Goal: Task Accomplishment & Management: Complete application form

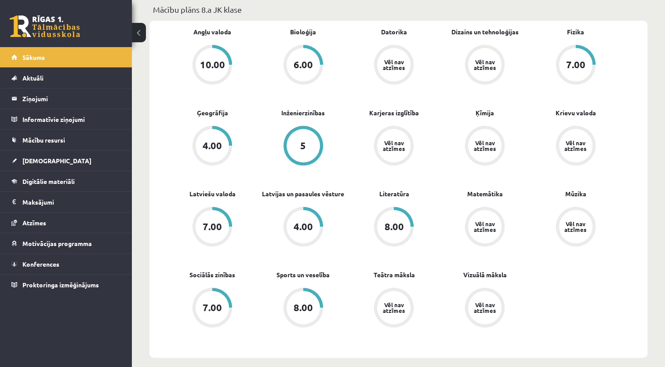
scroll to position [264, 0]
click at [40, 159] on span "[DEMOGRAPHIC_DATA]" at bounding box center [56, 161] width 69 height 8
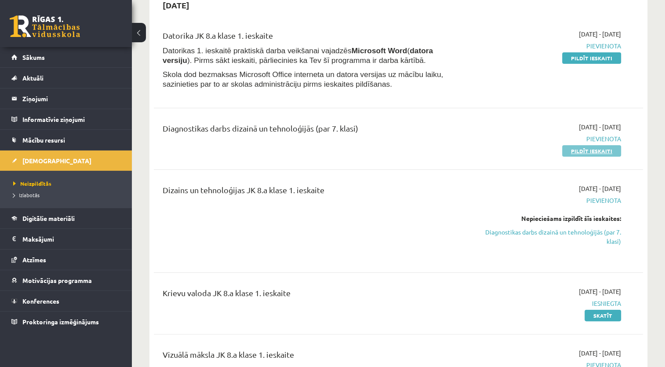
scroll to position [88, 0]
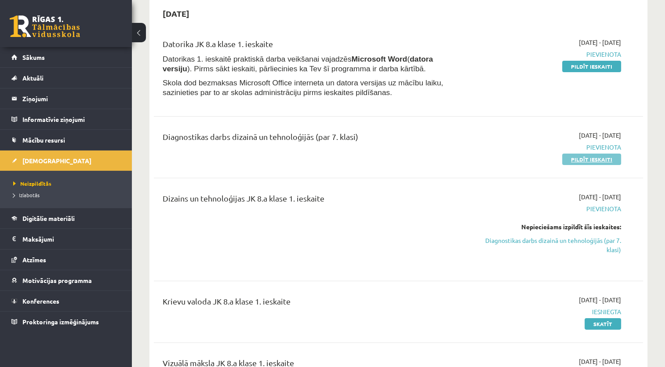
click at [600, 159] on link "Pildīt ieskaiti" at bounding box center [592, 159] width 59 height 11
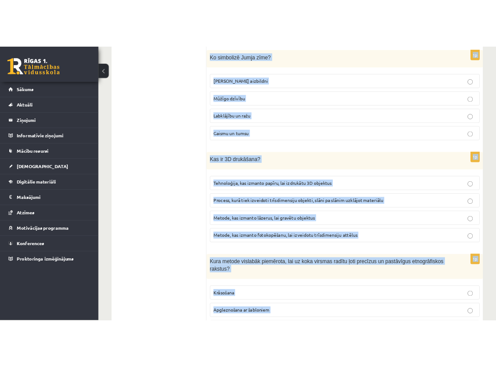
scroll to position [3942, 0]
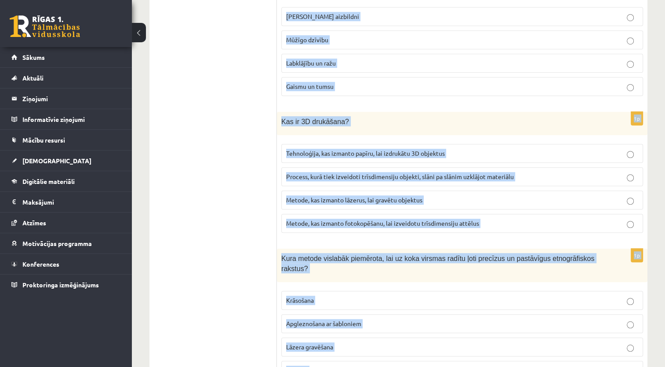
drag, startPoint x: 281, startPoint y: 173, endPoint x: 432, endPoint y: 377, distance: 253.5
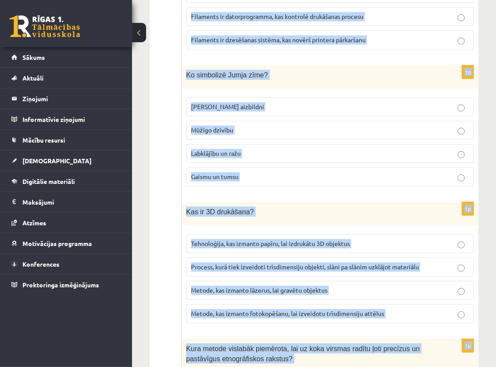
click at [447, 202] on div "Kas ir 3D drukāšana?" at bounding box center [330, 213] width 296 height 23
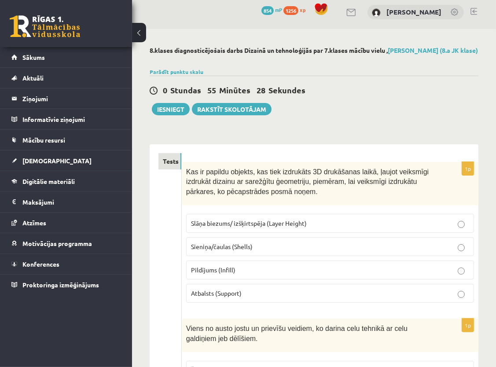
scroll to position [0, 0]
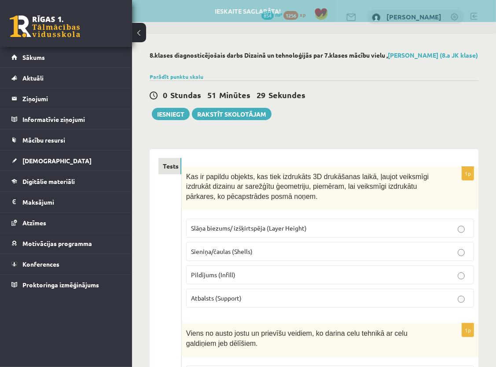
click at [251, 302] on p "Atbalsts (Support)" at bounding box center [330, 297] width 278 height 9
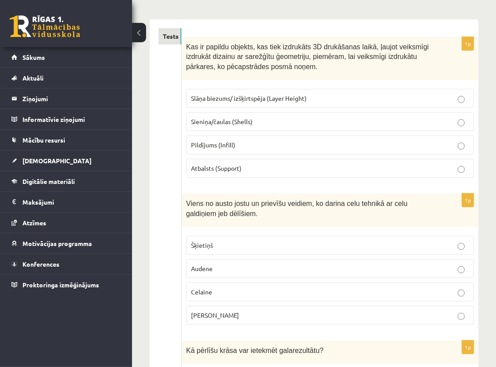
scroll to position [132, 0]
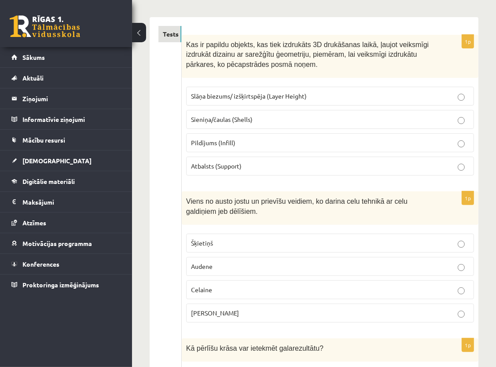
click at [220, 292] on p "Celaine" at bounding box center [330, 289] width 278 height 9
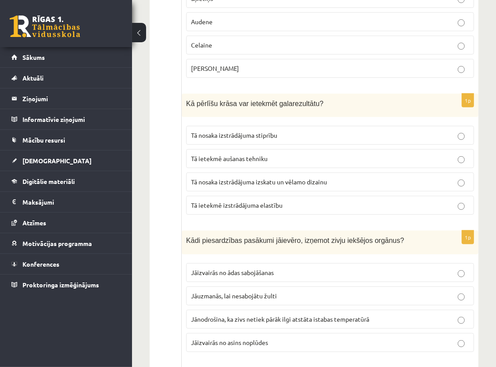
scroll to position [396, 0]
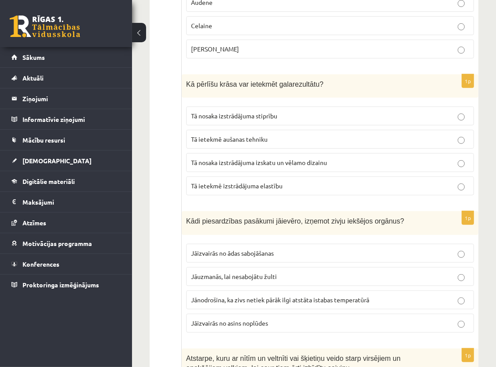
click at [320, 166] on span "Tā nosaka izstrādājuma izskatu un vēlamo dizainu" at bounding box center [259, 162] width 136 height 8
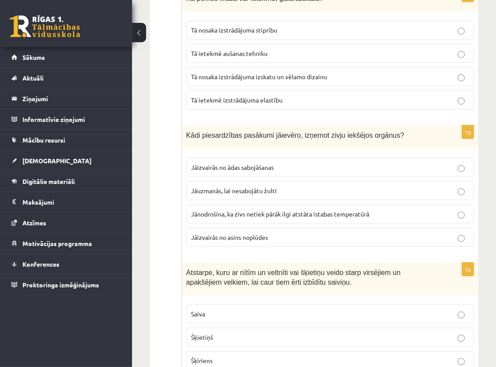
scroll to position [484, 0]
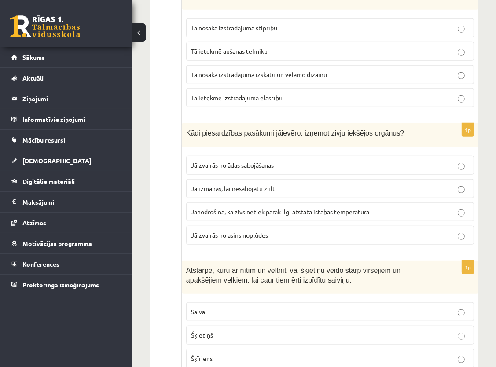
click at [304, 190] on p "Jāuzmanās, lai nesabojātu žulti" at bounding box center [330, 188] width 278 height 9
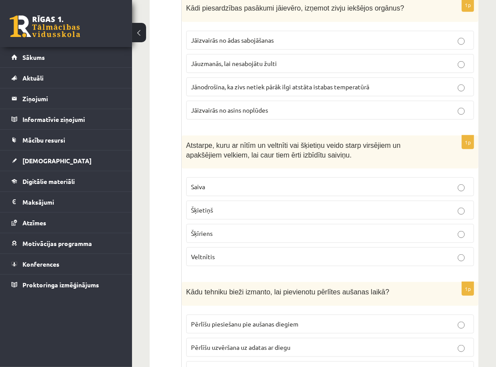
scroll to position [616, 0]
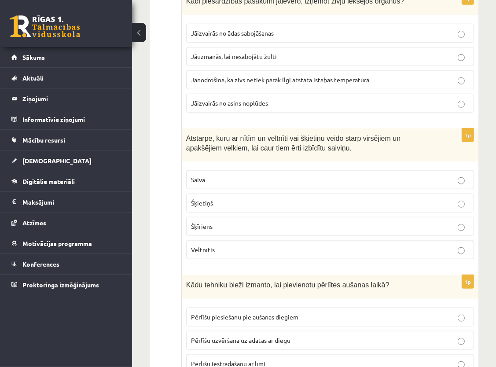
click at [242, 229] on p "Šķīriens" at bounding box center [330, 226] width 278 height 9
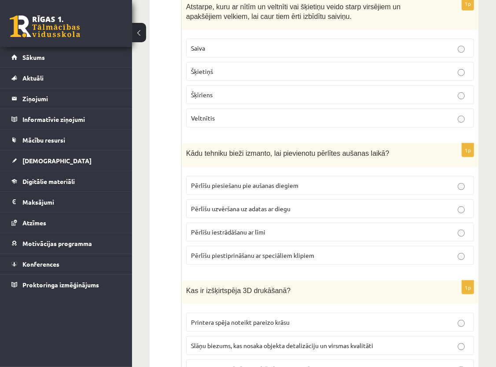
scroll to position [748, 0]
click at [300, 210] on p "Pērlīšu uzvēršana uz adatas ar diegu" at bounding box center [330, 208] width 278 height 9
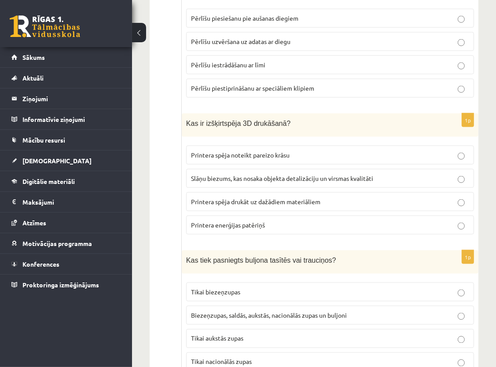
scroll to position [924, 0]
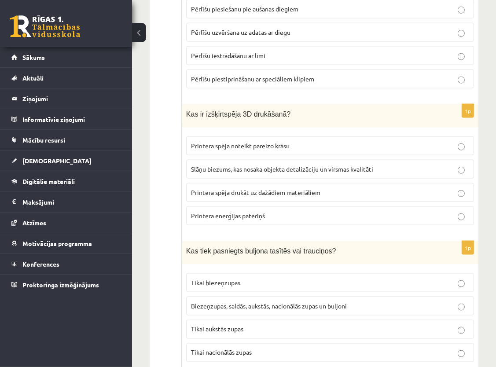
click at [255, 170] on span "Slāņu biezums, kas nosaka objekta detalizāciju un virsmas kvalitāti" at bounding box center [282, 169] width 182 height 8
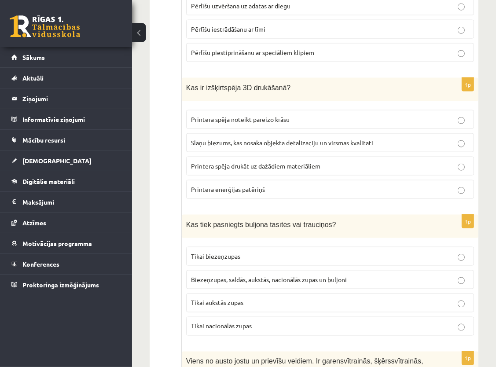
scroll to position [968, 0]
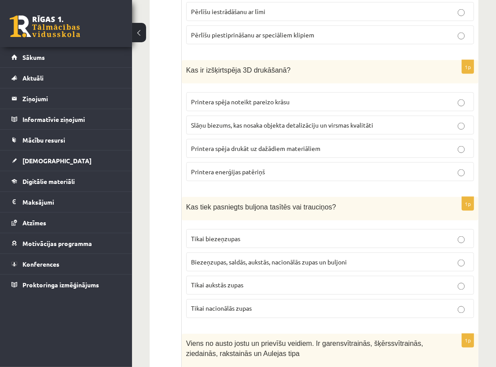
click at [340, 265] on span "Biezeņzupas, saldās, aukstās, nacionālās zupas un buljoni" at bounding box center [269, 262] width 156 height 8
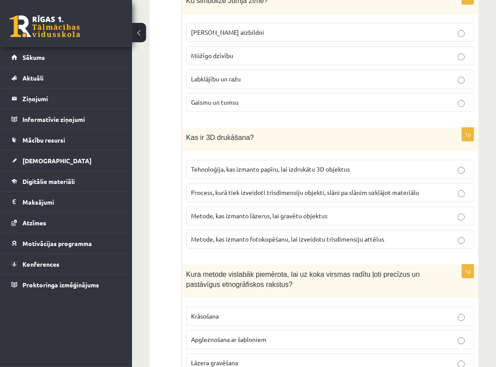
scroll to position [4048, 0]
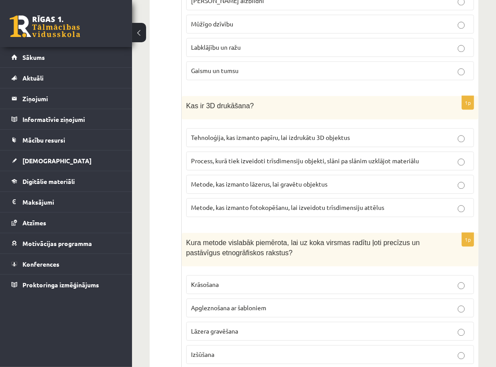
click at [291, 280] on p "Krāsošana" at bounding box center [330, 284] width 278 height 9
click at [285, 303] on p "Apgleznošana ar šabloniem" at bounding box center [330, 307] width 278 height 9
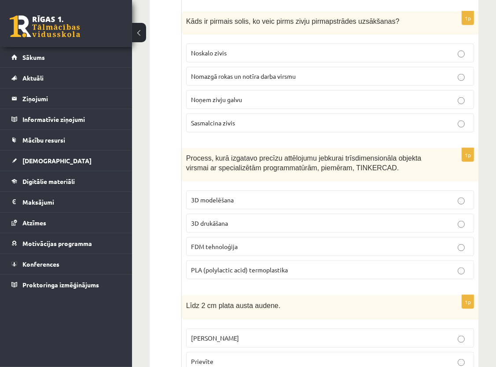
scroll to position [3300, 0]
click at [245, 195] on p "3D modelēšana" at bounding box center [330, 199] width 278 height 9
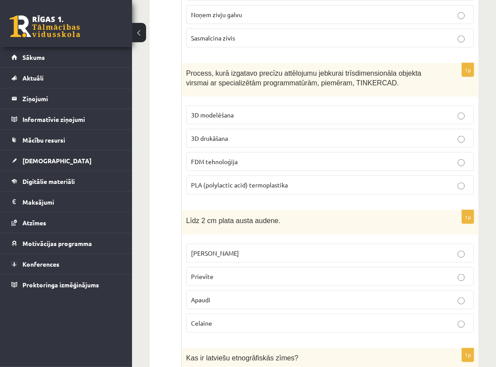
scroll to position [3432, 0]
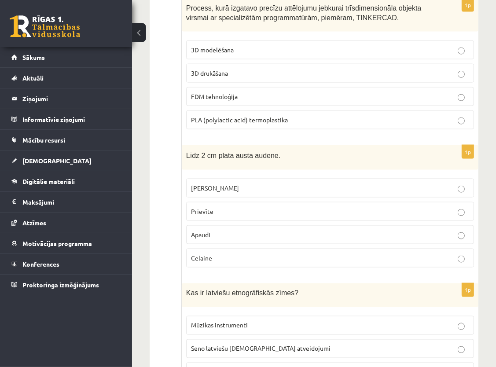
drag, startPoint x: 181, startPoint y: 149, endPoint x: 294, endPoint y: 359, distance: 238.9
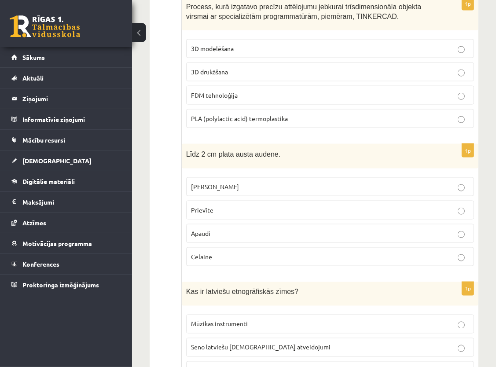
drag, startPoint x: 294, startPoint y: 359, endPoint x: 334, endPoint y: 265, distance: 101.9
click at [334, 286] on p "Kas ir latviešu etnogrāfiskās zīmes?" at bounding box center [308, 291] width 244 height 10
click at [329, 282] on div "Kas ir latviešu etnogrāfiskās zīmes?" at bounding box center [330, 293] width 296 height 23
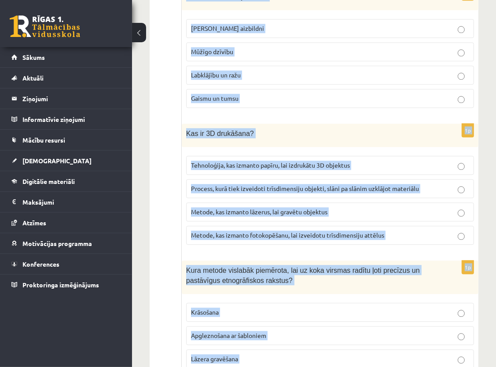
scroll to position [4048, 0]
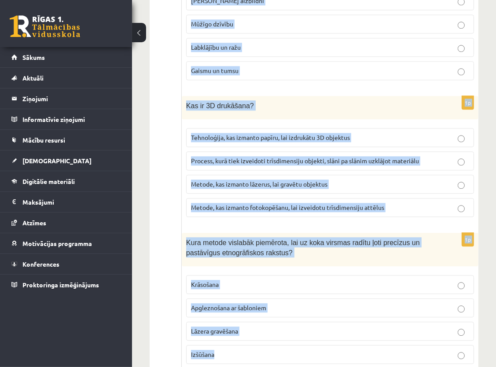
drag, startPoint x: 182, startPoint y: 125, endPoint x: 306, endPoint y: 365, distance: 270.1
click at [320, 233] on div "Kura metode vislabāk piemērota, lai uz koka virsmas radītu ļoti precīzus un pas…" at bounding box center [330, 249] width 296 height 33
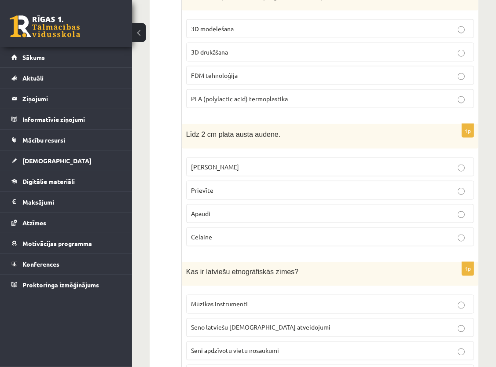
scroll to position [3476, 0]
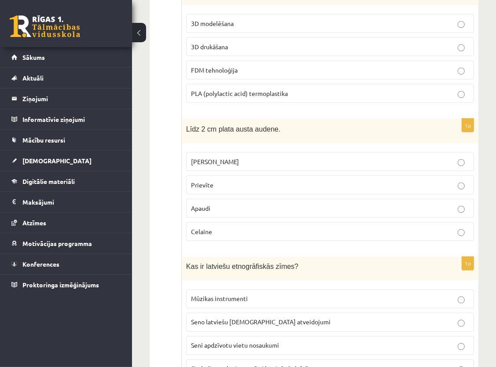
click at [229, 180] on p "Prievīte" at bounding box center [330, 184] width 278 height 9
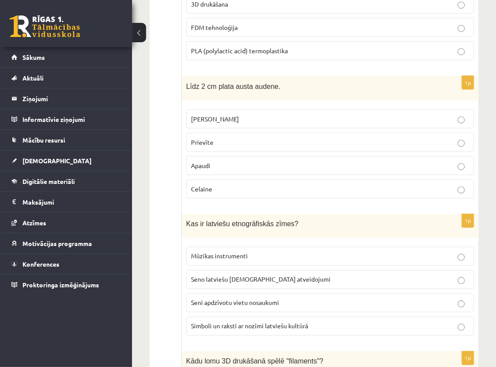
scroll to position [3520, 0]
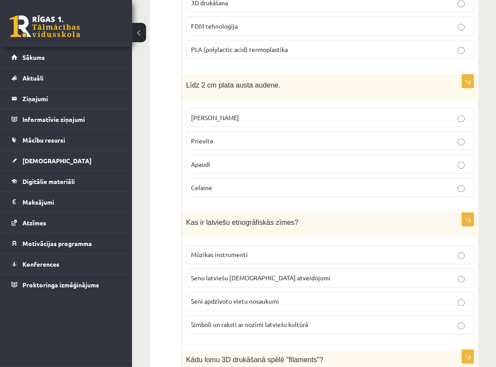
click at [257, 321] on span "Simboli un raksti ar nozīmi latviešu kultūrā" at bounding box center [249, 325] width 117 height 8
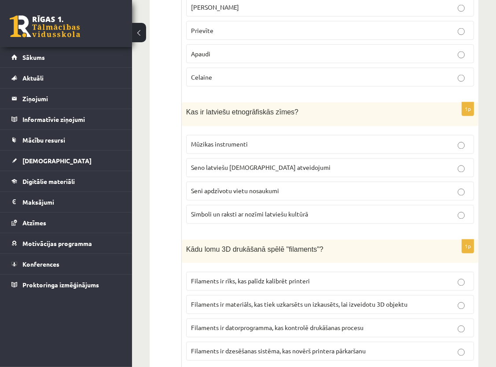
scroll to position [3652, 0]
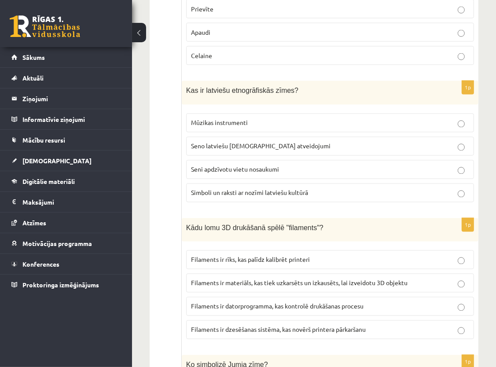
click at [306, 274] on label "Filaments ir materiāls, kas tiek uzkarsēts un izkausēts, lai izveidotu 3D objek…" at bounding box center [330, 283] width 288 height 19
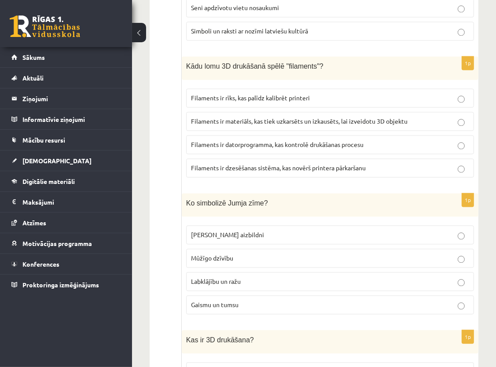
scroll to position [3872, 0]
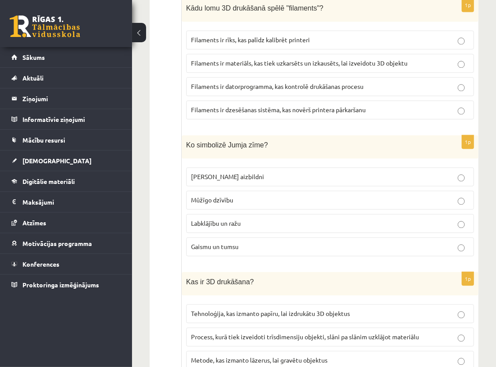
click at [252, 219] on p "Labklājību un ražu" at bounding box center [330, 223] width 278 height 9
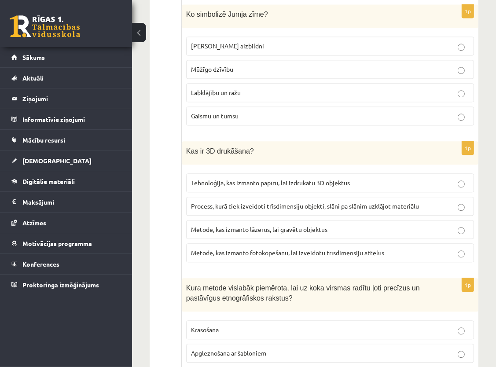
scroll to position [4004, 0]
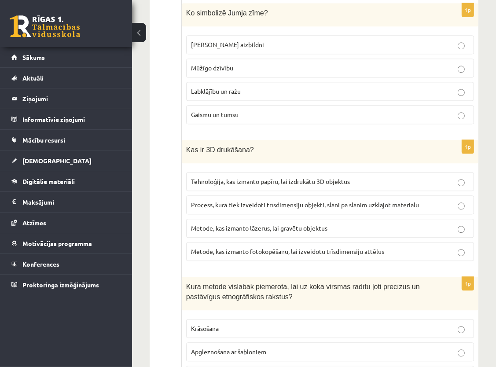
click at [274, 195] on label "Process, kurā tiek izveidoti trīsdimensiju objekti, slāni pa slānim uzklājot ma…" at bounding box center [330, 204] width 288 height 19
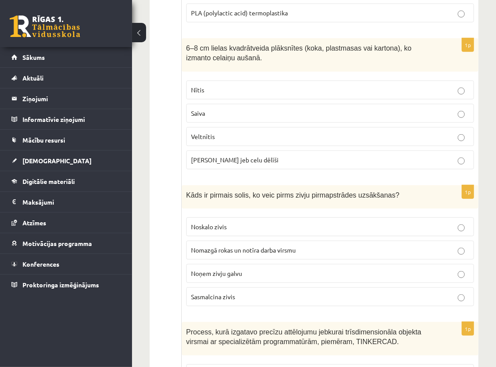
scroll to position [3125, 0]
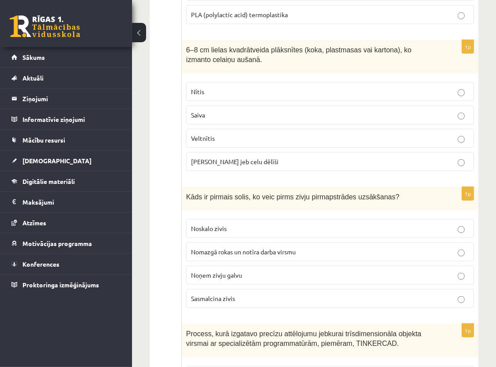
click at [297, 242] on label "Nomazgā rokas un notīra darba virsmu" at bounding box center [330, 251] width 288 height 19
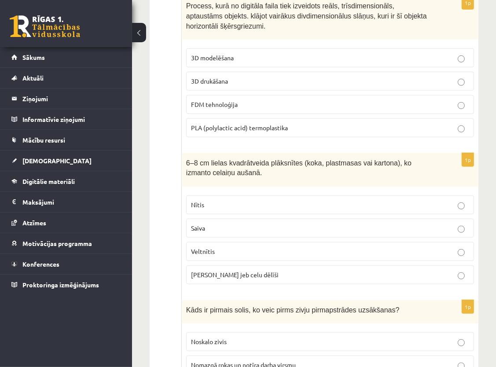
scroll to position [2993, 0]
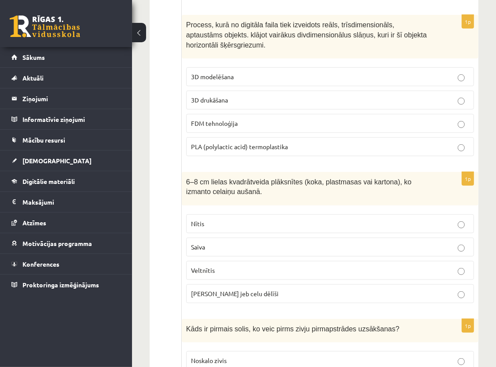
click at [275, 289] on p "Celu galdiņi jeb celu dēlīši" at bounding box center [330, 293] width 278 height 9
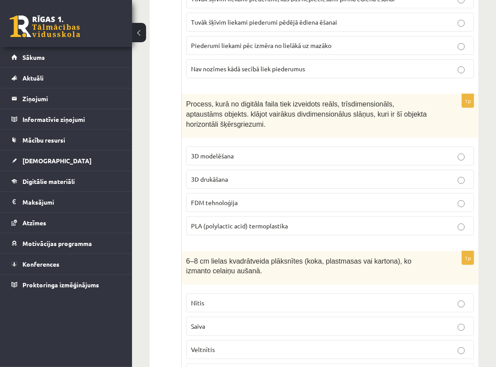
scroll to position [2905, 0]
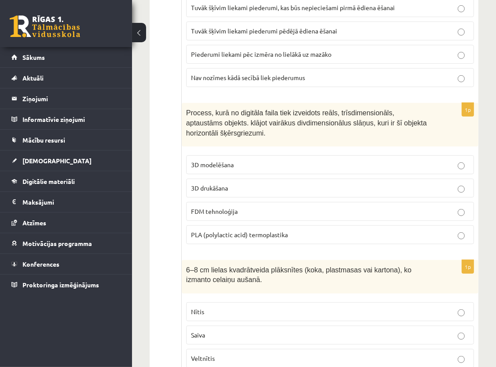
click at [283, 183] on p "3D drukāšana" at bounding box center [330, 187] width 278 height 9
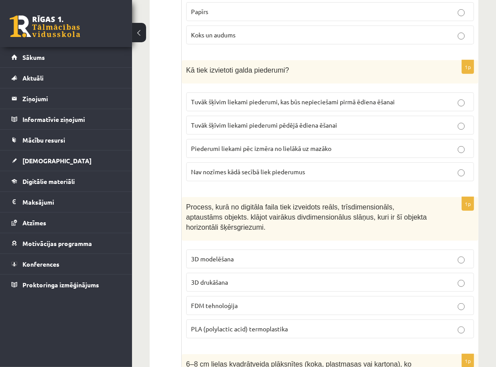
scroll to position [2773, 0]
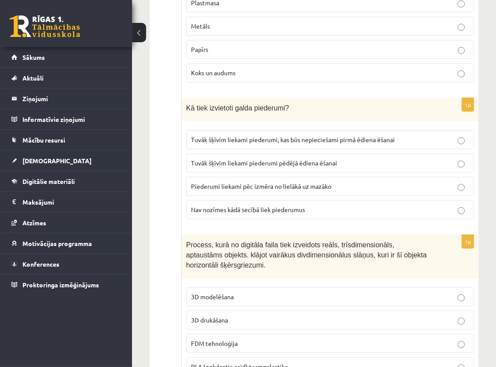
click at [394, 135] on span "Tuvāk šķīvim liekami piederumi, kas būs nepieciešami pirmā ēdiena ēšanai" at bounding box center [293, 139] width 204 height 8
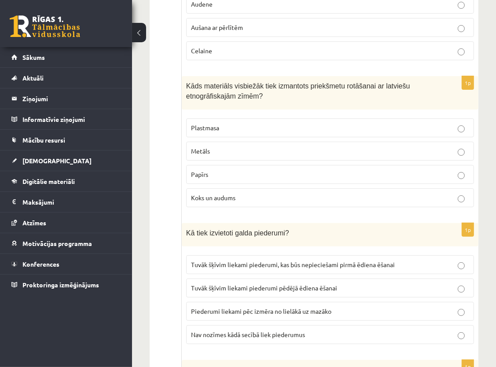
scroll to position [2641, 0]
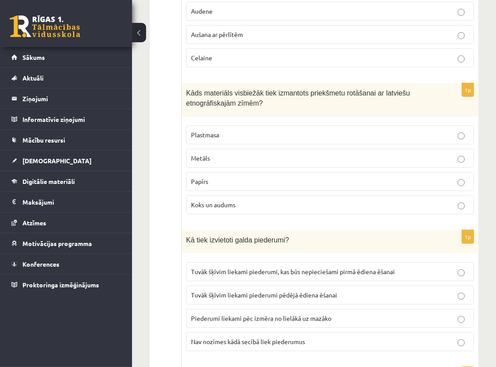
click at [296, 200] on p "Koks un audums" at bounding box center [330, 204] width 278 height 9
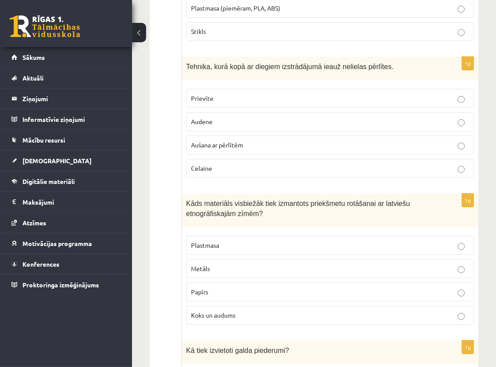
scroll to position [2509, 0]
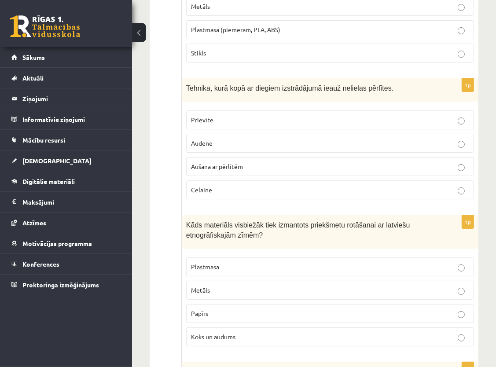
click at [343, 157] on label "Aušana ar pērlītēm" at bounding box center [330, 166] width 288 height 19
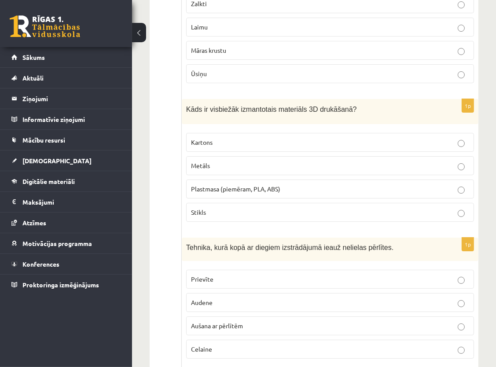
scroll to position [2333, 0]
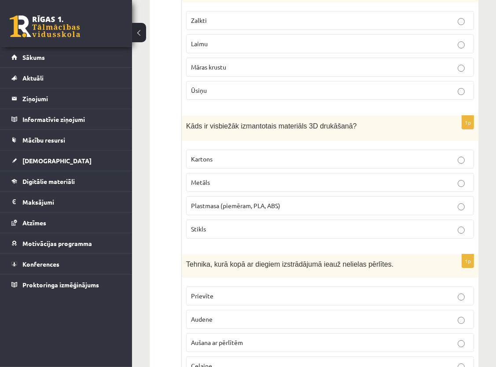
click at [423, 196] on label "Plastmasa (piemēram, PLA, ABS)" at bounding box center [330, 205] width 288 height 19
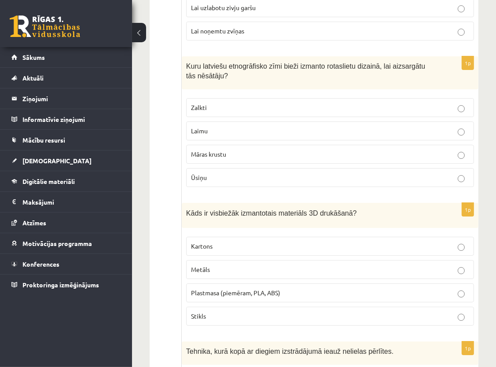
scroll to position [2245, 0]
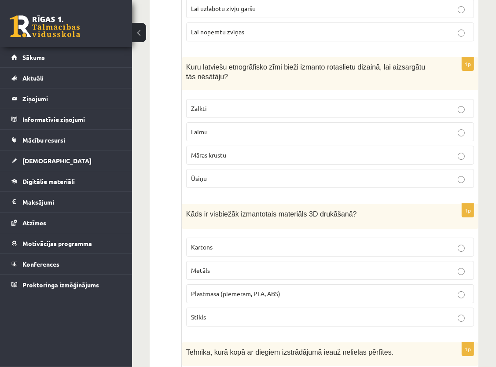
click at [232, 104] on p "Zalkti" at bounding box center [330, 108] width 278 height 9
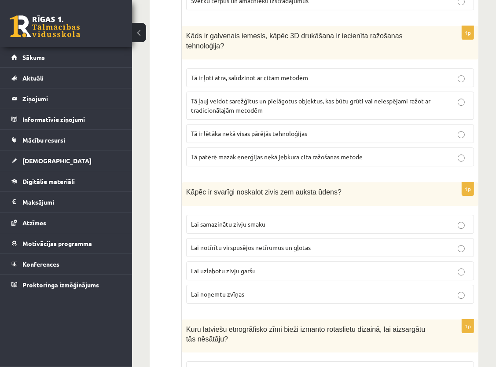
scroll to position [1981, 0]
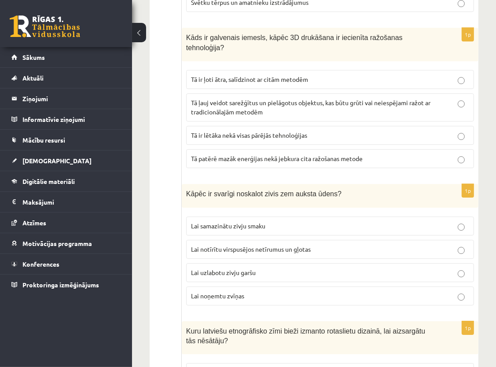
click at [329, 240] on label "Lai notīrītu virspusējos netīrumus un gļotas" at bounding box center [330, 249] width 288 height 19
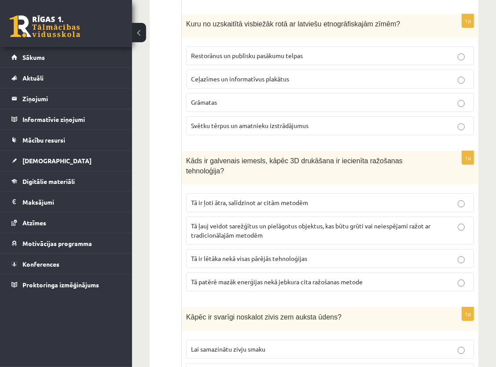
scroll to position [1849, 0]
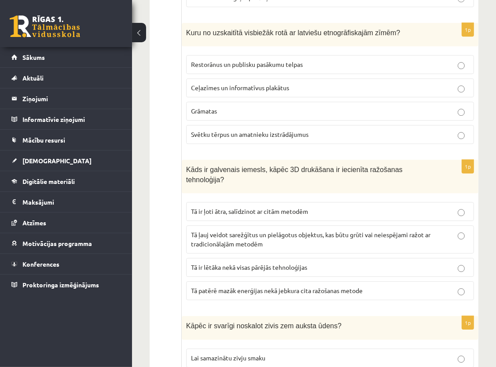
click at [308, 225] on label "Tā ļauj veidot sarežģītus un pielāgotus objektus, kas būtu grūti vai neiespējam…" at bounding box center [330, 239] width 288 height 28
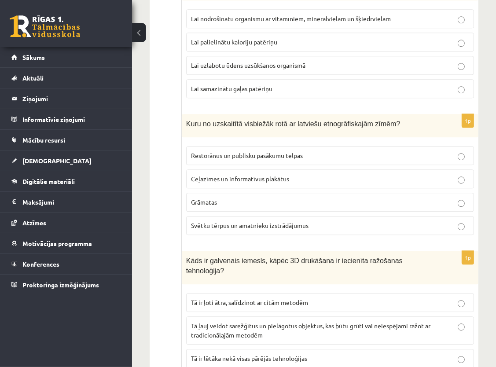
scroll to position [1717, 0]
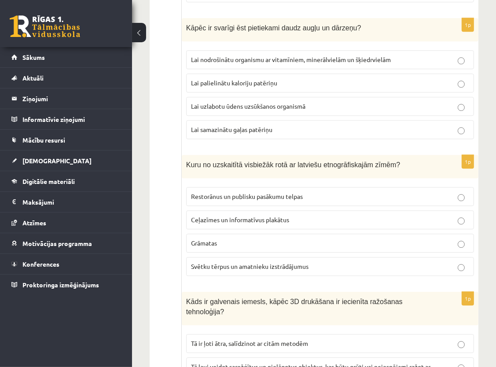
click at [271, 262] on span "Svētku tērpus un amatnieku izstrādājumus" at bounding box center [249, 266] width 117 height 8
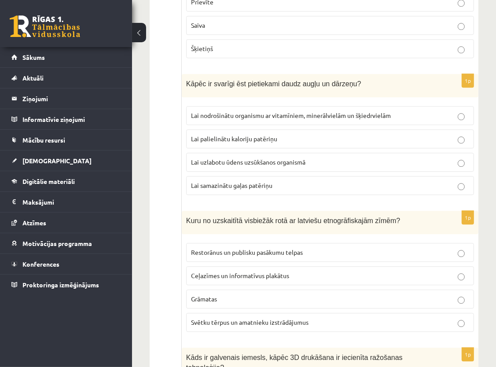
scroll to position [1629, 0]
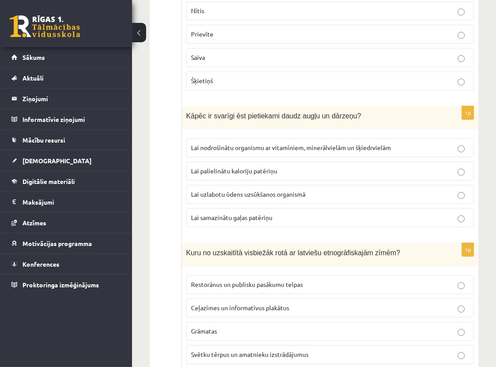
click at [316, 145] on span "Lai nodrošinātu organismu ar vitamīniem, minerālvielām un šķiedrvielām" at bounding box center [291, 147] width 200 height 8
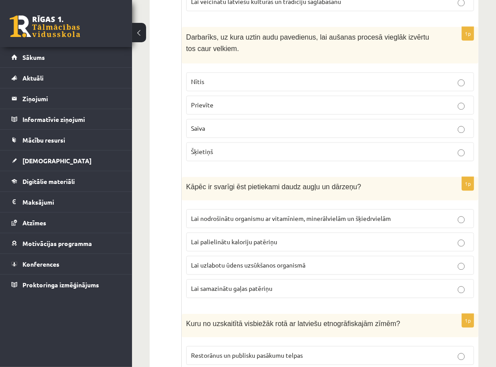
scroll to position [1541, 0]
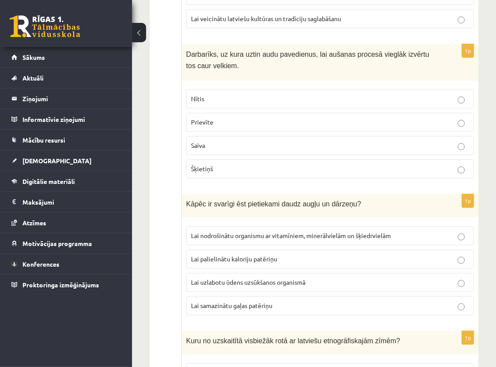
click at [310, 106] on fieldset "Nītis Prievīte Saiva Šķietiņš" at bounding box center [330, 133] width 288 height 96
click at [353, 103] on label "Nītis" at bounding box center [330, 98] width 288 height 19
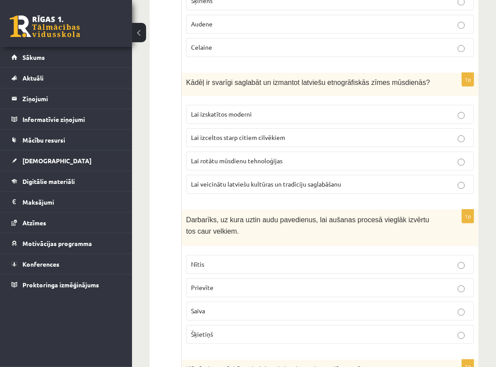
scroll to position [1365, 0]
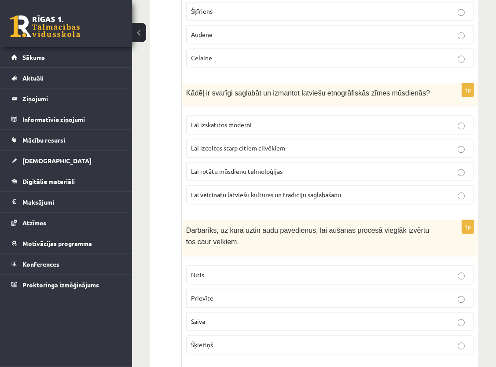
click at [265, 191] on span "Lai veicinātu latviešu kultūras un tradīciju saglabāšanu" at bounding box center [266, 194] width 150 height 8
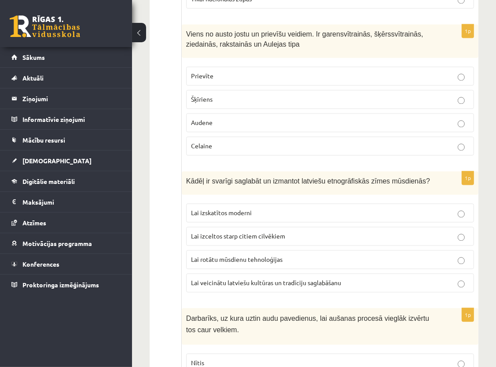
scroll to position [1233, 0]
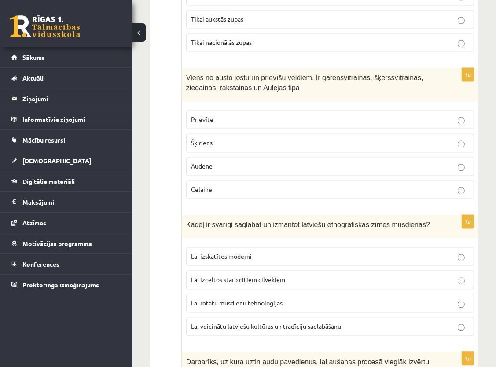
click at [275, 119] on p "Prievīte" at bounding box center [330, 119] width 278 height 9
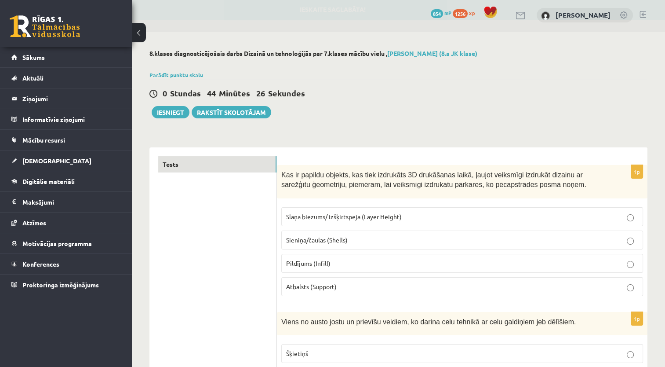
scroll to position [0, 0]
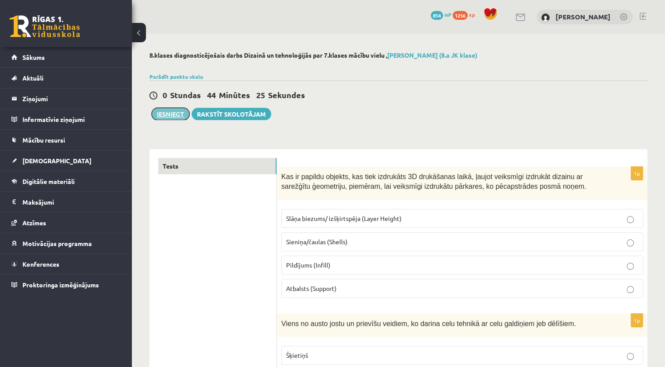
click at [175, 113] on button "Iesniegt" at bounding box center [171, 114] width 38 height 12
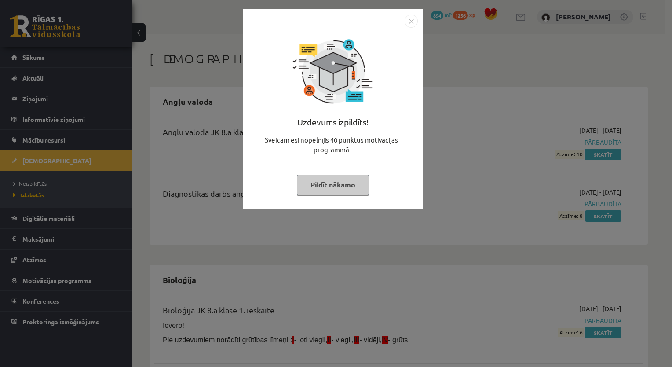
click at [350, 182] on button "Pildīt nākamo" at bounding box center [333, 185] width 72 height 20
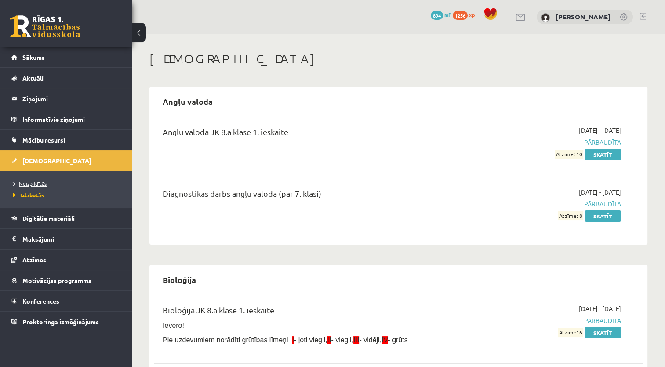
click at [32, 184] on span "Neizpildītās" at bounding box center [29, 183] width 33 height 7
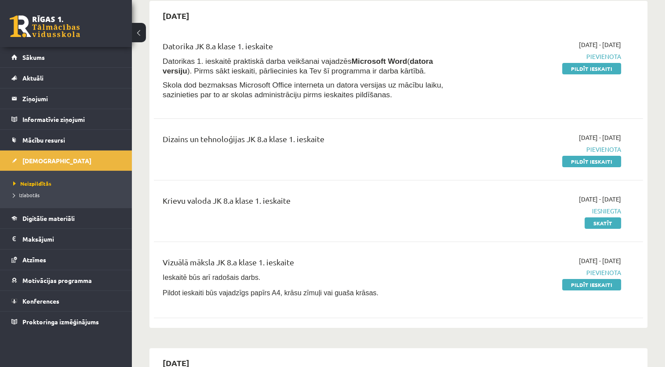
scroll to position [88, 0]
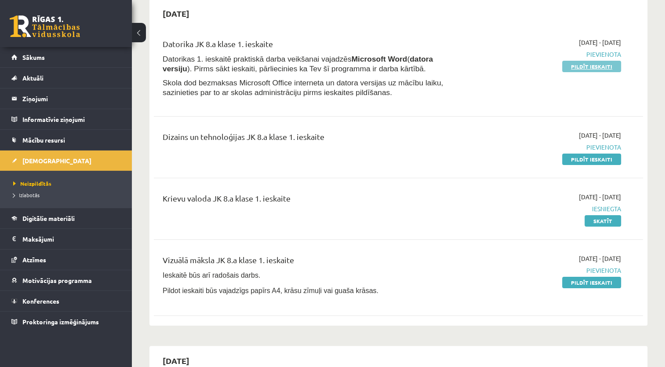
click at [575, 64] on link "Pildīt ieskaiti" at bounding box center [592, 66] width 59 height 11
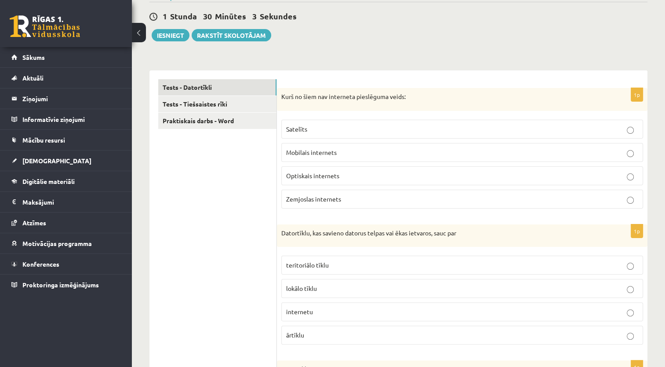
scroll to position [132, 0]
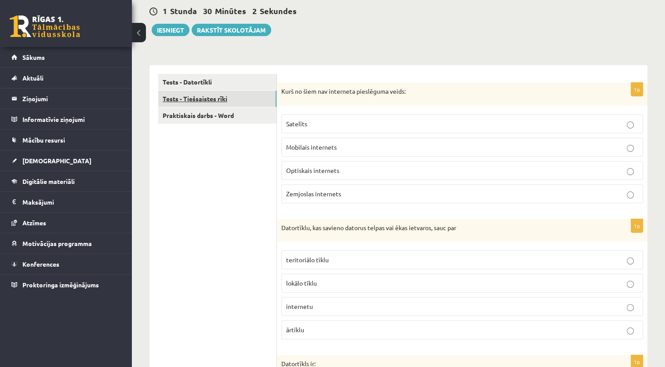
click at [193, 91] on link "Tests - Tiešsaistes rīki" at bounding box center [217, 99] width 118 height 16
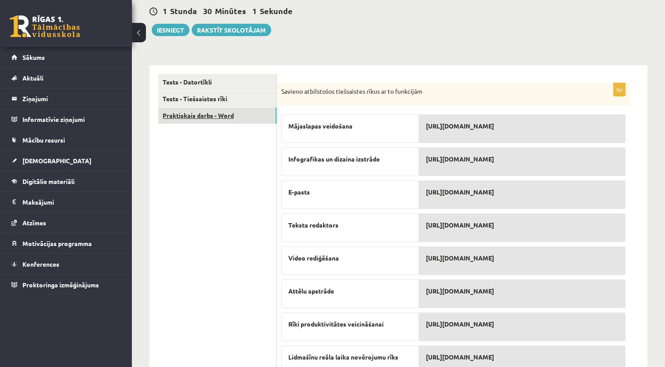
click at [193, 107] on link "Praktiskais darbs - Word" at bounding box center [217, 115] width 118 height 16
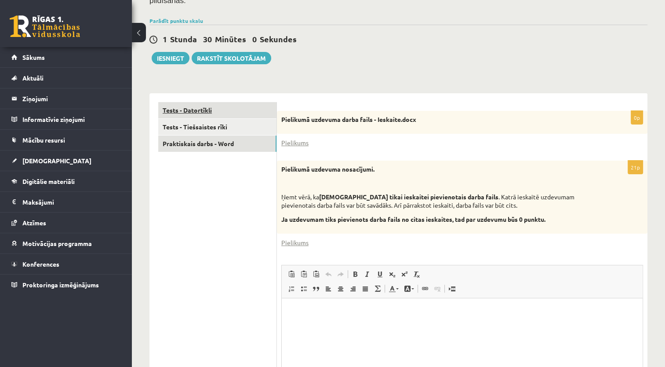
scroll to position [0, 0]
click at [193, 102] on link "Tests - Datortīkli" at bounding box center [217, 110] width 118 height 16
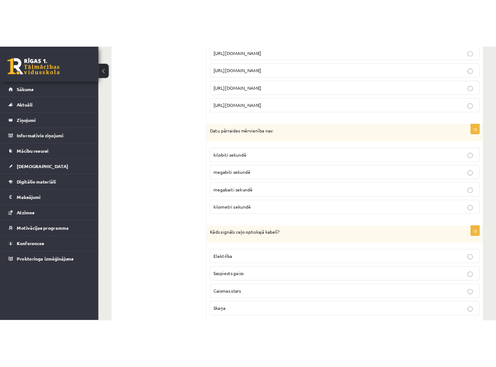
scroll to position [1066, 0]
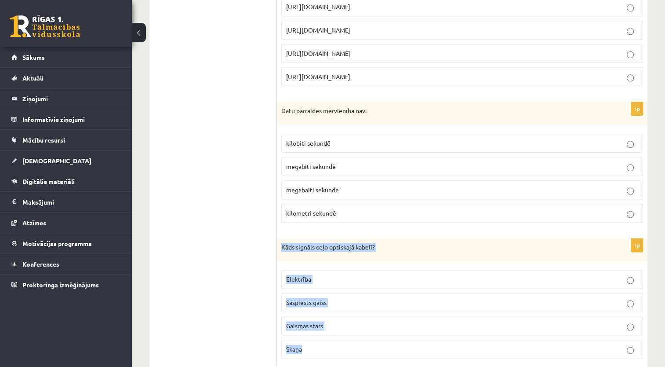
drag, startPoint x: 280, startPoint y: 219, endPoint x: 343, endPoint y: 326, distance: 124.4
click at [343, 326] on div "1p Kāds signāls ceļo optiskajā kabelī? Elektrība Saspiests gaiss Gaismas stars …" at bounding box center [462, 302] width 371 height 128
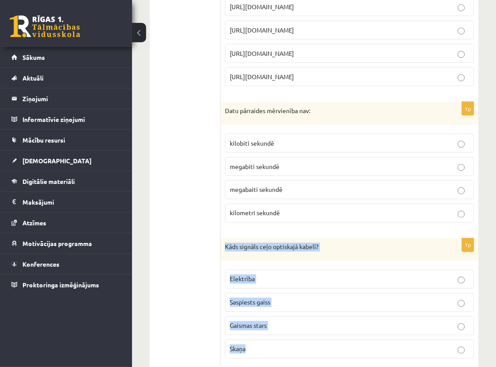
click at [373, 243] on p "Kāds signāls ceļo optiskajā kabelī?" at bounding box center [327, 247] width 205 height 9
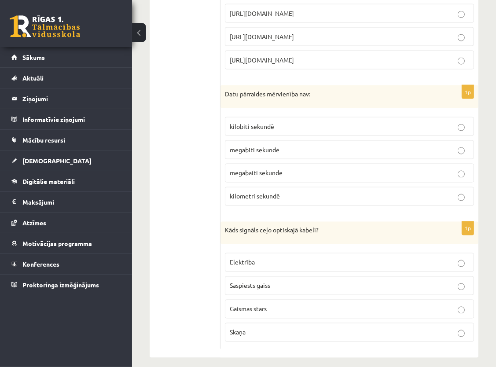
scroll to position [1085, 0]
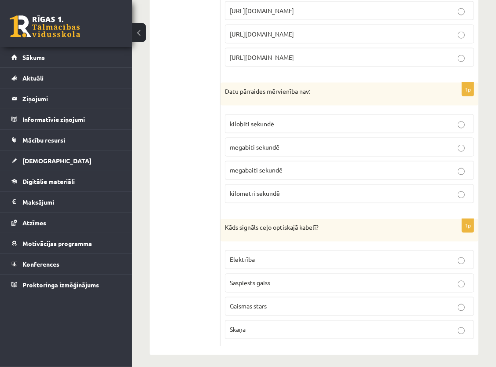
click at [300, 302] on p "Gaismas stars" at bounding box center [349, 306] width 239 height 9
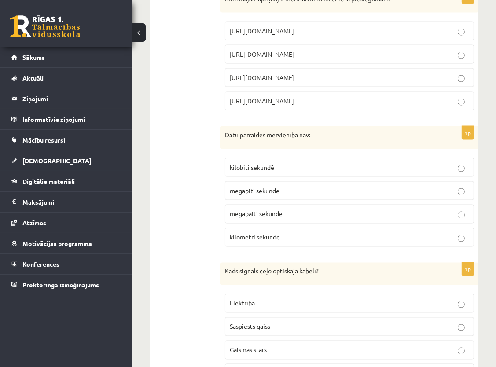
scroll to position [1041, 0]
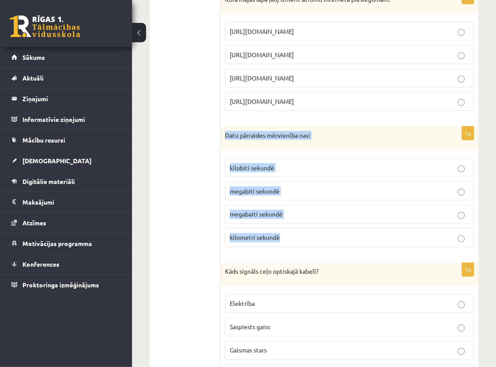
drag, startPoint x: 222, startPoint y: 126, endPoint x: 289, endPoint y: 237, distance: 129.4
click at [289, 237] on div "1p Datu pārraides mērvienība nav: kilobiti sekundē megabiti sekundē megabaiti s…" at bounding box center [349, 191] width 258 height 128
click at [326, 132] on p "Datu pārraides mērvienība nav:" at bounding box center [327, 135] width 205 height 9
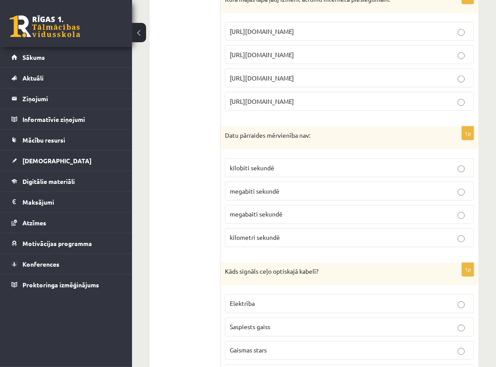
click at [267, 234] on span "kilometri sekundē" at bounding box center [255, 238] width 50 height 8
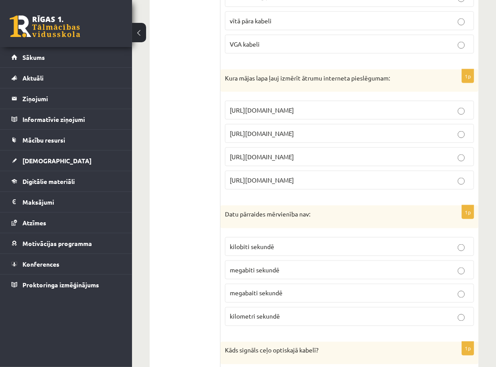
scroll to position [953, 0]
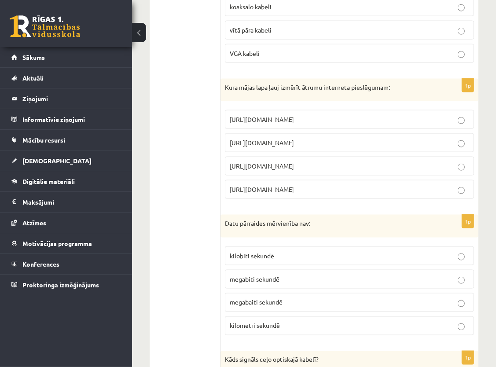
drag, startPoint x: 224, startPoint y: 83, endPoint x: 350, endPoint y: 187, distance: 163.6
click at [350, 187] on div "1p Kura mājas lapa ļauj izmērīt ātrumu interneta pieslēgumam: http://www.delfi.…" at bounding box center [349, 143] width 258 height 128
click at [402, 89] on div "Kura mājas lapa ļauj izmērīt ātrumu interneta pieslēgumam:" at bounding box center [349, 90] width 258 height 23
click at [294, 140] on span "https://www.speedtest.net" at bounding box center [262, 143] width 64 height 8
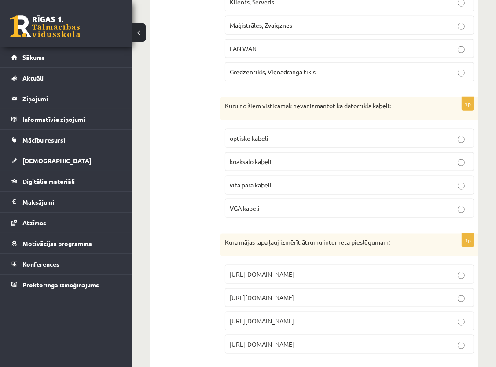
scroll to position [777, 0]
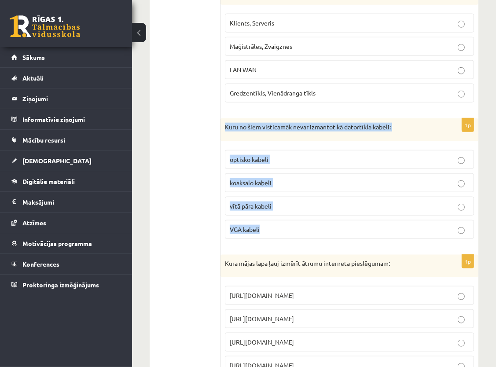
drag, startPoint x: 223, startPoint y: 118, endPoint x: 278, endPoint y: 228, distance: 122.9
click at [278, 228] on div "1p Kuru no šiem visticamāk nevar izmantot kā datortīkla kabeli: optisko kabeli …" at bounding box center [349, 182] width 258 height 128
click at [398, 123] on p "Kuru no šiem visticamāk nevar izmantot kā datortīkla kabeli:" at bounding box center [327, 127] width 205 height 9
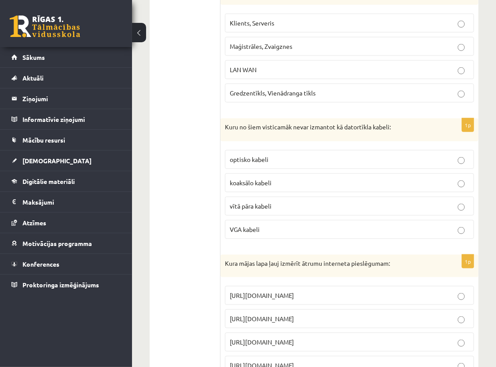
drag, startPoint x: 398, startPoint y: 119, endPoint x: 440, endPoint y: 127, distance: 42.5
click at [440, 127] on div "Kuru no šiem visticamāk nevar izmantot kā datortīkla kabeli:" at bounding box center [349, 129] width 258 height 23
click at [259, 225] on span "VGA kabeli" at bounding box center [245, 229] width 30 height 8
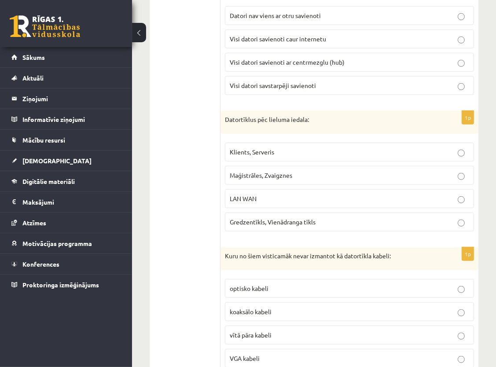
scroll to position [601, 0]
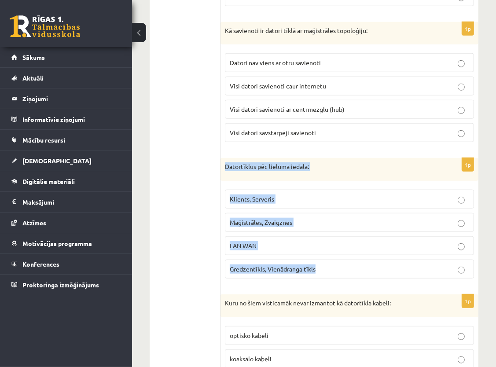
drag, startPoint x: 225, startPoint y: 163, endPoint x: 321, endPoint y: 267, distance: 141.0
click at [321, 267] on div "1p Datortīklus pēc lieluma iedala: Klients, Serveris Maģistrāles, Zvaigznes LAN…" at bounding box center [349, 222] width 258 height 128
click at [329, 168] on p "Datortīklus pēc lieluma iedala:" at bounding box center [327, 166] width 205 height 9
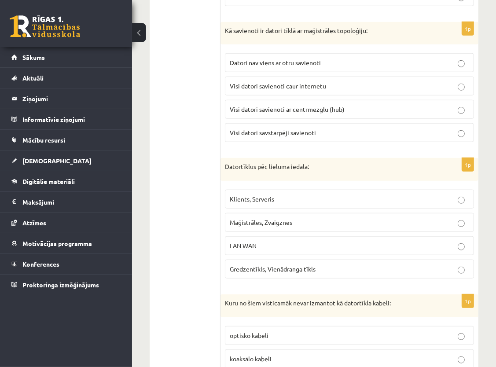
click at [278, 241] on p "LAN WAN" at bounding box center [349, 245] width 239 height 9
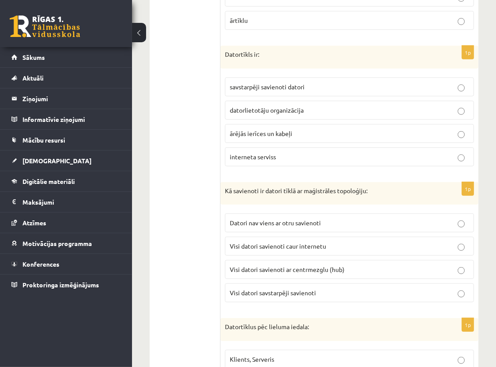
scroll to position [425, 0]
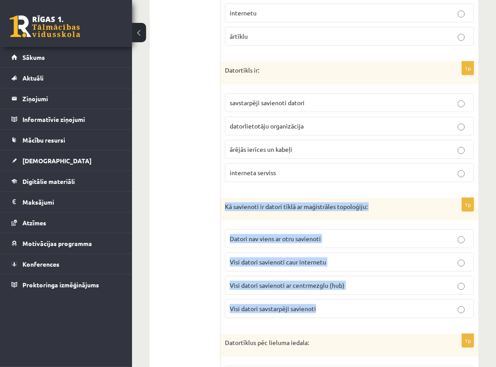
drag, startPoint x: 224, startPoint y: 202, endPoint x: 331, endPoint y: 309, distance: 150.8
click at [331, 309] on div "1p Kā savienoti ir datori tīklā ar maģistrāles topoloģiju: Datori nav viens ar …" at bounding box center [349, 262] width 258 height 128
click at [374, 206] on p "Kā savienoti ir datori tīklā ar maģistrāles topoloģiju:" at bounding box center [327, 206] width 205 height 9
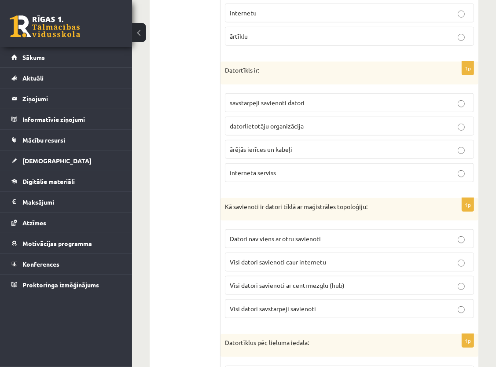
click at [308, 234] on span "Datori nav viens ar otru savienoti" at bounding box center [275, 238] width 91 height 8
click at [305, 304] on span "Visi datori savstarpēji savienoti" at bounding box center [273, 308] width 86 height 8
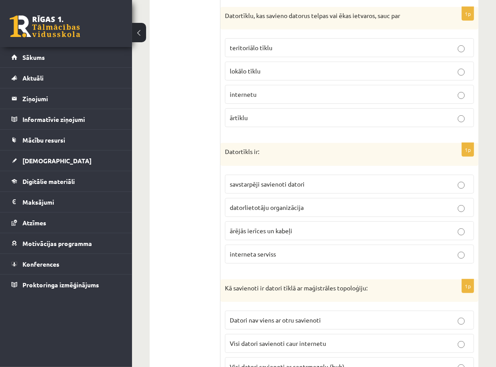
scroll to position [337, 0]
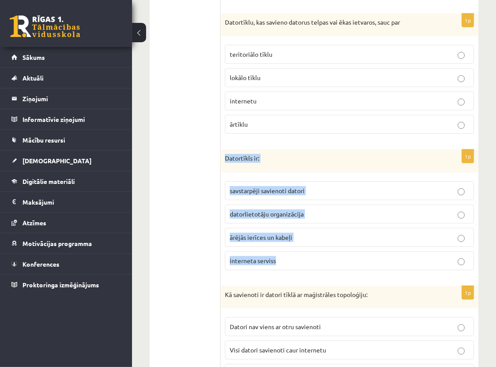
drag, startPoint x: 222, startPoint y: 152, endPoint x: 291, endPoint y: 263, distance: 131.0
click at [291, 263] on div "1p Datortīkls ir: savstarpēji savienoti datori datorlietotāju organizācija ārēj…" at bounding box center [349, 214] width 258 height 128
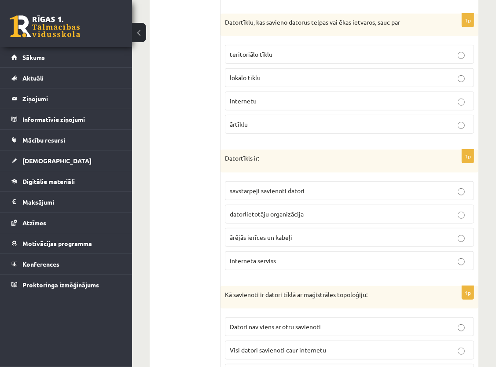
click at [255, 189] on span "savstarpēji savienoti datori" at bounding box center [267, 190] width 75 height 8
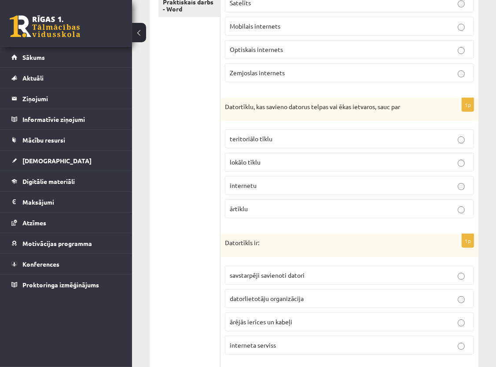
scroll to position [249, 0]
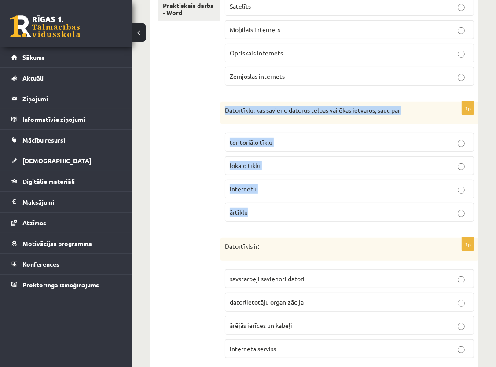
drag, startPoint x: 223, startPoint y: 108, endPoint x: 269, endPoint y: 217, distance: 118.2
click at [269, 217] on div "1p Datortīklu, kas savieno datorus telpas vai ēkas ietvaros, sauc par teritoriā…" at bounding box center [349, 166] width 258 height 128
click at [275, 222] on fieldset "teritoriālo tīklu lokālo tīklu internetu ārtīklu" at bounding box center [349, 176] width 249 height 96
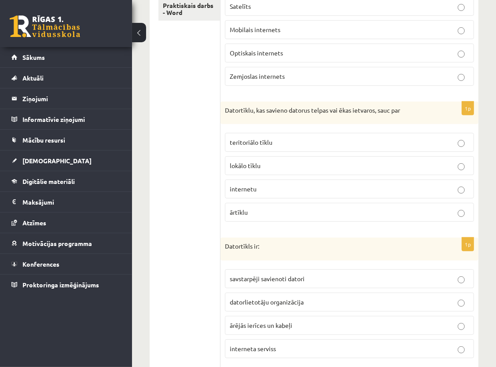
click at [273, 165] on p "lokālo tīklu" at bounding box center [349, 165] width 239 height 9
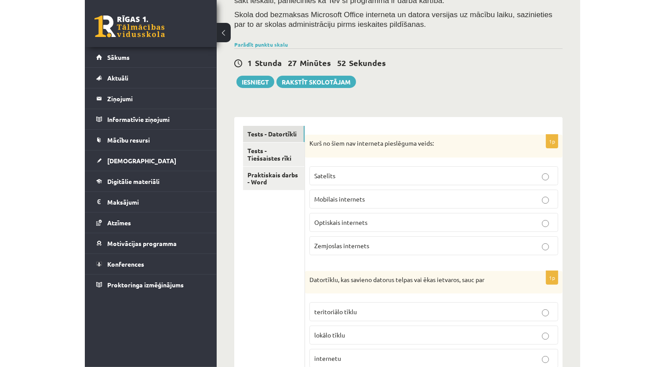
scroll to position [73, 0]
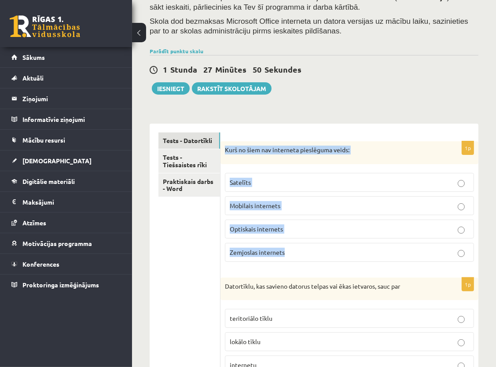
drag, startPoint x: 221, startPoint y: 147, endPoint x: 301, endPoint y: 249, distance: 129.7
click at [301, 249] on div "1p Kurš no šiem nav interneta pieslēguma veids: Satelīts Mobilais internets Opt…" at bounding box center [349, 205] width 258 height 128
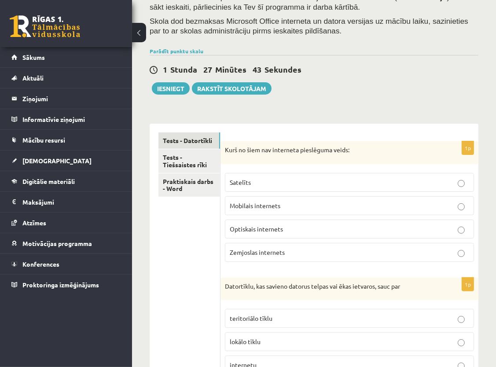
click at [276, 252] on span "Zemjoslas internets" at bounding box center [257, 252] width 55 height 8
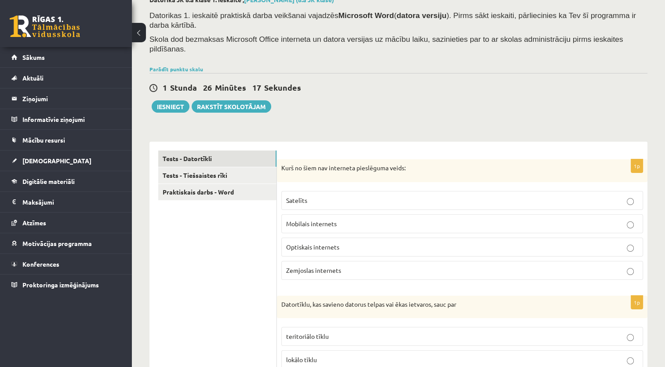
scroll to position [10, 0]
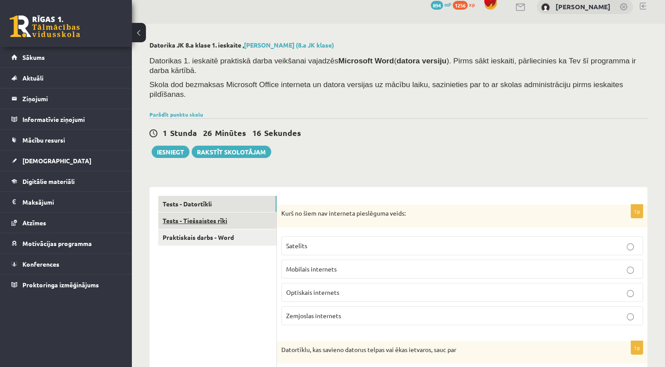
click at [221, 212] on link "Tests - Tiešsaistes rīki" at bounding box center [217, 220] width 118 height 16
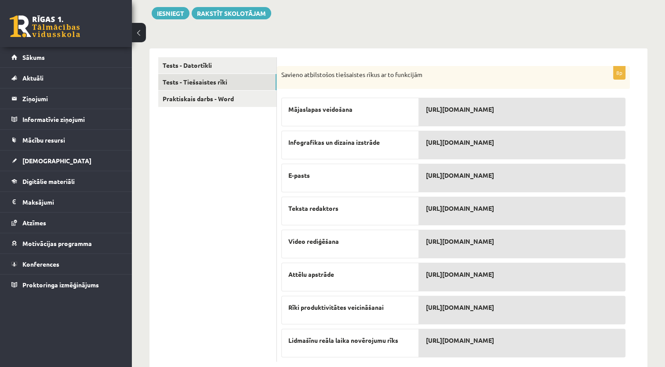
scroll to position [149, 0]
drag, startPoint x: 278, startPoint y: 51, endPoint x: 581, endPoint y: 323, distance: 407.1
click at [581, 323] on div "8p Savieno atbilstošos tiešsaistes rīkus ar to funkcijām Mājaslapas veidošana I…" at bounding box center [453, 214] width 353 height 296
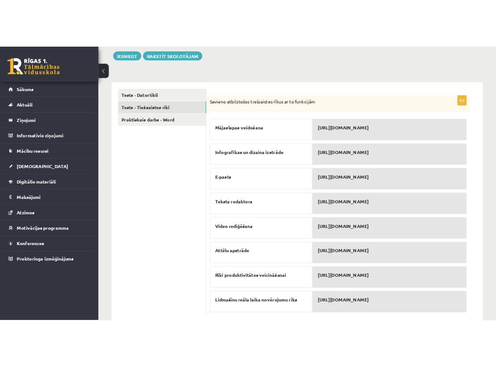
scroll to position [168, 0]
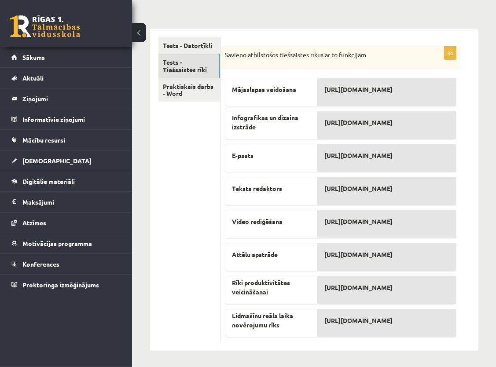
click at [417, 53] on div "Savieno atbilstošos tiešsaistes rīkus ar to funkcijām" at bounding box center [340, 57] width 240 height 23
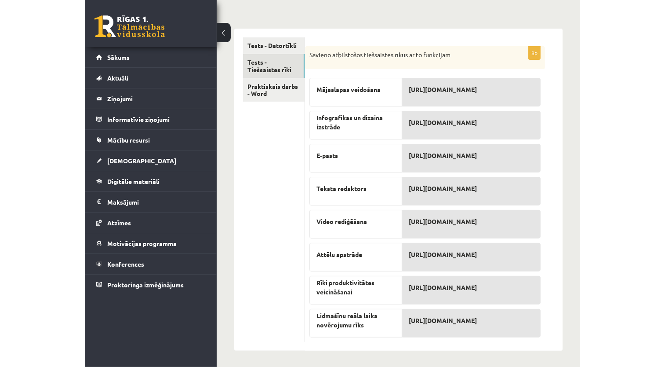
scroll to position [149, 0]
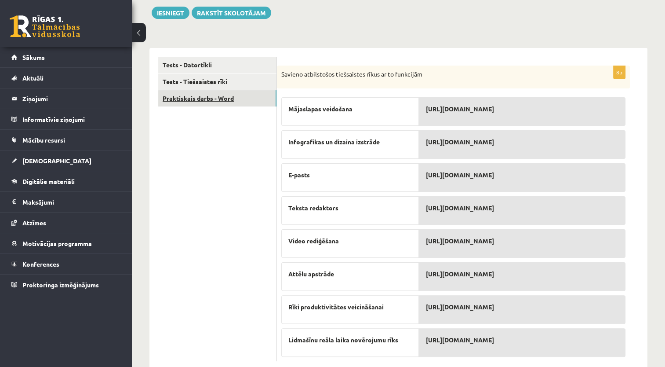
click at [194, 90] on link "Praktiskais darbs - Word" at bounding box center [217, 98] width 118 height 16
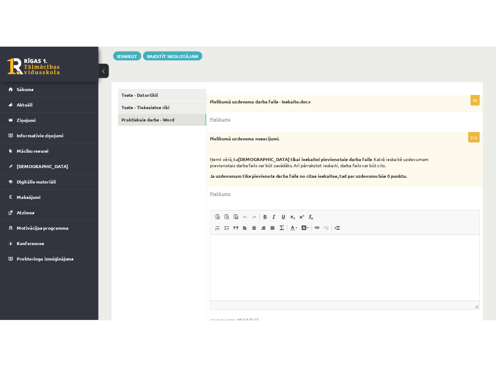
scroll to position [0, 0]
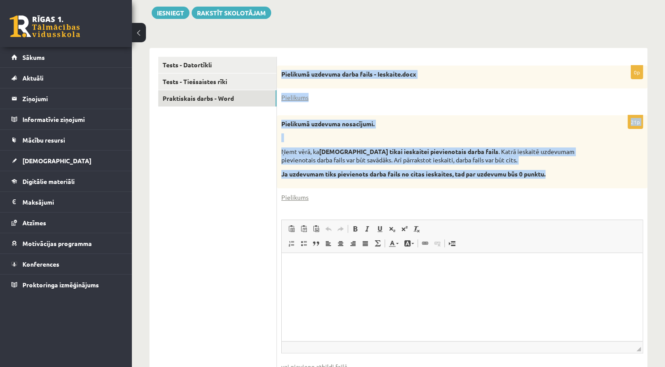
drag, startPoint x: 278, startPoint y: 53, endPoint x: 563, endPoint y: 157, distance: 303.5
click at [563, 157] on form "0p Pielikumā uzdevuma darba fails - Ieskaite.docx Pielikums 21p Pielikumā uzdev…" at bounding box center [462, 230] width 353 height 346
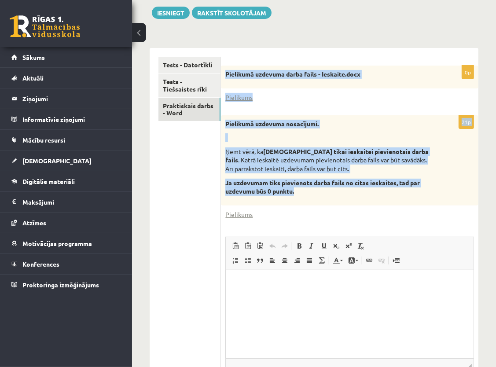
click at [457, 164] on div "Pielikumā uzdevuma nosacījumi. Ņemt vērā, ka jāizmanto tikai ieskaitei pievieno…" at bounding box center [349, 160] width 257 height 90
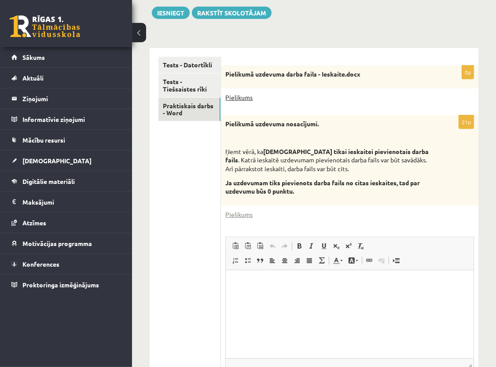
click at [244, 99] on link "Pielikums" at bounding box center [238, 97] width 27 height 9
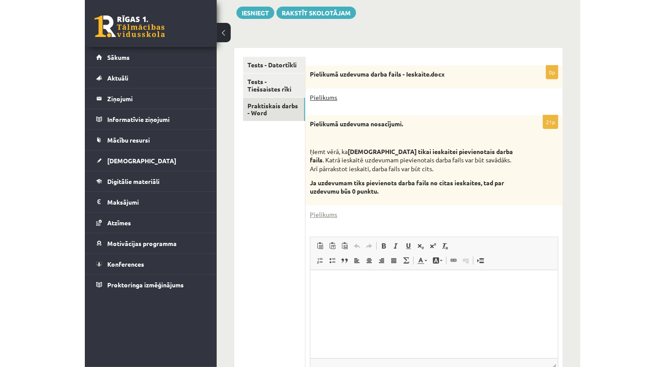
scroll to position [130, 0]
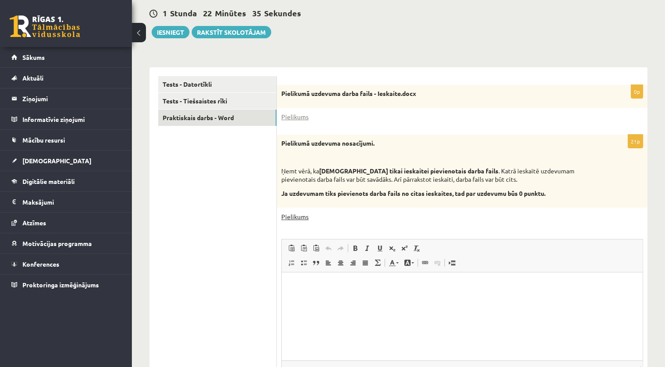
click at [289, 212] on link "Pielikums" at bounding box center [294, 216] width 27 height 9
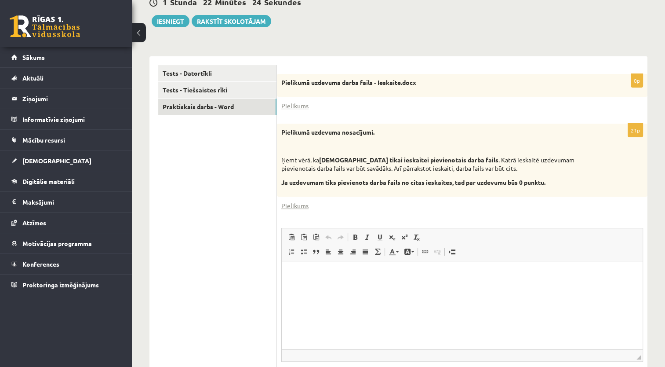
scroll to position [174, 0]
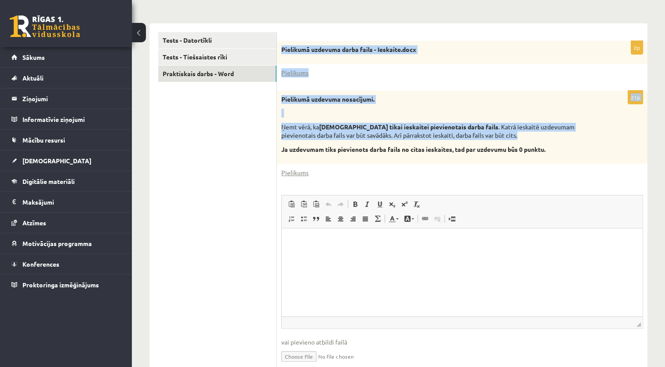
drag, startPoint x: 280, startPoint y: 29, endPoint x: 482, endPoint y: 117, distance: 220.0
click at [482, 117] on form "0p Pielikumā uzdevuma darba fails - Ieskaite.docx Pielikums 21p Pielikumā uzdev…" at bounding box center [462, 205] width 353 height 346
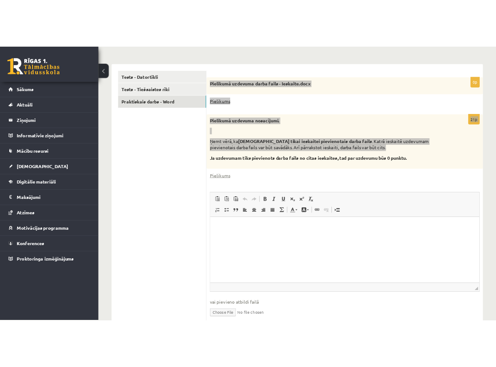
scroll to position [193, 0]
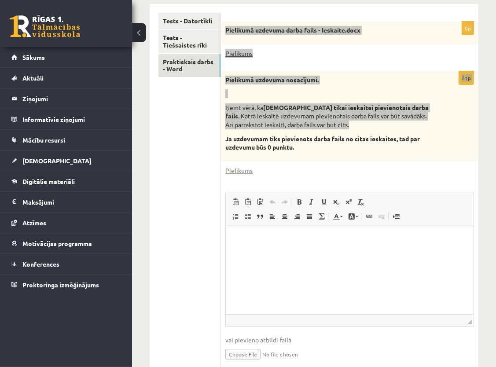
click at [417, 234] on html at bounding box center [350, 239] width 248 height 27
click at [373, 246] on html at bounding box center [350, 239] width 248 height 27
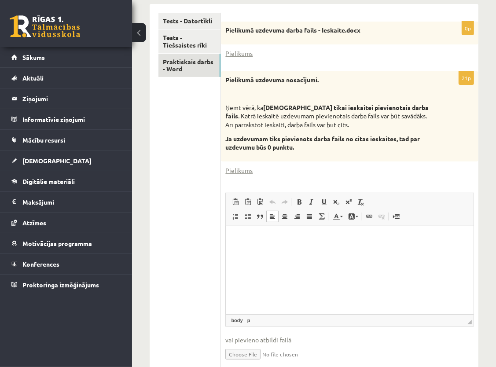
click at [380, 166] on div "Pielikums" at bounding box center [349, 170] width 249 height 9
click at [329, 235] on p "Bagātinātā teksta redaktors, wiswyg-editor-user-answer-47433913773100" at bounding box center [349, 238] width 230 height 9
click at [335, 247] on body "**********" at bounding box center [349, 246] width 230 height 24
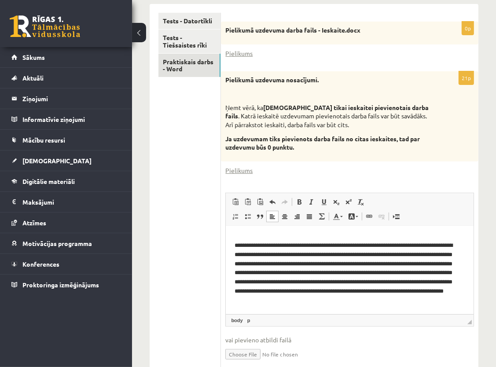
scroll to position [98, 0]
click at [241, 272] on p "**********" at bounding box center [345, 273] width 223 height 64
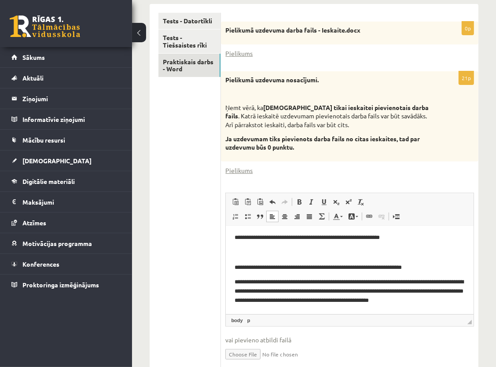
scroll to position [40, 0]
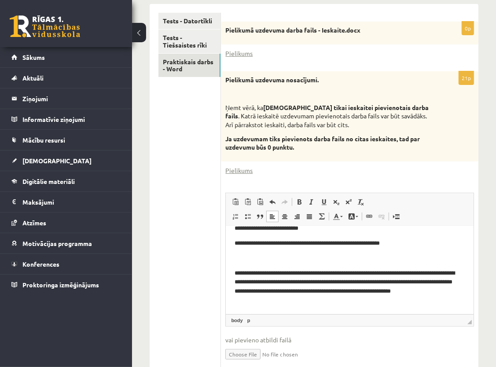
click at [290, 304] on p "**********" at bounding box center [345, 286] width 223 height 37
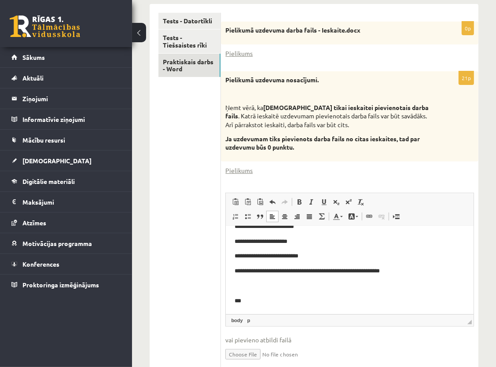
scroll to position [0, 0]
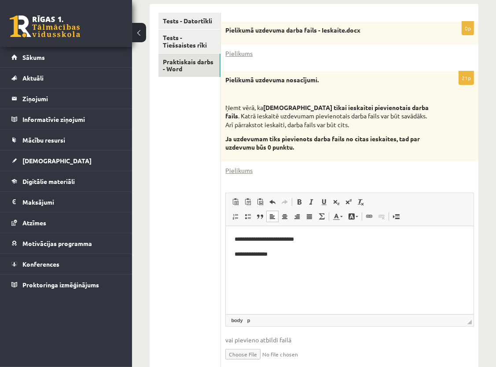
click at [344, 261] on html "**********" at bounding box center [350, 246] width 248 height 41
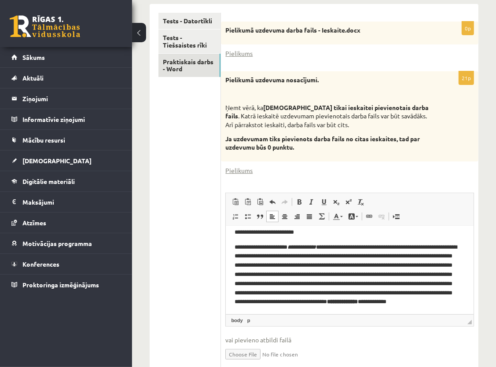
click at [271, 245] on p "**********" at bounding box center [345, 278] width 223 height 73
click at [273, 247] on p "**********" at bounding box center [345, 278] width 223 height 73
drag, startPoint x: 257, startPoint y: 246, endPoint x: 274, endPoint y: 249, distance: 17.9
click at [274, 249] on p "**********" at bounding box center [345, 278] width 223 height 73
click at [357, 217] on link "Fona krāsa" at bounding box center [352, 216] width 15 height 11
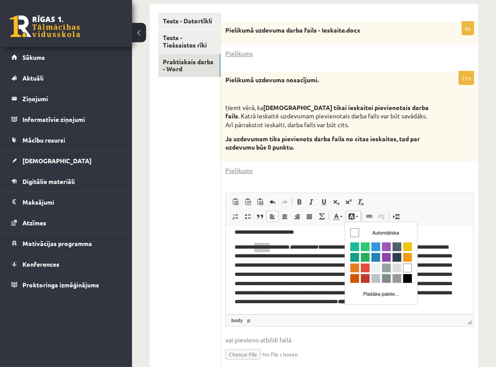
scroll to position [0, 0]
click at [355, 244] on span "Krāsa" at bounding box center [354, 246] width 9 height 9
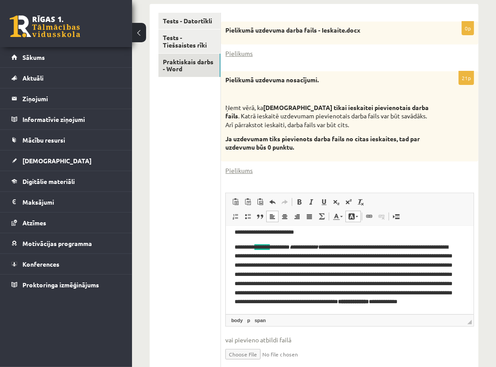
click at [352, 240] on body "**********" at bounding box center [349, 271] width 230 height 88
drag, startPoint x: 292, startPoint y: 246, endPoint x: 331, endPoint y: 245, distance: 38.3
click at [331, 245] on p "**********" at bounding box center [345, 278] width 223 height 73
click at [355, 216] on span at bounding box center [356, 216] width 3 height 1
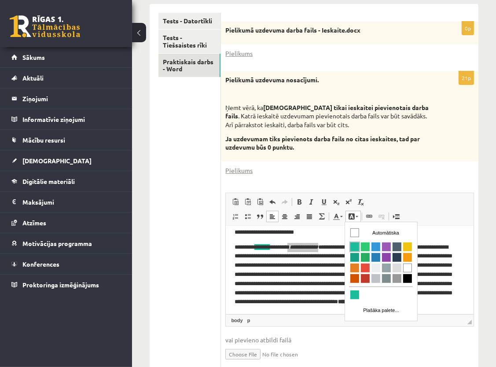
click at [350, 243] on span "Krāsa" at bounding box center [354, 246] width 9 height 9
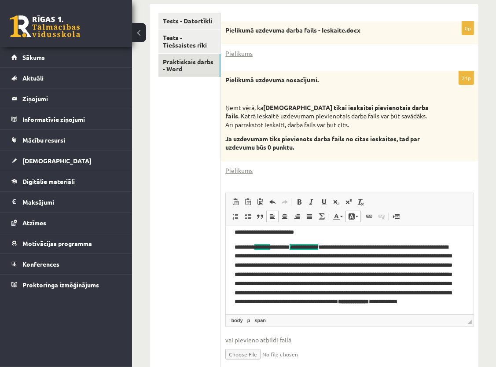
click at [354, 234] on p "**********" at bounding box center [345, 231] width 223 height 9
drag, startPoint x: 408, startPoint y: 246, endPoint x: 419, endPoint y: 245, distance: 11.1
click at [419, 245] on p "**********" at bounding box center [345, 278] width 223 height 73
click at [355, 219] on link "Fona krāsa" at bounding box center [352, 216] width 15 height 11
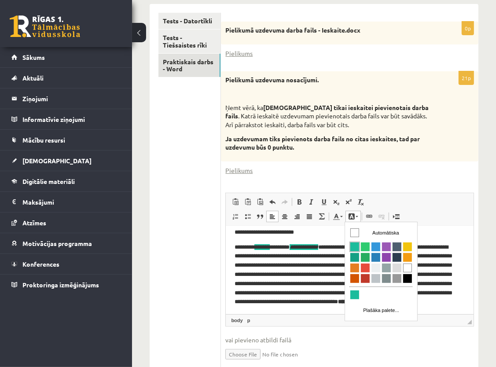
click at [358, 245] on span "Krāsa" at bounding box center [354, 246] width 9 height 9
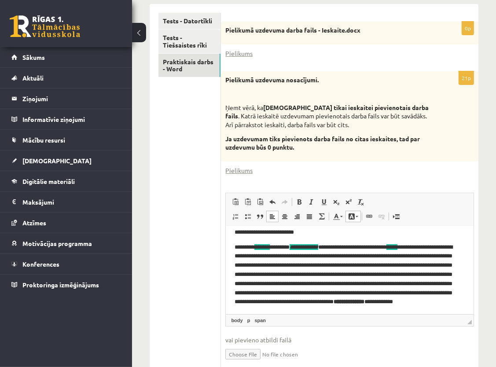
click at [435, 228] on p "**********" at bounding box center [345, 231] width 223 height 9
drag, startPoint x: 292, startPoint y: 256, endPoint x: 318, endPoint y: 258, distance: 26.9
click at [318, 258] on p "**********" at bounding box center [345, 278] width 223 height 73
click at [350, 216] on span at bounding box center [351, 216] width 7 height 7
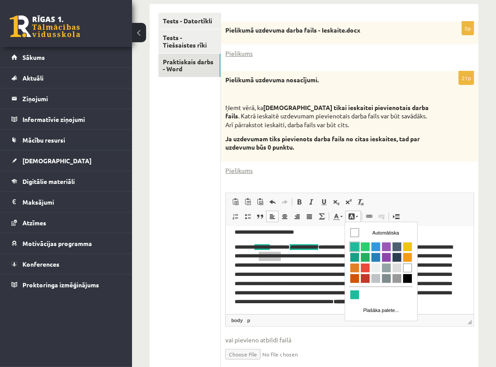
click at [352, 244] on span "Krāsa" at bounding box center [354, 246] width 9 height 9
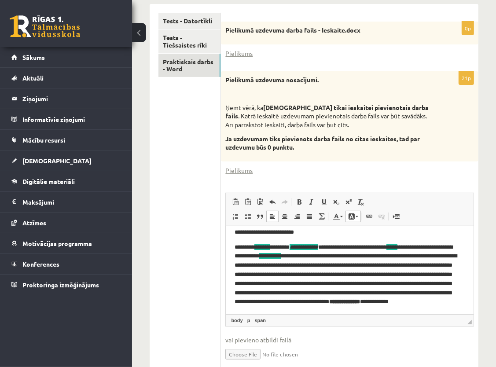
click at [401, 234] on p "**********" at bounding box center [345, 231] width 223 height 9
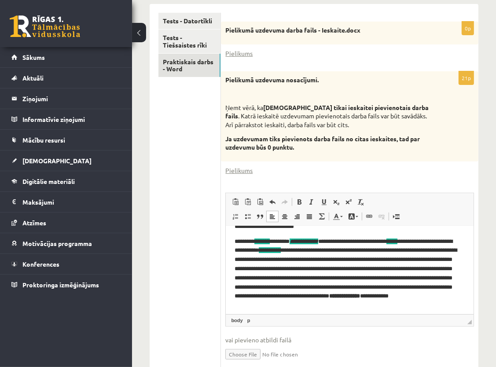
scroll to position [18, 0]
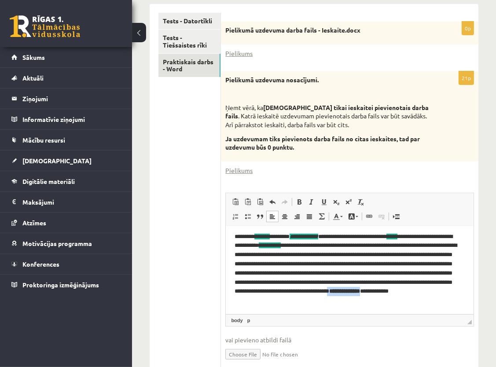
drag, startPoint x: 347, startPoint y: 300, endPoint x: 386, endPoint y: 298, distance: 39.6
click at [386, 298] on p "**********" at bounding box center [345, 268] width 223 height 73
click at [357, 220] on link "Fona krāsa" at bounding box center [352, 216] width 15 height 11
click at [351, 215] on span at bounding box center [351, 216] width 7 height 7
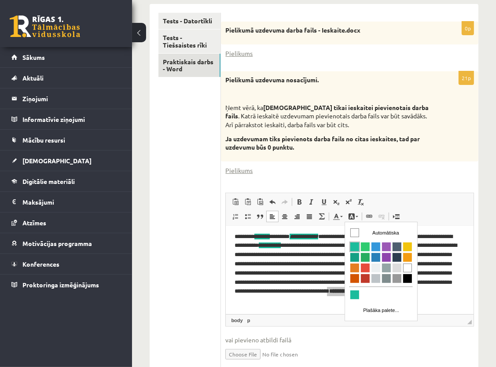
click at [355, 246] on span "Krāsa" at bounding box center [354, 246] width 9 height 9
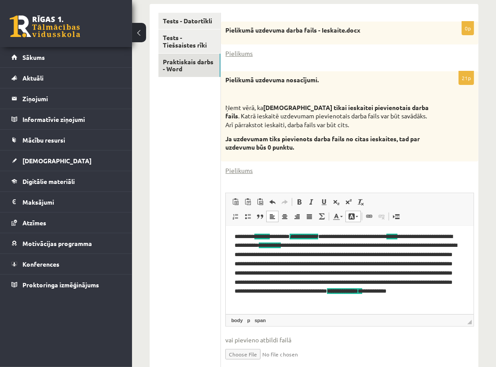
click at [438, 306] on html "**********" at bounding box center [350, 261] width 248 height 106
click at [254, 263] on p "**********" at bounding box center [345, 268] width 223 height 73
drag, startPoint x: 395, startPoint y: 289, endPoint x: 415, endPoint y: 287, distance: 20.3
click at [415, 287] on p "**********" at bounding box center [345, 268] width 223 height 73
click at [355, 217] on link "Fona krāsa" at bounding box center [352, 216] width 15 height 11
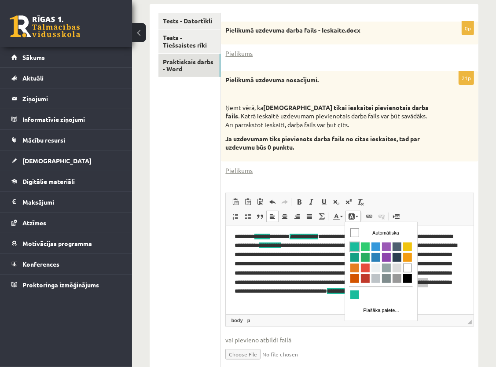
click at [354, 244] on span "Krāsa" at bounding box center [354, 246] width 9 height 9
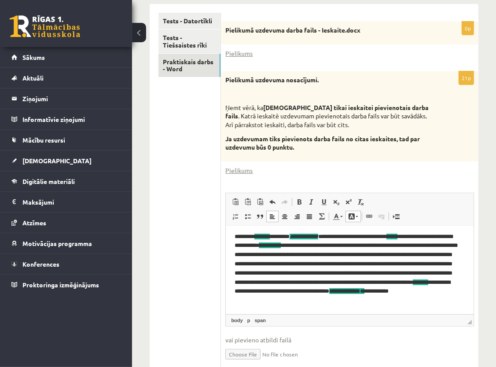
click at [446, 207] on span "Ielīmēt Klaviatūras saīsne vadīšanas taustiņš+V Ievietot kā vienkāršu tekstu Kl…" at bounding box center [349, 203] width 241 height 15
click at [455, 238] on p "**********" at bounding box center [345, 268] width 223 height 73
click at [484, 251] on div "**********" at bounding box center [314, 121] width 364 height 561
click at [424, 300] on p "**********" at bounding box center [345, 268] width 223 height 73
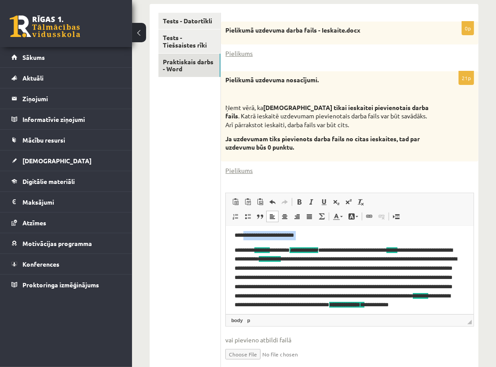
scroll to position [0, 0]
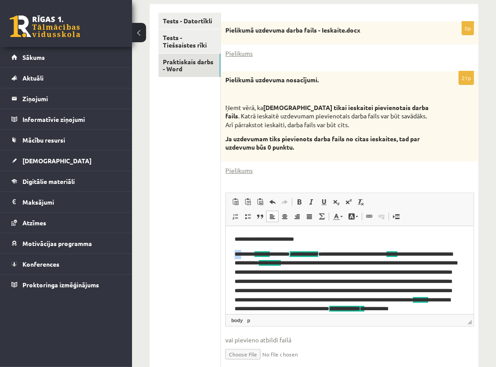
drag, startPoint x: 233, startPoint y: 236, endPoint x: 243, endPoint y: 253, distance: 19.9
click at [244, 255] on html "**********" at bounding box center [350, 279] width 248 height 106
click at [274, 249] on body "**********" at bounding box center [349, 278] width 230 height 88
drag, startPoint x: 269, startPoint y: 238, endPoint x: 312, endPoint y: 244, distance: 43.6
click at [312, 243] on p "**********" at bounding box center [345, 238] width 223 height 9
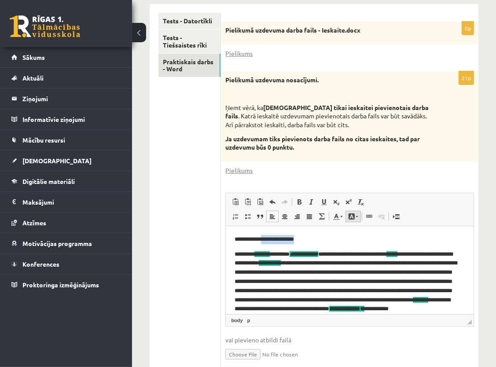
click at [357, 217] on link "Fona krāsa" at bounding box center [352, 216] width 15 height 11
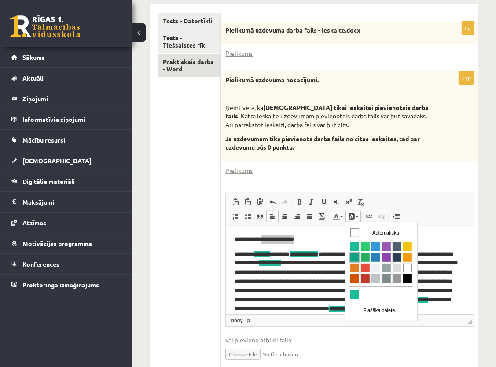
drag, startPoint x: 358, startPoint y: 254, endPoint x: 477, endPoint y: 251, distance: 119.2
click at [358, 254] on span "Krāsa" at bounding box center [354, 256] width 9 height 9
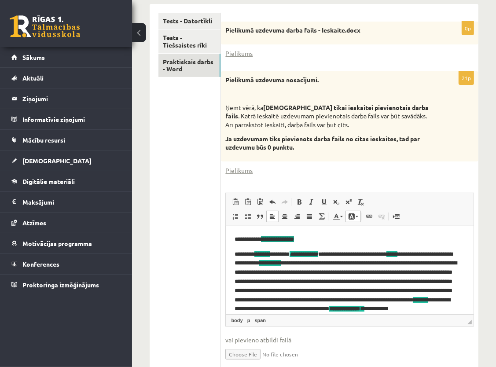
click at [362, 245] on body "**********" at bounding box center [349, 278] width 230 height 88
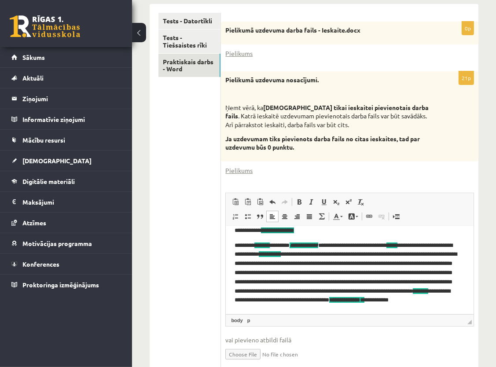
scroll to position [18, 0]
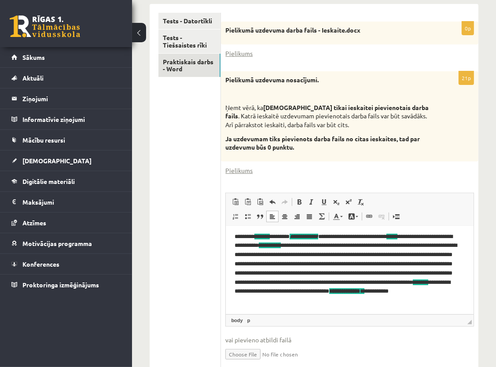
click at [429, 302] on p "**********" at bounding box center [345, 268] width 223 height 73
click at [429, 301] on p "**********" at bounding box center [345, 268] width 223 height 73
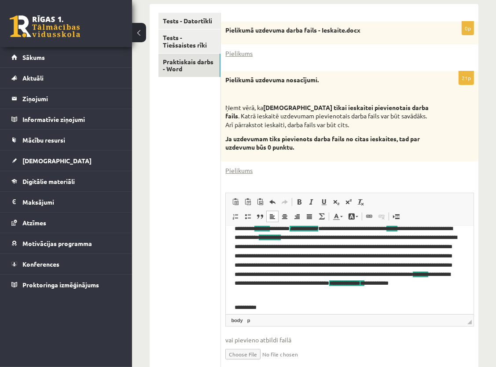
scroll to position [33, 0]
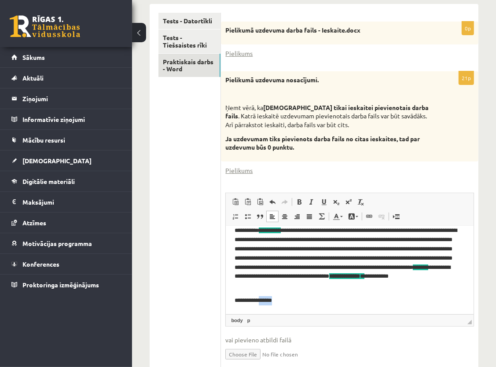
drag, startPoint x: 267, startPoint y: 299, endPoint x: 285, endPoint y: 301, distance: 18.2
click at [285, 301] on p "**********" at bounding box center [345, 300] width 223 height 9
click at [356, 216] on span at bounding box center [356, 216] width 3 height 1
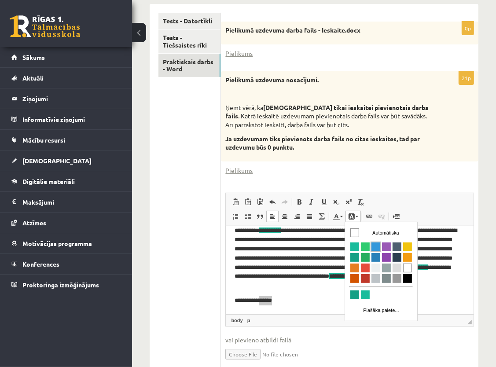
click at [377, 243] on span "Krāsa" at bounding box center [375, 246] width 9 height 9
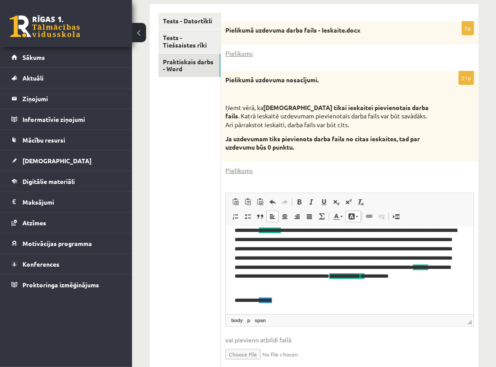
click at [364, 300] on p "**********" at bounding box center [345, 300] width 223 height 9
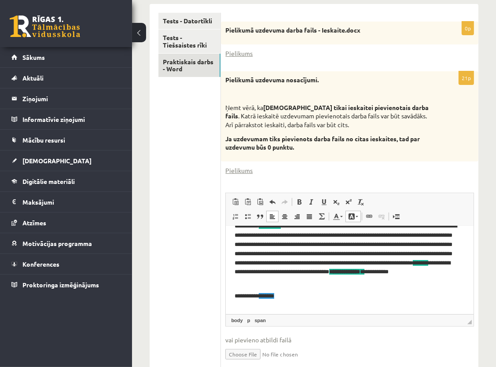
click at [321, 292] on p "**********" at bounding box center [345, 295] width 223 height 9
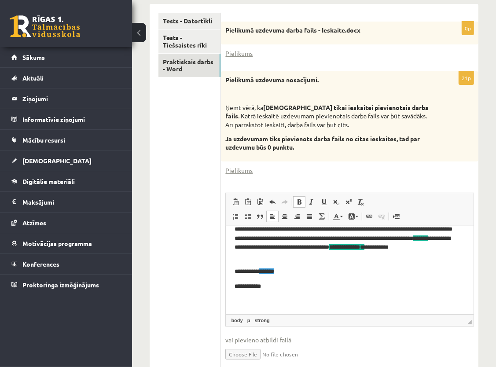
scroll to position [62, 0]
drag, startPoint x: 232, startPoint y: 285, endPoint x: 276, endPoint y: 288, distance: 44.1
click at [276, 288] on html "**********" at bounding box center [350, 239] width 248 height 150
click at [354, 219] on link "Fona krāsa" at bounding box center [352, 216] width 15 height 11
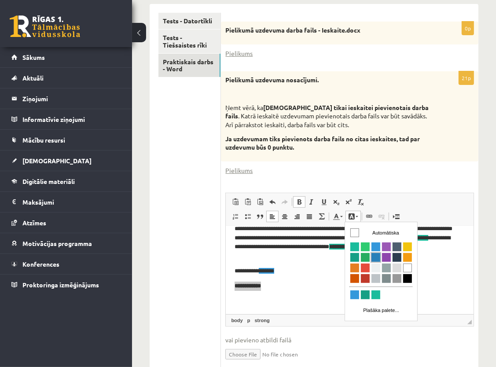
click at [372, 258] on span "Krāsa" at bounding box center [375, 256] width 9 height 9
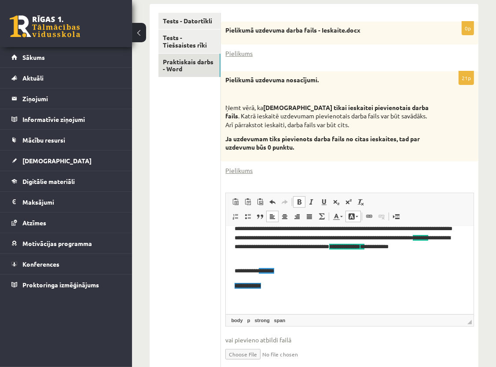
click at [325, 286] on p "**********" at bounding box center [349, 285] width 230 height 9
click at [231, 283] on html "**********" at bounding box center [350, 239] width 248 height 150
click at [232, 284] on html "**********" at bounding box center [350, 239] width 248 height 150
click at [234, 284] on html "**********" at bounding box center [350, 239] width 248 height 150
click at [291, 288] on p "**********" at bounding box center [349, 285] width 230 height 9
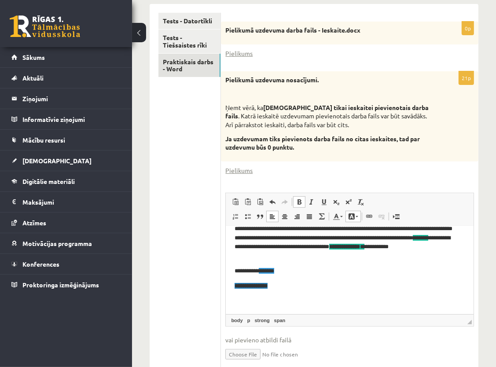
click at [336, 296] on p "Bagātinātā teksta redaktors, wiswyg-editor-user-answer-47433913773100" at bounding box center [349, 300] width 230 height 9
click at [318, 291] on body "**********" at bounding box center [349, 238] width 230 height 132
click at [318, 286] on p "**********" at bounding box center [349, 285] width 230 height 9
click at [285, 286] on p "**********" at bounding box center [349, 285] width 230 height 9
click at [281, 285] on p "**********" at bounding box center [349, 285] width 230 height 9
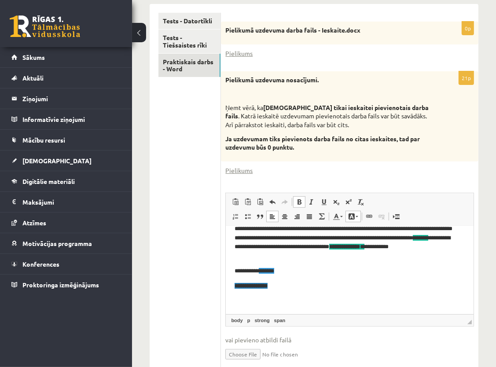
click at [267, 285] on span "**********" at bounding box center [250, 285] width 33 height 6
click at [281, 285] on p "**********" at bounding box center [349, 285] width 230 height 9
click at [279, 287] on p "**********" at bounding box center [345, 285] width 223 height 9
click at [400, 285] on p "**********" at bounding box center [345, 285] width 223 height 9
click at [265, 302] on p "*******" at bounding box center [345, 300] width 223 height 9
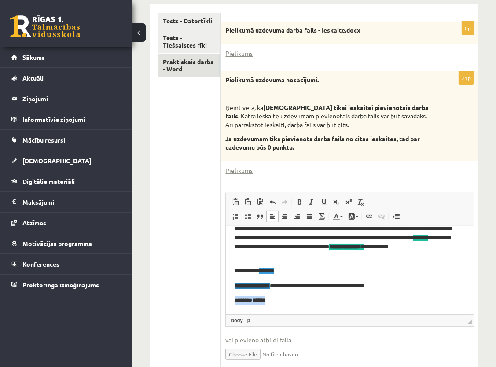
drag, startPoint x: 232, startPoint y: 300, endPoint x: 273, endPoint y: 302, distance: 40.9
click at [273, 302] on html "**********" at bounding box center [350, 246] width 248 height 165
click at [353, 219] on link "Fona krāsa" at bounding box center [352, 216] width 15 height 11
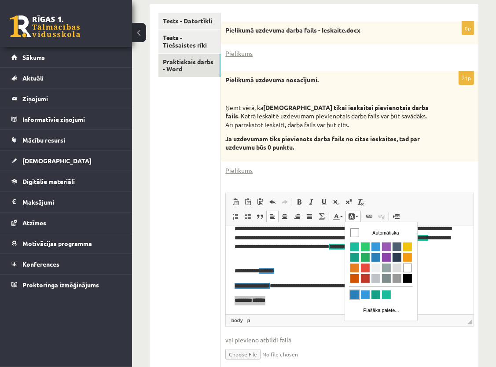
click at [351, 293] on span "Krāsa" at bounding box center [354, 294] width 9 height 9
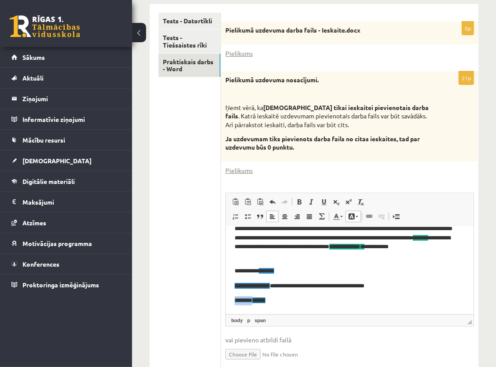
click at [328, 304] on p "******* ******" at bounding box center [345, 300] width 223 height 9
click at [327, 300] on p "******* ******" at bounding box center [345, 300] width 223 height 9
click at [292, 299] on p "******* ******" at bounding box center [345, 300] width 223 height 9
click at [265, 300] on span "******" at bounding box center [258, 300] width 13 height 6
click at [365, 302] on p "**********" at bounding box center [345, 300] width 223 height 9
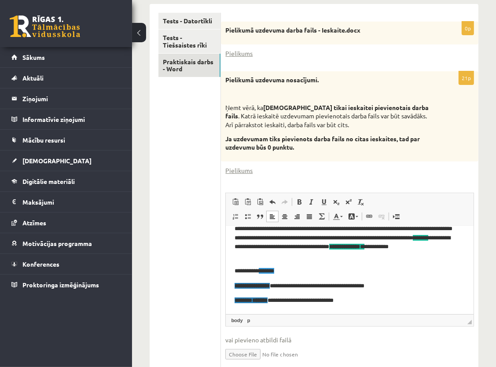
scroll to position [67, 0]
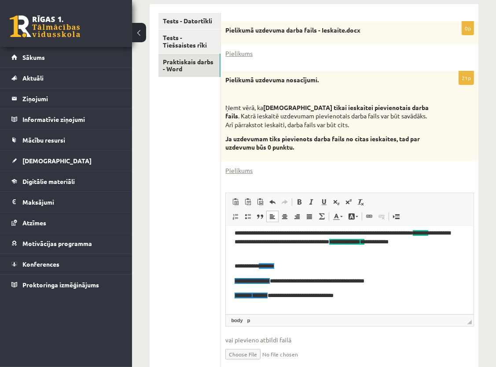
click at [355, 295] on p "**********" at bounding box center [345, 295] width 223 height 9
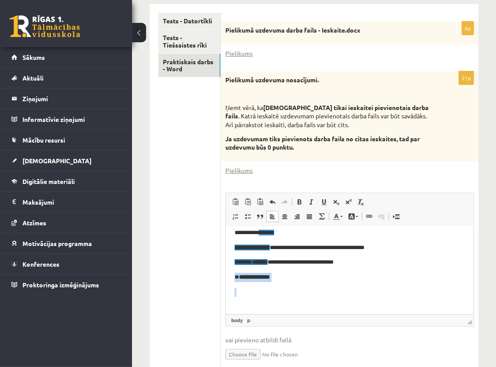
scroll to position [107, 0]
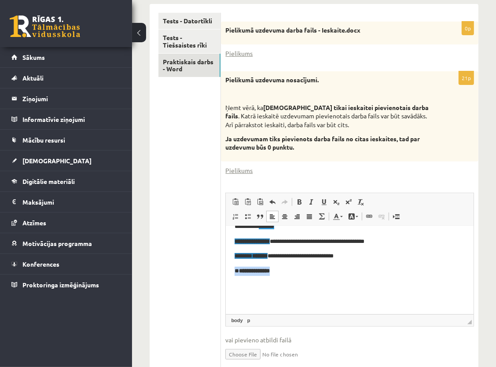
drag, startPoint x: 230, startPoint y: 313, endPoint x: 293, endPoint y: 274, distance: 73.9
click at [292, 274] on html "**********" at bounding box center [350, 216] width 248 height 194
click at [357, 216] on link "Fona krāsa" at bounding box center [352, 216] width 15 height 11
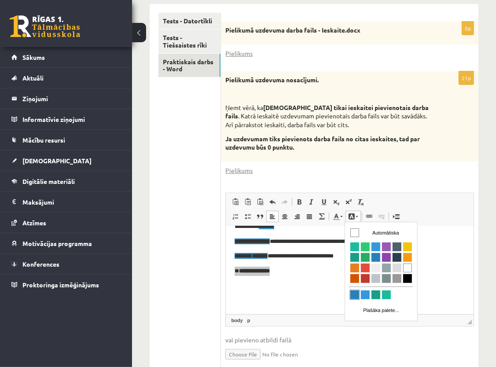
click at [356, 292] on span "Krāsa" at bounding box center [354, 294] width 9 height 9
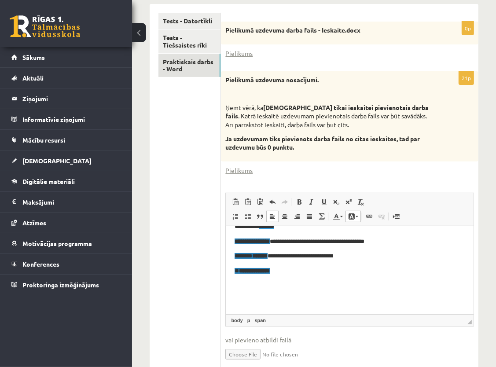
click at [329, 277] on body "**********" at bounding box center [349, 216] width 230 height 177
click at [298, 274] on p "**********" at bounding box center [345, 270] width 223 height 9
click at [288, 269] on p "**********" at bounding box center [345, 270] width 223 height 9
click at [281, 269] on p "**********" at bounding box center [345, 270] width 223 height 9
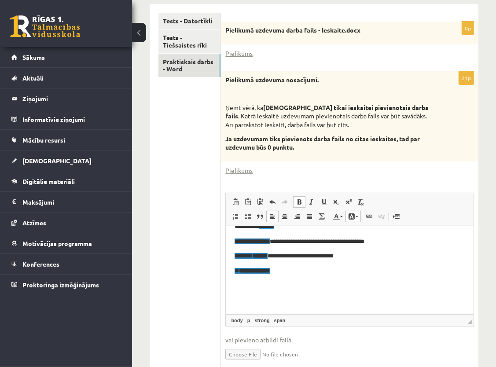
click at [280, 271] on p "**********" at bounding box center [345, 270] width 223 height 9
click at [270, 270] on span "**********" at bounding box center [254, 270] width 31 height 6
click at [307, 278] on body "**********" at bounding box center [349, 216] width 230 height 177
click at [306, 270] on p "**********" at bounding box center [345, 270] width 223 height 9
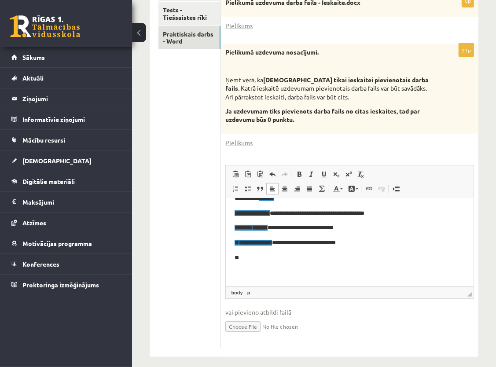
scroll to position [228, 0]
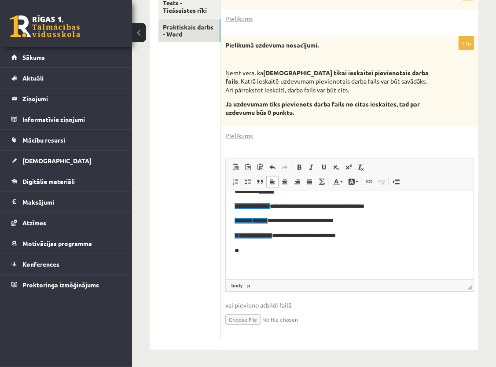
click at [283, 250] on p "**" at bounding box center [345, 250] width 223 height 9
drag, startPoint x: 233, startPoint y: 249, endPoint x: 299, endPoint y: 255, distance: 66.2
click at [299, 255] on html "**********" at bounding box center [350, 188] width 248 height 209
click at [357, 183] on link "Fona krāsa" at bounding box center [352, 181] width 15 height 11
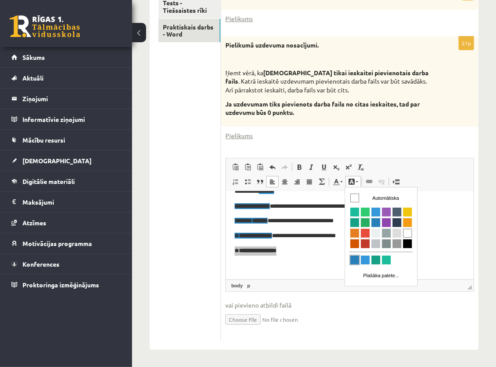
click at [353, 262] on span "Krāsa" at bounding box center [354, 259] width 9 height 9
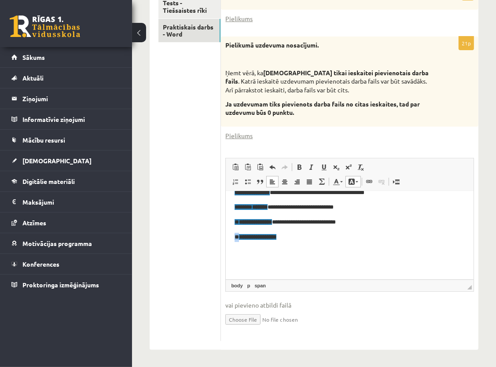
scroll to position [121, 0]
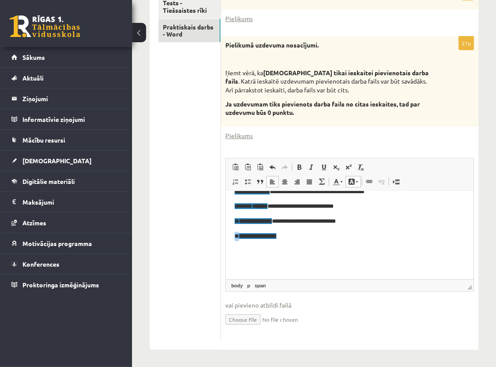
click at [340, 234] on p "**********" at bounding box center [345, 235] width 223 height 9
click at [320, 240] on body "**********" at bounding box center [349, 174] width 230 height 192
click at [304, 238] on p "**********" at bounding box center [345, 235] width 223 height 9
click at [302, 234] on p "**********" at bounding box center [345, 235] width 223 height 9
click at [298, 236] on p "**********" at bounding box center [345, 235] width 223 height 9
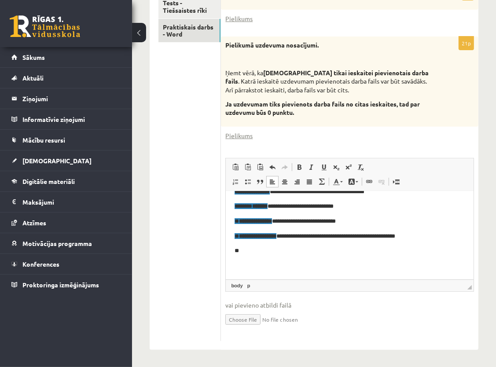
click at [378, 255] on p "**" at bounding box center [345, 250] width 223 height 9
drag, startPoint x: 230, startPoint y: 246, endPoint x: 293, endPoint y: 250, distance: 62.6
click at [293, 250] on html "**********" at bounding box center [350, 181] width 248 height 224
click at [355, 183] on link "Fona krāsa" at bounding box center [352, 181] width 15 height 11
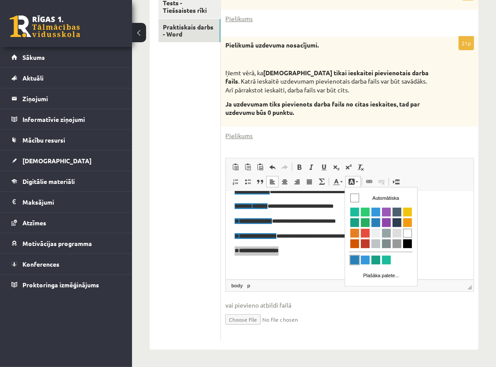
click at [357, 259] on span "Krāsa" at bounding box center [354, 259] width 9 height 9
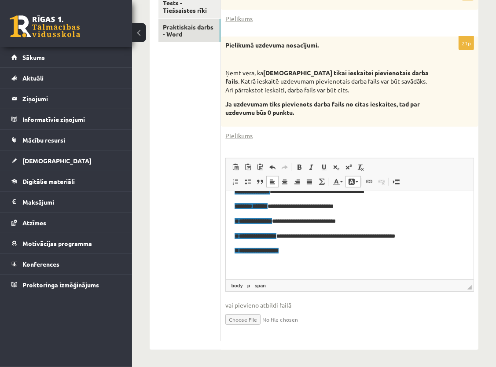
click at [332, 255] on body "**********" at bounding box center [349, 181] width 230 height 207
click at [306, 250] on p "**********" at bounding box center [345, 250] width 223 height 9
click at [315, 249] on p "**********" at bounding box center [345, 250] width 223 height 9
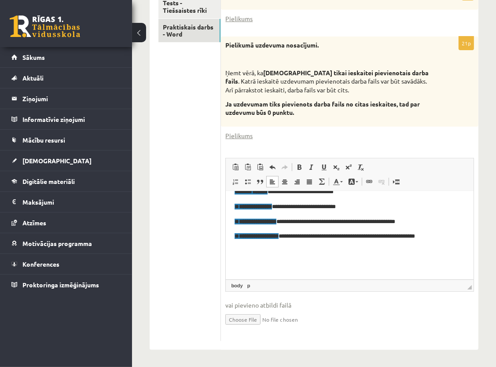
scroll to position [136, 0]
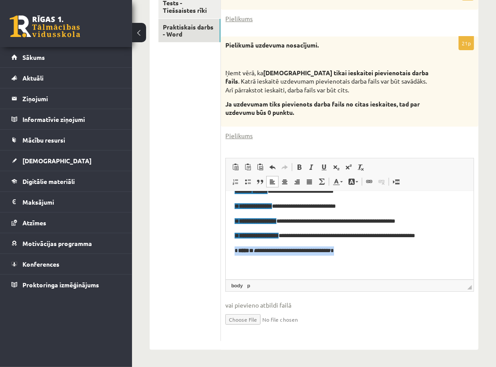
drag, startPoint x: 232, startPoint y: 252, endPoint x: 351, endPoint y: 252, distance: 119.2
click at [351, 252] on html "**********" at bounding box center [350, 174] width 248 height 239
click at [351, 252] on p "**********" at bounding box center [345, 250] width 223 height 9
drag, startPoint x: 233, startPoint y: 248, endPoint x: 351, endPoint y: 253, distance: 118.0
click at [351, 253] on html "**********" at bounding box center [350, 174] width 248 height 239
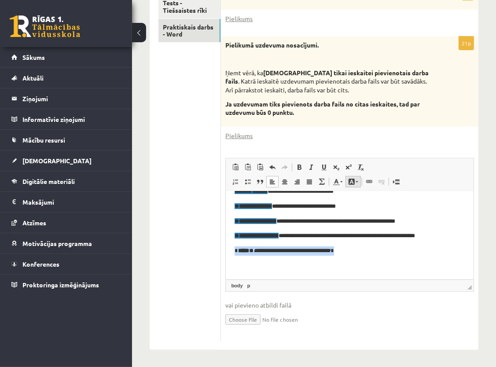
click at [356, 182] on link "Fona krāsa" at bounding box center [352, 181] width 15 height 11
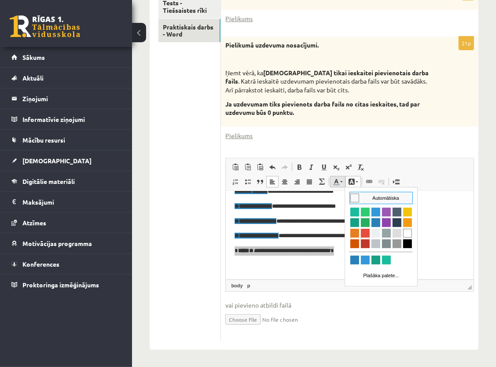
click at [340, 182] on link "Teksta krāsa" at bounding box center [337, 181] width 15 height 11
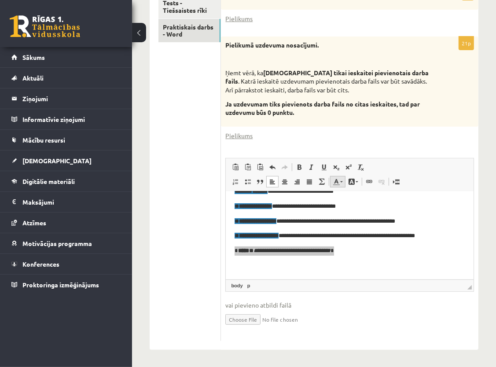
click at [338, 179] on span at bounding box center [336, 181] width 7 height 7
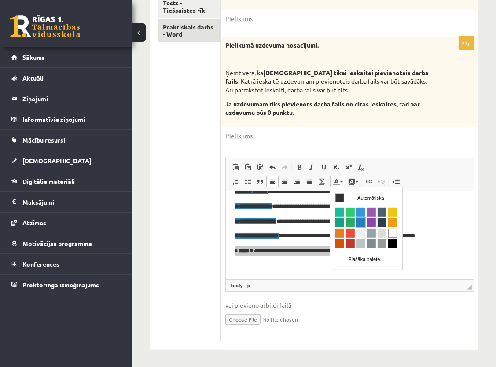
click at [359, 219] on span "Krāsa" at bounding box center [360, 222] width 9 height 9
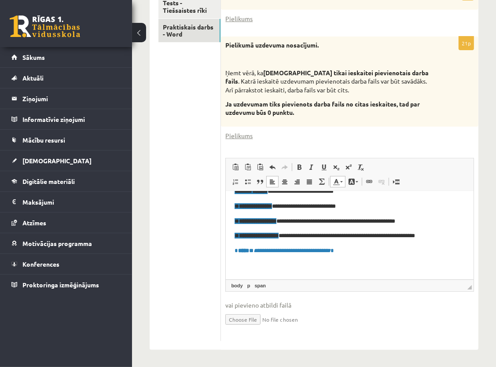
click at [358, 264] on p "Bagātinātā teksta redaktors, wiswyg-editor-user-answer-47433913773100" at bounding box center [349, 265] width 230 height 9
click at [384, 258] on body "**********" at bounding box center [349, 173] width 230 height 221
click at [378, 249] on p "**********" at bounding box center [345, 250] width 223 height 9
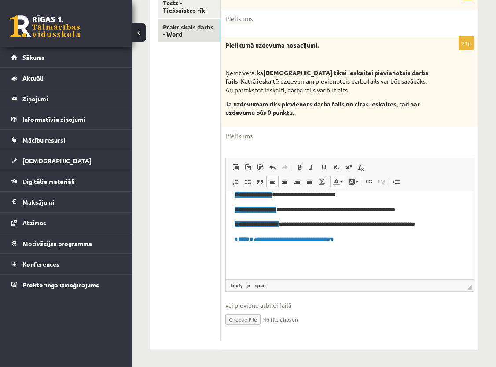
scroll to position [151, 0]
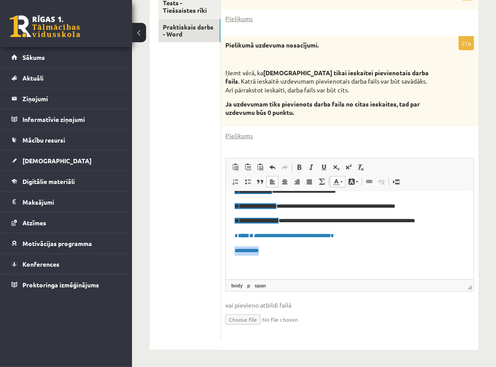
drag, startPoint x: 231, startPoint y: 250, endPoint x: 275, endPoint y: 251, distance: 44.0
click at [275, 251] on html "**********" at bounding box center [350, 167] width 248 height 254
click at [342, 183] on link "Teksta krāsa" at bounding box center [337, 181] width 15 height 11
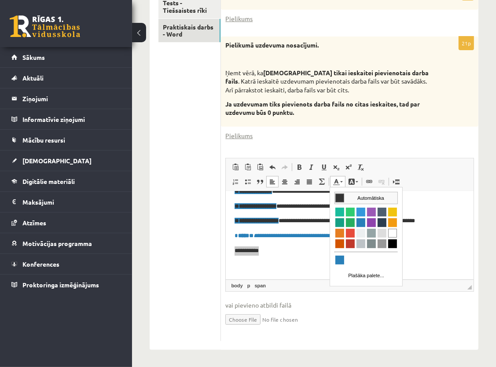
click at [340, 199] on span "Krāsa" at bounding box center [339, 197] width 9 height 9
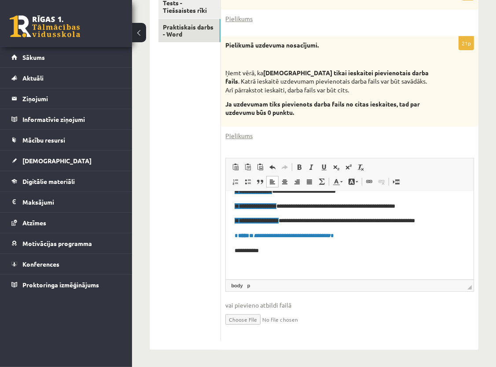
click at [347, 265] on p "Bagātinātā teksta redaktors, wiswyg-editor-user-answer-47433913773100" at bounding box center [349, 264] width 230 height 9
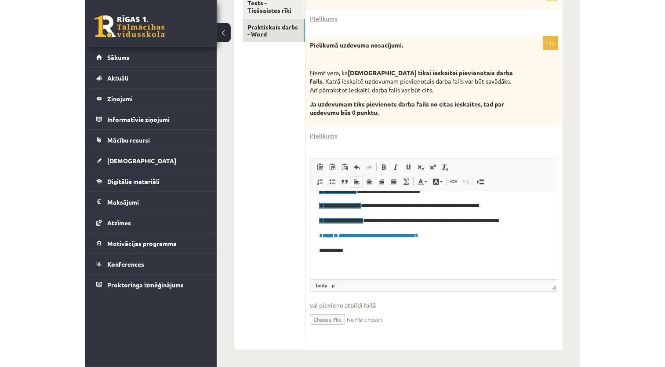
scroll to position [191, 0]
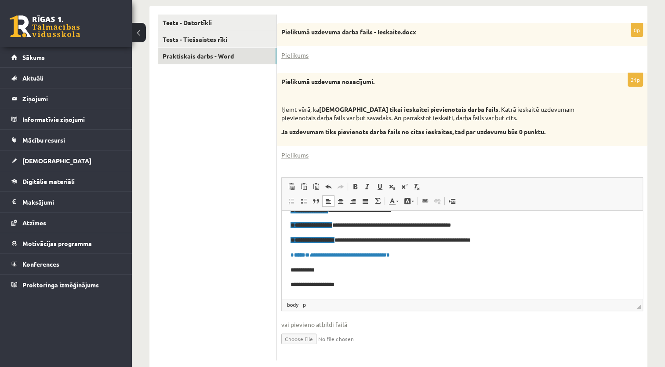
click at [324, 285] on p "**********" at bounding box center [459, 284] width 337 height 9
click at [327, 283] on p "**********" at bounding box center [459, 284] width 337 height 9
click at [355, 284] on p "**********" at bounding box center [459, 284] width 337 height 9
click at [324, 286] on p "**********" at bounding box center [459, 284] width 337 height 9
click at [347, 285] on p "**********" at bounding box center [459, 284] width 337 height 9
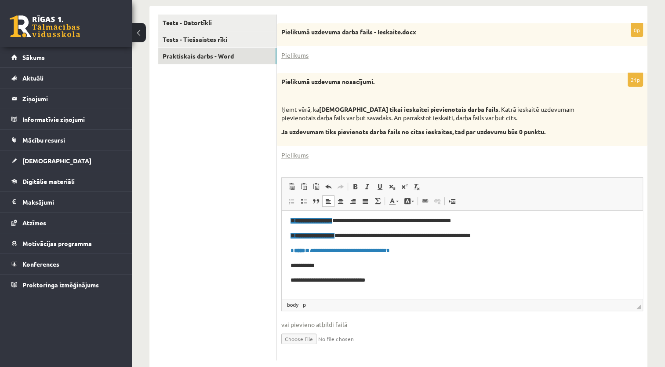
scroll to position [128, 0]
drag, startPoint x: 432, startPoint y: 275, endPoint x: 455, endPoint y: 267, distance: 24.2
click at [455, 267] on body "**********" at bounding box center [463, 202] width 344 height 223
click at [398, 267] on p "**********" at bounding box center [459, 265] width 337 height 9
drag, startPoint x: 398, startPoint y: 252, endPoint x: 405, endPoint y: 249, distance: 7.5
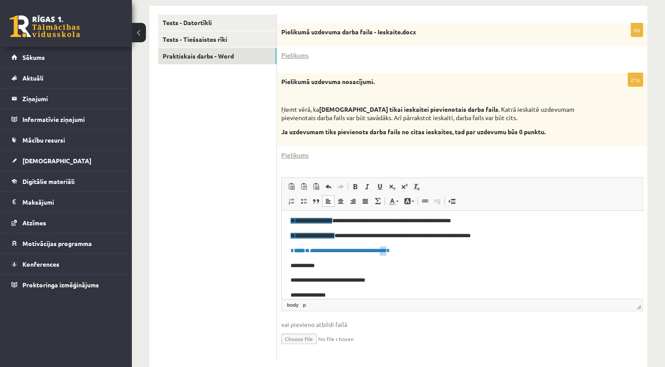
click at [387, 250] on em "**********" at bounding box center [348, 250] width 77 height 6
click at [411, 252] on p "**********" at bounding box center [459, 250] width 337 height 9
drag, startPoint x: 415, startPoint y: 235, endPoint x: 428, endPoint y: 234, distance: 13.7
click at [428, 234] on p "**********" at bounding box center [459, 235] width 337 height 9
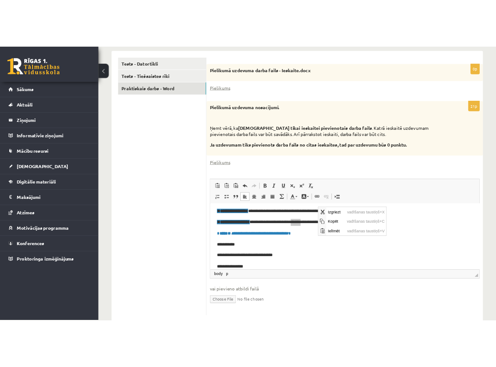
scroll to position [0, 0]
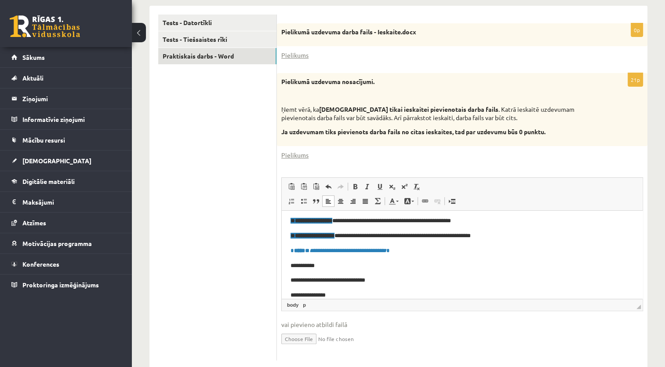
click at [493, 216] on p "**********" at bounding box center [459, 220] width 337 height 9
drag, startPoint x: 376, startPoint y: 61, endPoint x: 380, endPoint y: 68, distance: 7.9
click at [379, 73] on div "Pielikumā uzdevuma nosacījumi. Ņemt vērā, ka jāizmanto tikai ieskaitei pievieno…" at bounding box center [462, 109] width 371 height 73
drag, startPoint x: 380, startPoint y: 87, endPoint x: 398, endPoint y: 84, distance: 17.4
click at [398, 84] on div "Pielikumā uzdevuma nosacījumi. Ņemt vērā, ka jāizmanto tikai ieskaitei pievieno…" at bounding box center [462, 109] width 371 height 73
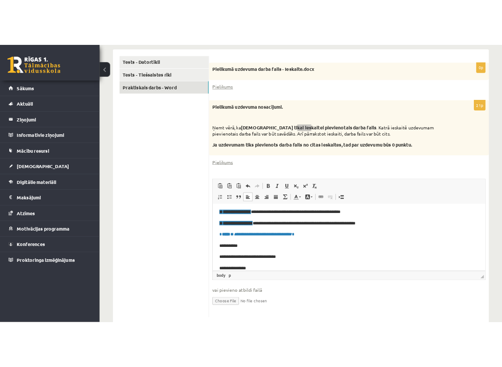
scroll to position [156, 0]
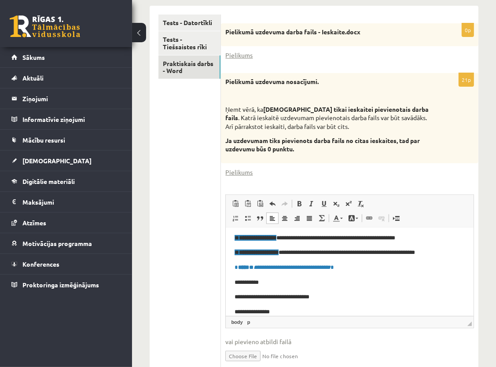
click at [420, 66] on form "0p Pielikumā uzdevuma darba fails - Ieskaite.docx Pielikums 21p Pielikumā uzdev…" at bounding box center [350, 196] width 240 height 363
click at [282, 311] on p "**********" at bounding box center [345, 311] width 223 height 9
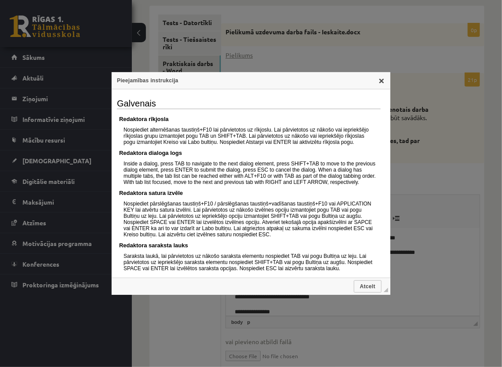
click at [378, 84] on link "X" at bounding box center [381, 80] width 7 height 7
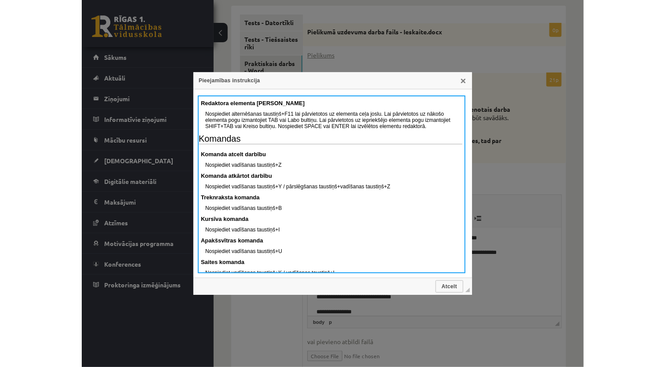
scroll to position [296, 0]
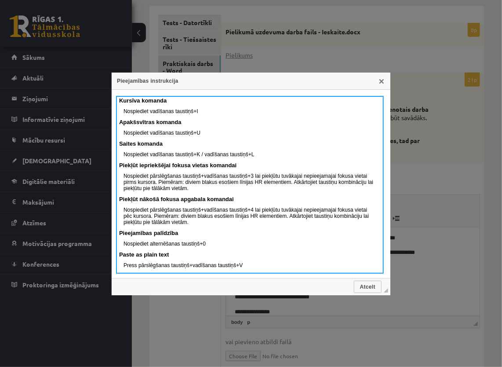
click at [389, 80] on div "Pieejamības instrukcija" at bounding box center [251, 81] width 279 height 17
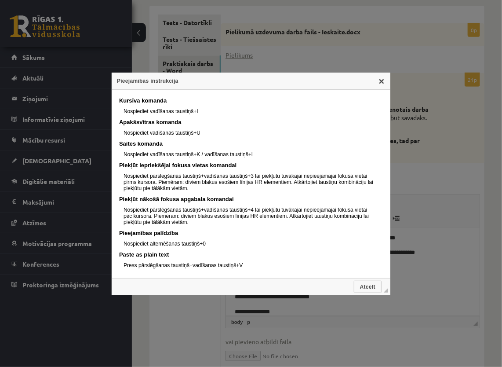
click at [383, 84] on link "X" at bounding box center [381, 80] width 7 height 7
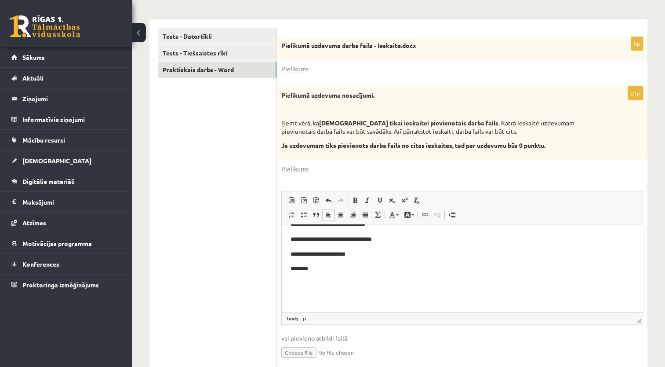
scroll to position [191, 0]
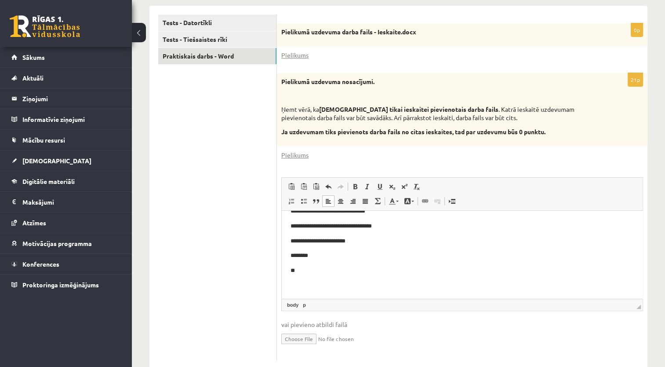
click at [347, 278] on body "**********" at bounding box center [463, 156] width 344 height 268
click at [334, 259] on p "********" at bounding box center [459, 255] width 337 height 9
click at [331, 273] on p "**" at bounding box center [459, 270] width 337 height 9
click at [329, 285] on p "Bagātinātā teksta redaktors, wiswyg-editor-user-answer-47433913773100" at bounding box center [463, 285] width 344 height 9
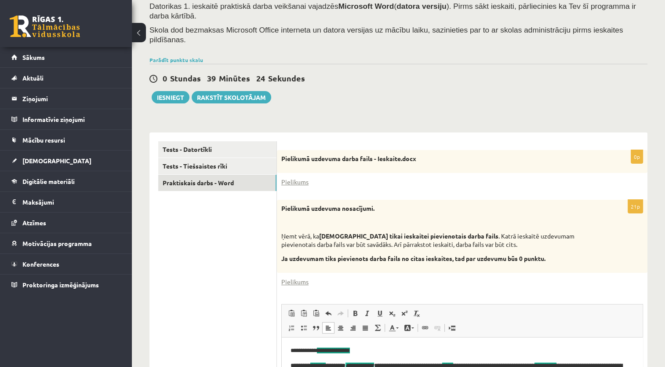
scroll to position [59, 0]
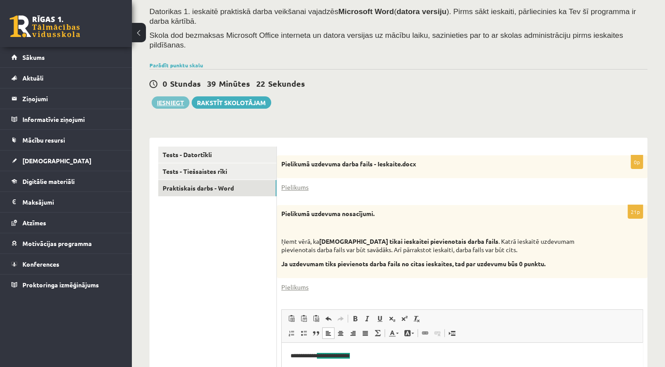
click at [169, 96] on button "Iesniegt" at bounding box center [171, 102] width 38 height 12
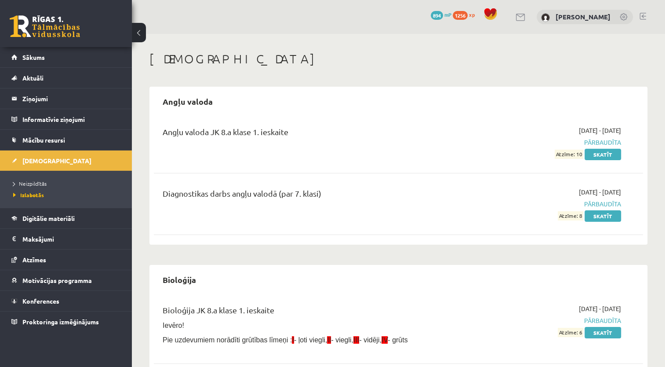
click at [32, 178] on li "Neizpildītās" at bounding box center [68, 183] width 110 height 11
click at [36, 178] on li "Neizpildītās" at bounding box center [68, 183] width 110 height 11
click at [40, 181] on span "Neizpildītās" at bounding box center [32, 183] width 38 height 7
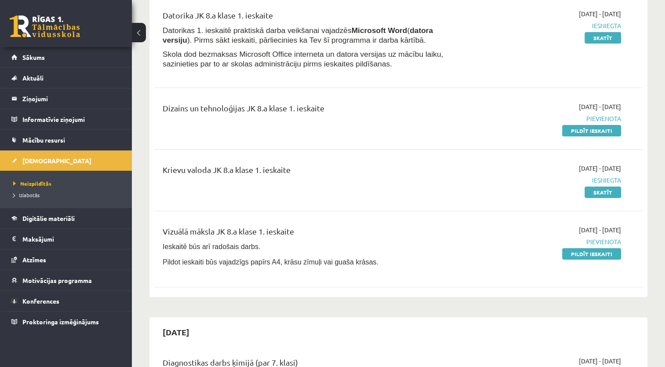
scroll to position [132, 0]
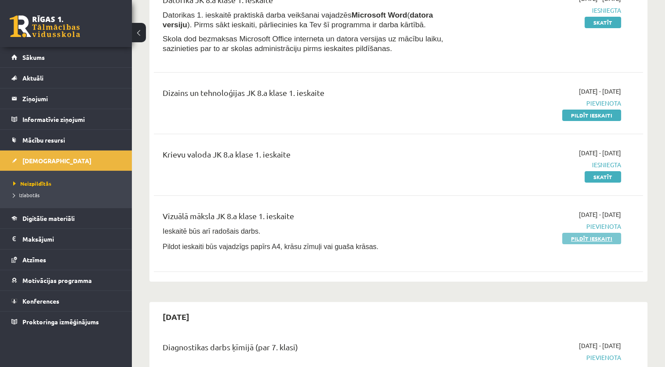
click at [594, 238] on link "Pildīt ieskaiti" at bounding box center [592, 238] width 59 height 11
click at [389, 40] on span "Skola dod bezmaksas Microsoft Office interneta un datora versijas uz mācību lai…" at bounding box center [303, 43] width 281 height 18
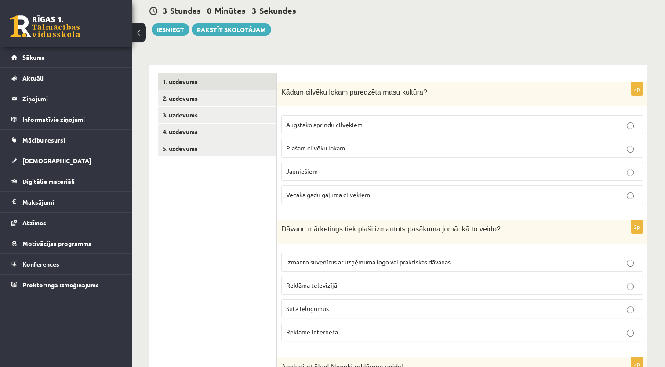
scroll to position [132, 0]
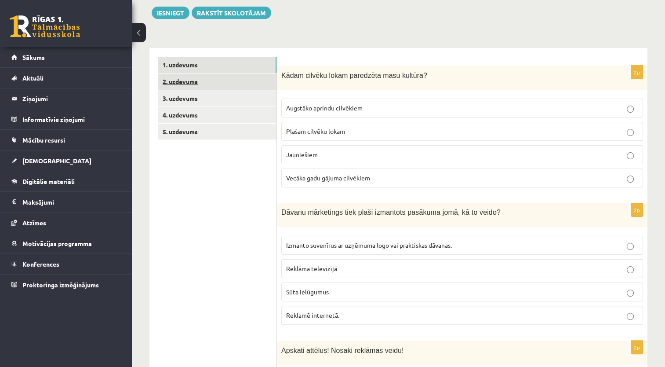
click at [189, 81] on link "2. uzdevums" at bounding box center [217, 81] width 118 height 16
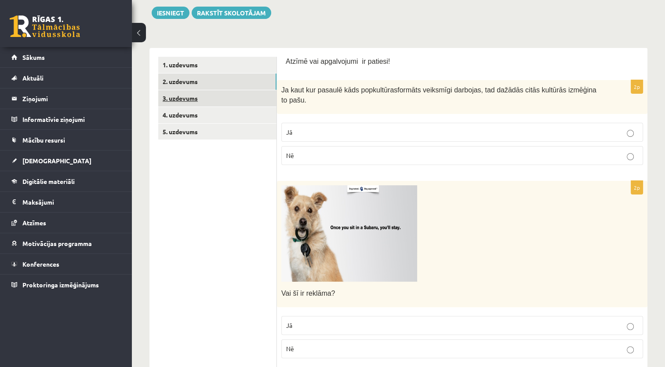
click at [183, 97] on link "3. uzdevums" at bounding box center [217, 98] width 118 height 16
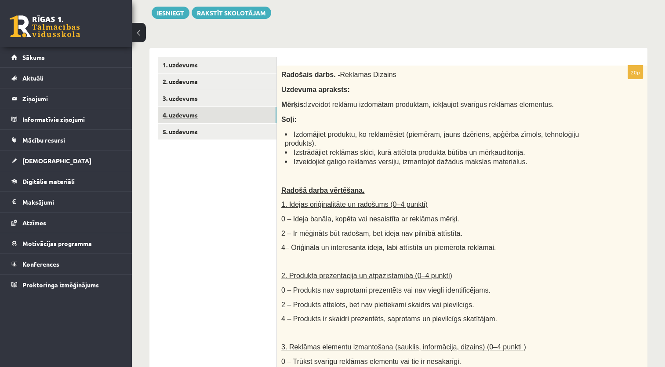
click at [185, 116] on link "4. uzdevums" at bounding box center [217, 115] width 118 height 16
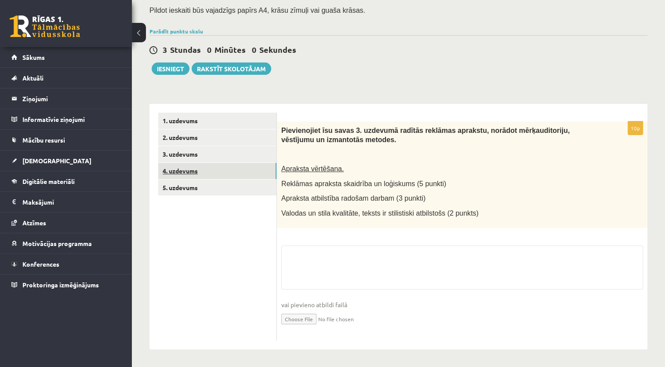
scroll to position [76, 0]
click at [185, 184] on link "5. uzdevums" at bounding box center [217, 188] width 118 height 16
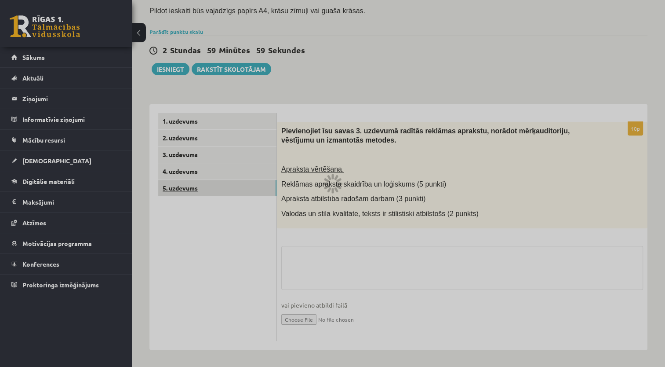
scroll to position [68, 0]
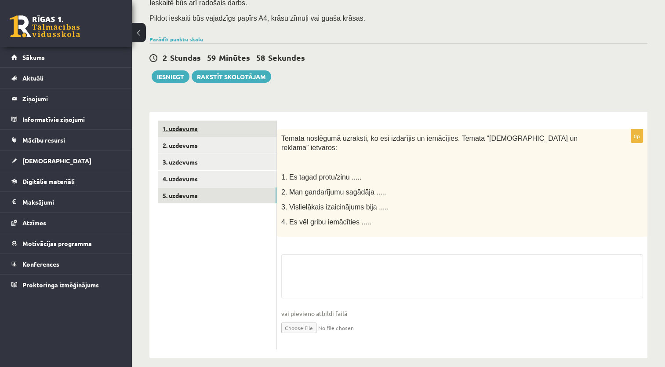
click at [192, 131] on link "1. uzdevums" at bounding box center [217, 129] width 118 height 16
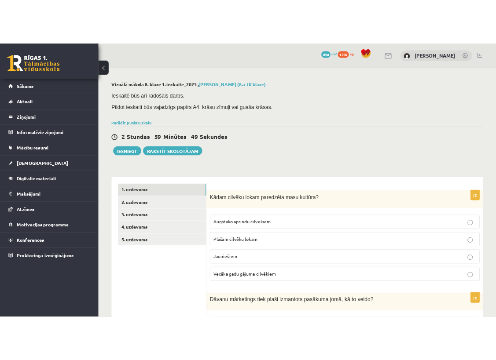
scroll to position [0, 0]
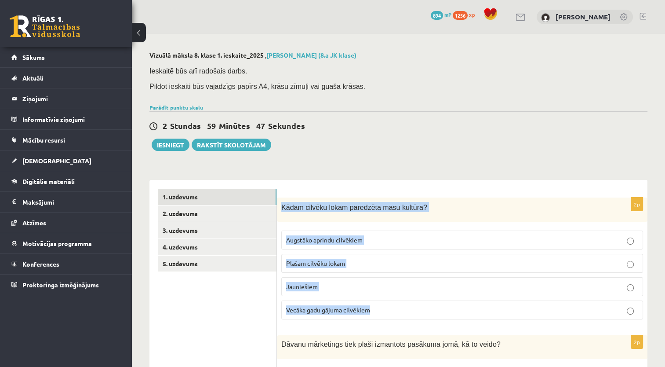
drag, startPoint x: 281, startPoint y: 205, endPoint x: 376, endPoint y: 308, distance: 140.7
click at [376, 308] on div "2p Kādam cilvēku lokam paredzēta masu kultūra? Augstāko aprindu cilvēkiem Plaša…" at bounding box center [462, 261] width 371 height 129
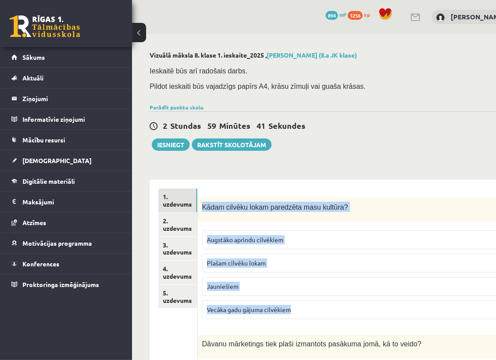
click at [419, 205] on p "Kādam cilvēku lokam paredzēta masu kultūra?" at bounding box center [348, 207] width 292 height 10
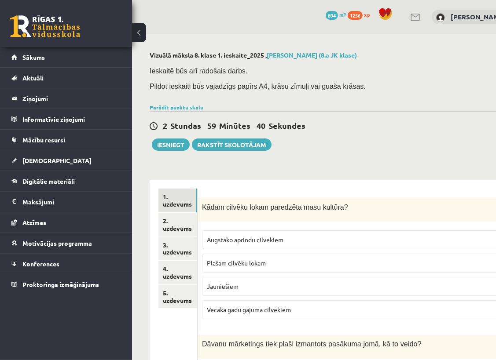
click at [236, 264] on span "Plašam cilvēku lokam" at bounding box center [236, 263] width 59 height 8
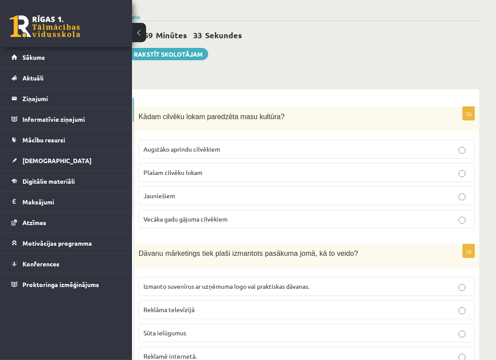
scroll to position [132, 63]
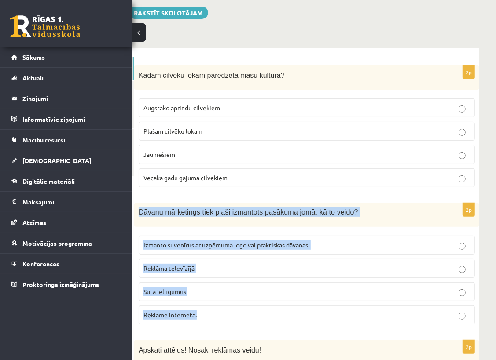
drag, startPoint x: 139, startPoint y: 211, endPoint x: 208, endPoint y: 319, distance: 128.6
click at [208, 319] on div "2p Dāvanu mārketings tiek plaši izmantots pasākuma jomā, kā to veido? Izmanto s…" at bounding box center [306, 267] width 345 height 128
click at [352, 208] on p "Dāvanu mārketings tiek plaši izmantots pasākuma jomā, kā to veido?" at bounding box center [285, 212] width 292 height 9
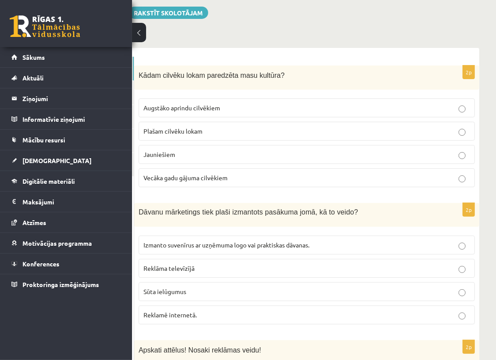
drag, startPoint x: 352, startPoint y: 207, endPoint x: 382, endPoint y: 223, distance: 34.0
click at [382, 223] on div "Dāvanu mārketings tiek plaši izmantots pasākuma jomā, kā to veido?" at bounding box center [306, 215] width 345 height 24
click at [345, 241] on p "Izmanto suvenīrus ar uzņēmuma logo vai praktiskas dāvanas." at bounding box center [306, 245] width 326 height 9
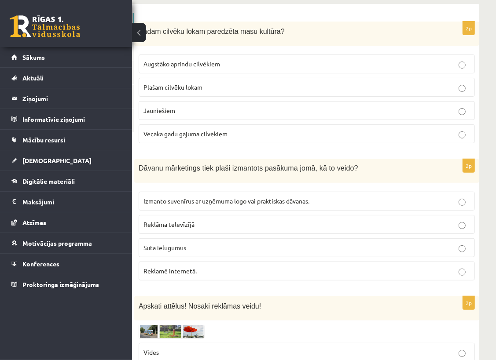
scroll to position [264, 63]
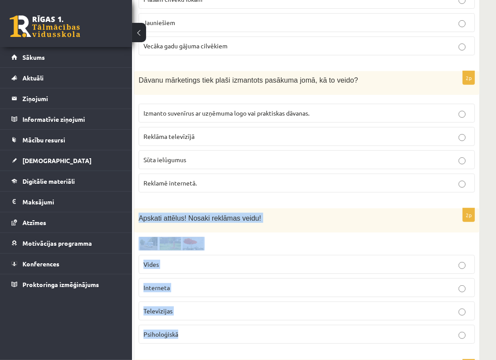
drag, startPoint x: 139, startPoint y: 215, endPoint x: 201, endPoint y: 330, distance: 130.1
click at [201, 330] on div "2p Apskati attēlus! Nosaki reklāmas veidu! Vides Interneta Televīzijas Psiholoģ…" at bounding box center [306, 279] width 345 height 143
click at [223, 228] on div "Apskati attēlus! Nosaki reklāmas veidu!" at bounding box center [306, 220] width 345 height 24
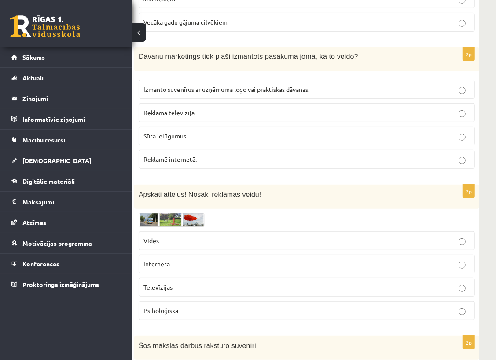
scroll to position [308, 63]
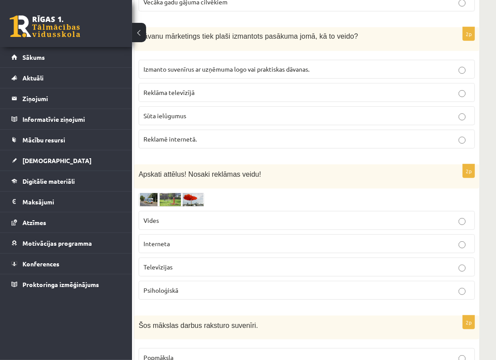
click at [161, 201] on img at bounding box center [172, 200] width 66 height 14
click at [167, 196] on img at bounding box center [172, 200] width 66 height 14
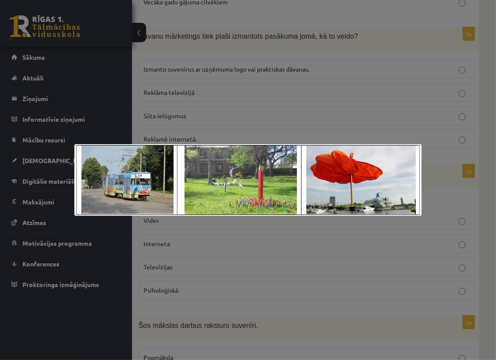
click at [451, 179] on div at bounding box center [248, 180] width 496 height 360
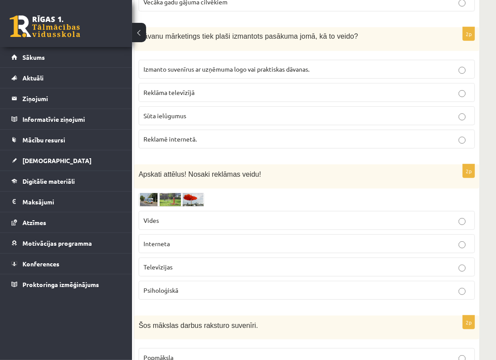
click at [179, 197] on img at bounding box center [172, 200] width 66 height 14
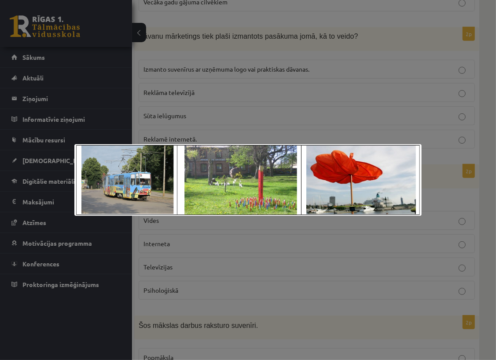
click at [436, 177] on div at bounding box center [248, 180] width 496 height 360
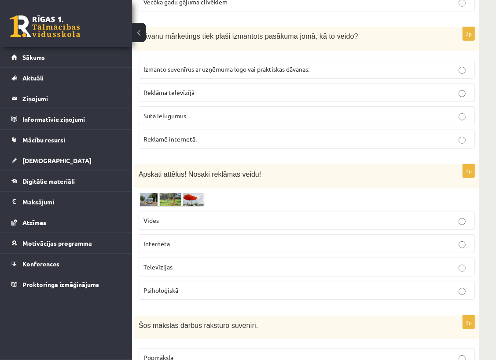
click at [319, 241] on p "Interneta" at bounding box center [306, 243] width 326 height 9
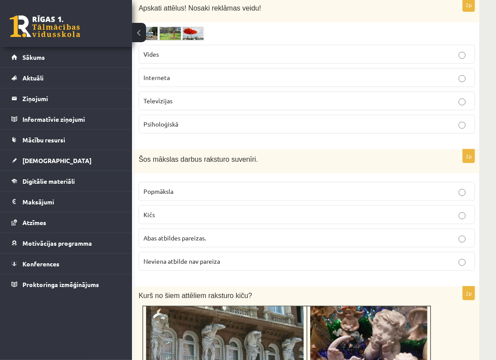
scroll to position [484, 63]
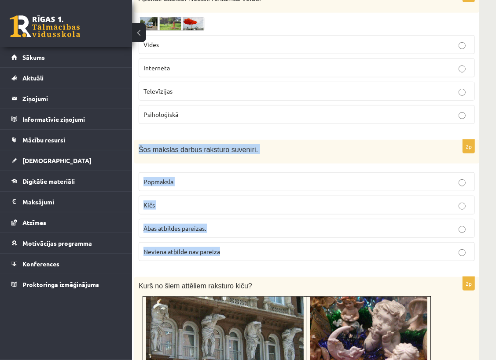
drag, startPoint x: 139, startPoint y: 143, endPoint x: 238, endPoint y: 246, distance: 143.1
click at [238, 246] on div "2p Šos mākslas darbus raksturo suvenīri. Popmāksla Kičs Abas atbildes pareizas.…" at bounding box center [306, 204] width 345 height 129
click at [285, 149] on p "Šos mākslas darbus raksturo suvenīri." at bounding box center [285, 149] width 292 height 10
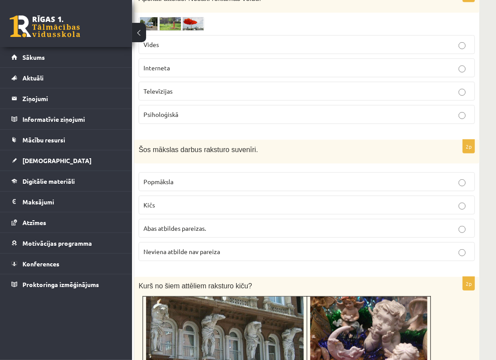
click at [175, 224] on span "Abas atbildes pareizas." at bounding box center [174, 228] width 62 height 8
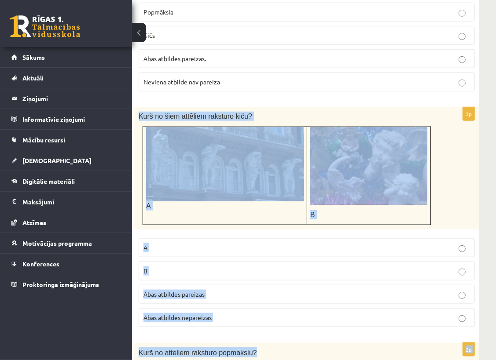
scroll to position [717, 63]
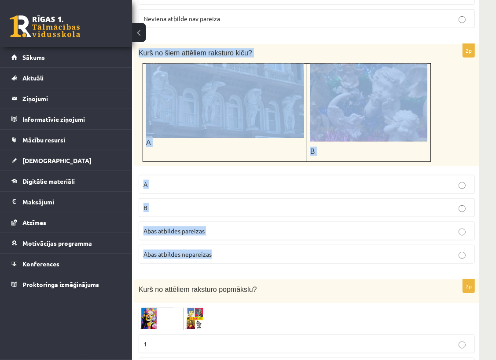
drag, startPoint x: 135, startPoint y: 194, endPoint x: 402, endPoint y: 257, distance: 274.3
click at [402, 257] on div "2p Kurš no šiem attēliem raksturo kiču? A B A B Abas atbildes pareizas Abas atb…" at bounding box center [306, 157] width 345 height 227
click at [456, 146] on div "Kurš no šiem attēliem raksturo kiču? A B" at bounding box center [306, 105] width 345 height 122
click at [461, 144] on div "Kurš no šiem attēliem raksturo kiču? A B" at bounding box center [306, 105] width 345 height 122
click at [335, 231] on label "Abas atbildes pareizas" at bounding box center [307, 231] width 336 height 19
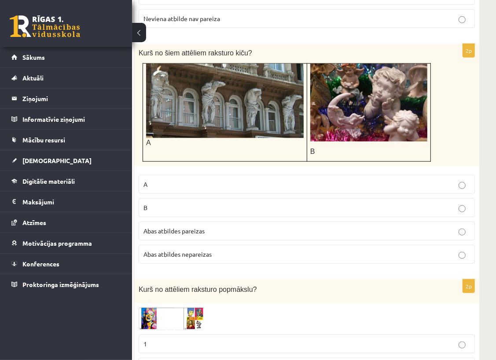
click at [303, 280] on div "Kurš no attēliem raksturo popmākslu?" at bounding box center [306, 292] width 345 height 24
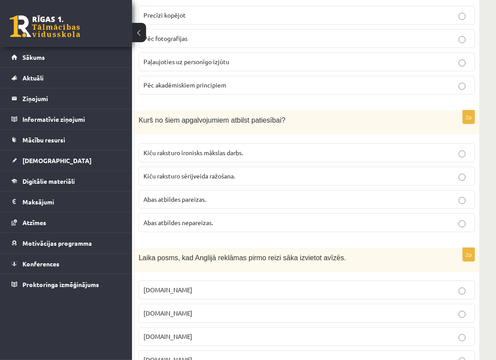
scroll to position [2080, 63]
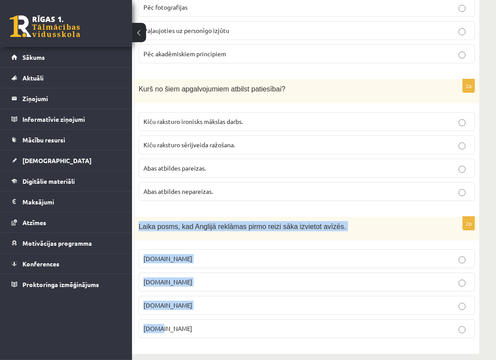
drag, startPoint x: 137, startPoint y: 216, endPoint x: 179, endPoint y: 320, distance: 112.5
click at [179, 320] on div "2p Laika posms, kad Anglijā reklāmas pirmo reizi sāka izvietot avīzēs. 19.gs 18…" at bounding box center [306, 281] width 345 height 129
click at [334, 221] on p "Laika posms, kad Anglijā reklāmas pirmo reizi sāka izvietot avīzēs." at bounding box center [285, 226] width 292 height 10
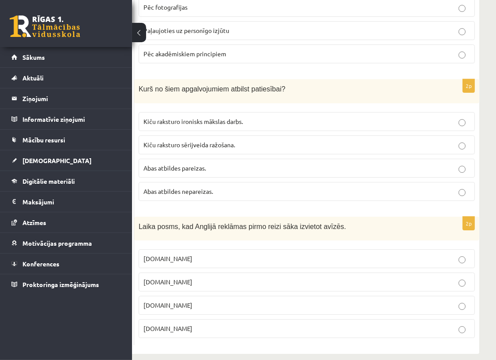
click at [183, 301] on p "17.gs" at bounding box center [306, 305] width 326 height 9
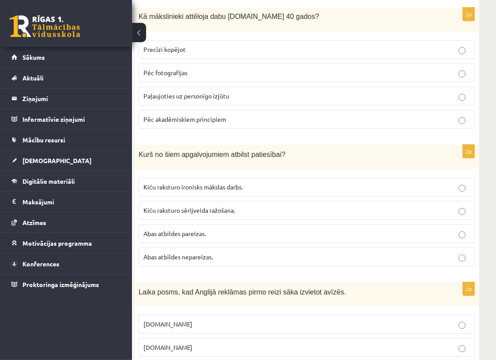
scroll to position [1992, 63]
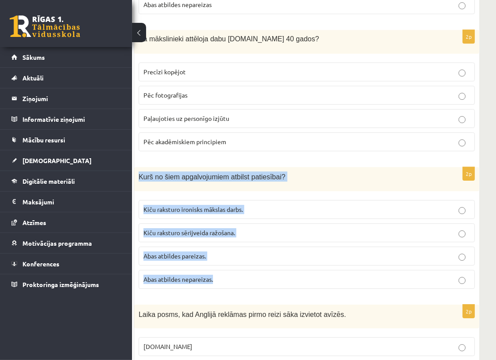
drag, startPoint x: 135, startPoint y: 163, endPoint x: 216, endPoint y: 274, distance: 137.5
click at [216, 274] on div "2p Kurš no šiem apgalvojumiem atbilst patiesībai? Kiču raksturo ironisks māksla…" at bounding box center [306, 231] width 345 height 129
click at [294, 172] on p "Kurš no šiem apgalvojumiem atbilst patiesībai?" at bounding box center [285, 177] width 292 height 10
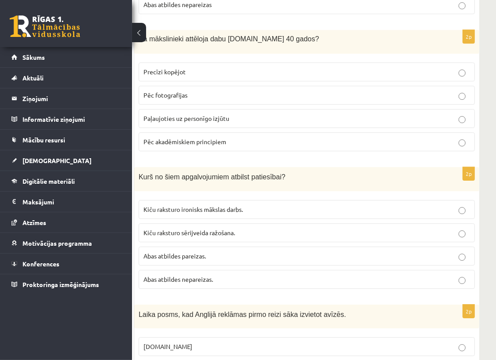
click at [200, 250] on label "Abas atbildes pareizas." at bounding box center [307, 256] width 336 height 19
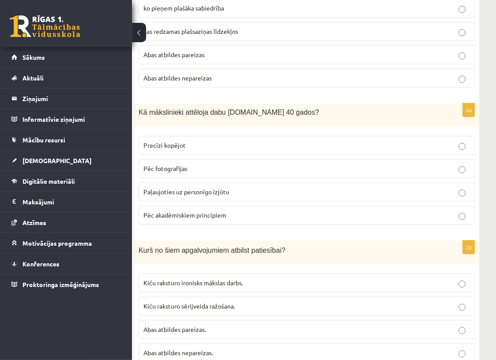
scroll to position [1904, 63]
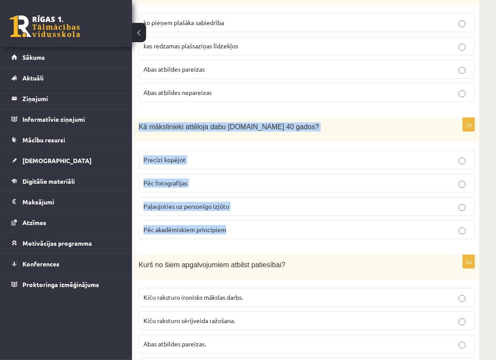
drag, startPoint x: 136, startPoint y: 116, endPoint x: 230, endPoint y: 221, distance: 140.8
click at [230, 221] on div "2p Kā mākslinieki attēloja dabu 19.gs 40 gados? Precīzi kopējot Pēc fotografija…" at bounding box center [306, 182] width 345 height 128
click at [291, 122] on p "Kā mākslinieki attēloja dabu 19.gs 40 gados?" at bounding box center [285, 126] width 292 height 9
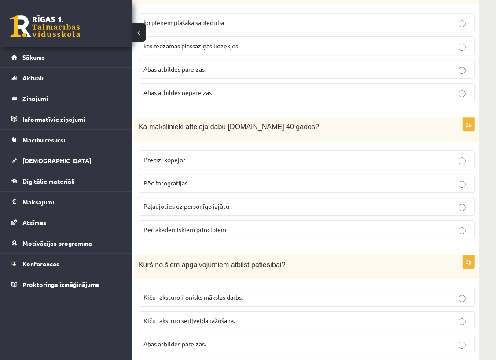
click at [210, 202] on span "Paļaujoties uz personīgo izjūtu" at bounding box center [186, 206] width 86 height 8
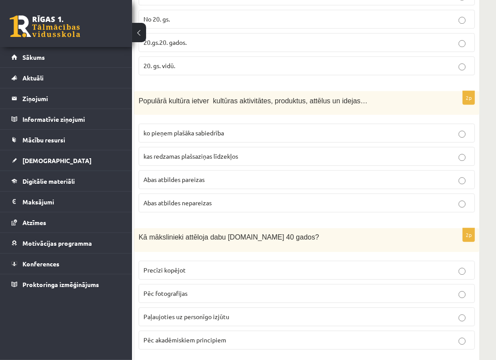
scroll to position [1772, 63]
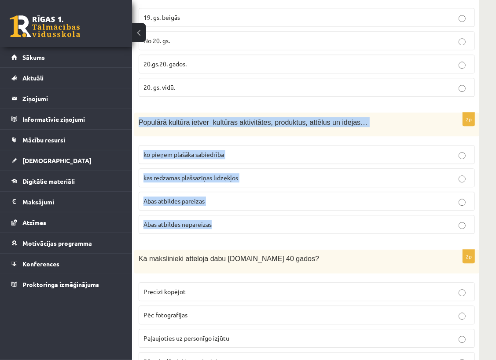
drag, startPoint x: 135, startPoint y: 106, endPoint x: 216, endPoint y: 222, distance: 140.6
click at [216, 222] on div "2p Populārā kultūra ietver kultūras aktivitātes, produktus, attēlus un idejas… …" at bounding box center [306, 177] width 345 height 129
click at [412, 118] on div "Populārā kultūra ietver kultūras aktivitātes, produktus, attēlus un idejas…" at bounding box center [306, 125] width 345 height 24
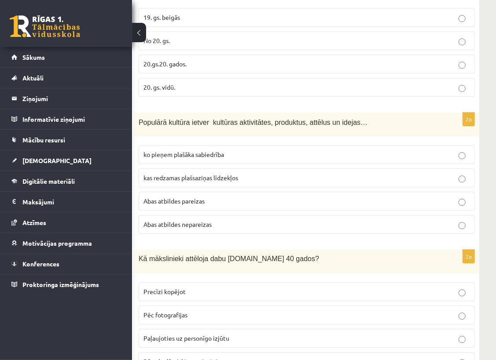
click at [218, 197] on p "Abas atbildes pareizas" at bounding box center [306, 201] width 326 height 9
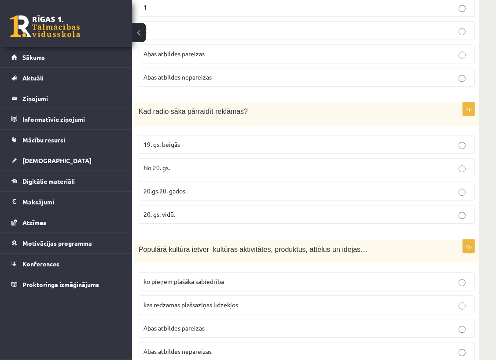
scroll to position [1640, 63]
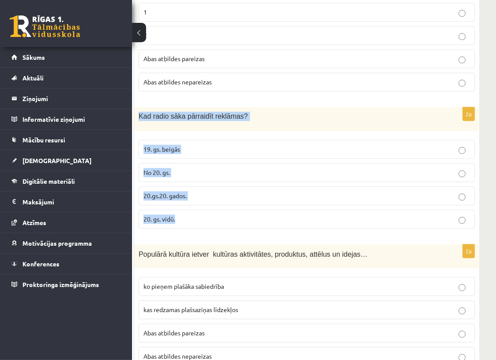
drag, startPoint x: 135, startPoint y: 105, endPoint x: 196, endPoint y: 202, distance: 115.1
click at [196, 202] on div "2p Kad radio sāka pārraidīt reklāmas? 19. gs. beigās No 20. gs. 20.gs.20. gados…" at bounding box center [306, 171] width 345 height 128
click at [196, 210] on label "20. gs. vidū." at bounding box center [307, 219] width 336 height 19
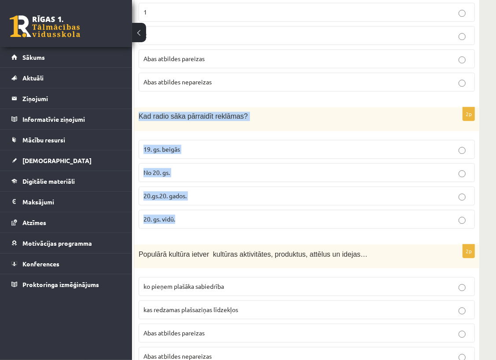
drag, startPoint x: 135, startPoint y: 105, endPoint x: 204, endPoint y: 212, distance: 127.6
click at [204, 212] on div "2p Kad radio sāka pārraidīt reklāmas? 19. gs. beigās No 20. gs. 20.gs.20. gados…" at bounding box center [306, 171] width 345 height 128
click at [204, 215] on p "20. gs. vidū." at bounding box center [306, 219] width 326 height 9
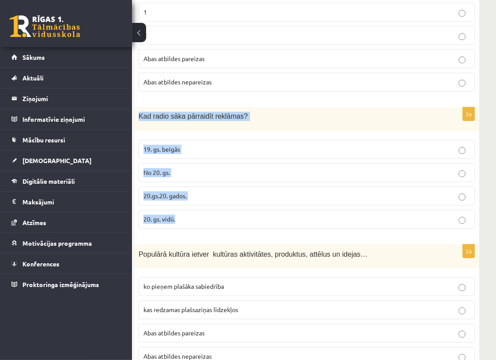
drag, startPoint x: 138, startPoint y: 106, endPoint x: 184, endPoint y: 208, distance: 112.0
click at [184, 208] on div "2p Kad radio sāka pārraidīt reklāmas? 19. gs. beigās No 20. gs. 20.gs.20. gados…" at bounding box center [306, 171] width 345 height 128
click at [240, 112] on p "Kad radio sāka pārraidīt reklāmas?" at bounding box center [285, 116] width 292 height 9
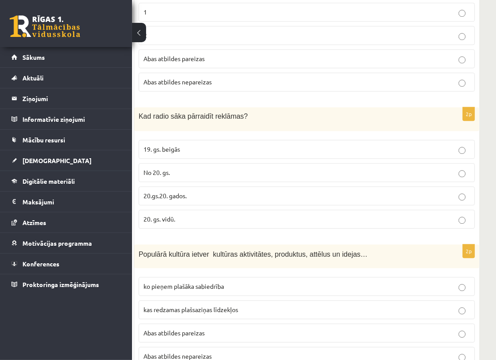
click at [189, 191] on p "20.gs.20. gados." at bounding box center [306, 195] width 326 height 9
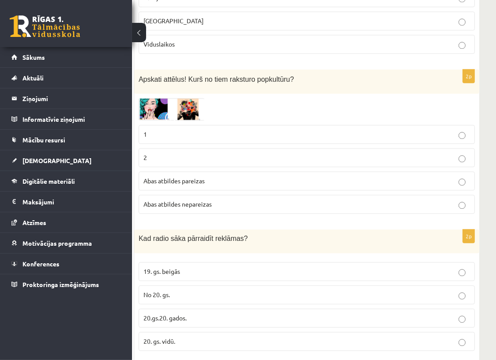
scroll to position [1464, 63]
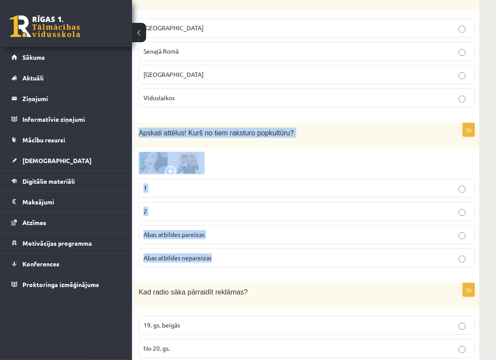
drag, startPoint x: 135, startPoint y: 121, endPoint x: 232, endPoint y: 247, distance: 159.1
click at [232, 247] on div "2p Apskati attēlus! Kurš no tiem raksturo popkultūru? 1 2 Abas atbildes pareiza…" at bounding box center [306, 198] width 345 height 151
click at [289, 128] on p "Apskati attēlus! Kurš no tiem raksturo popkultūru?" at bounding box center [285, 133] width 292 height 10
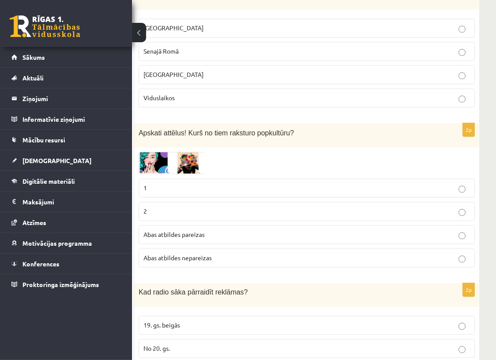
click at [343, 230] on p "Abas atbildes pareizas" at bounding box center [306, 234] width 326 height 9
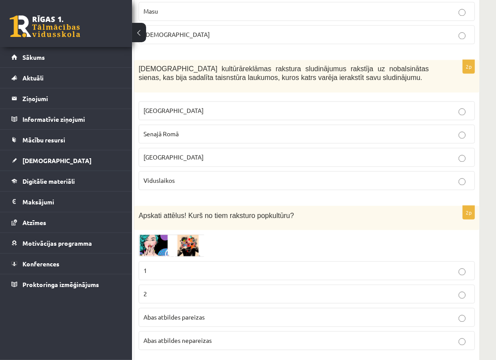
scroll to position [1376, 63]
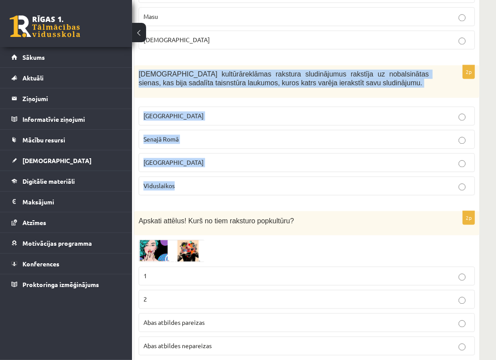
drag, startPoint x: 139, startPoint y: 66, endPoint x: 195, endPoint y: 180, distance: 127.5
click at [195, 180] on div "2p Kurā kultūrā reklāmas rakstura sludinājumus rakstīja uz nobalsinātas sienas,…" at bounding box center [306, 134] width 345 height 138
click at [345, 85] on div "Kurā kultūrā reklāmas rakstura sludinājumus rakstīja uz nobalsinātas sienas, ka…" at bounding box center [306, 81] width 345 height 33
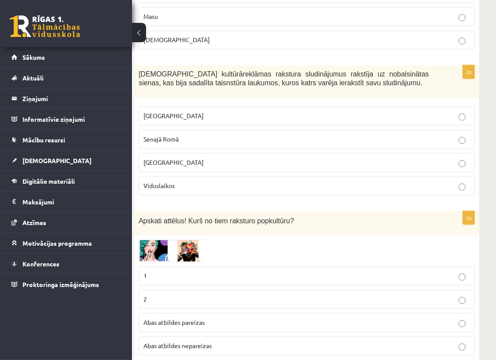
click at [215, 135] on p "Senajā Romā" at bounding box center [306, 139] width 326 height 9
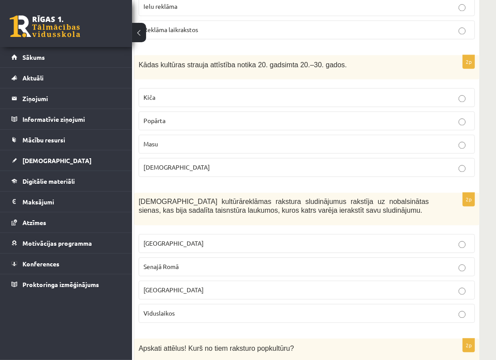
scroll to position [1244, 63]
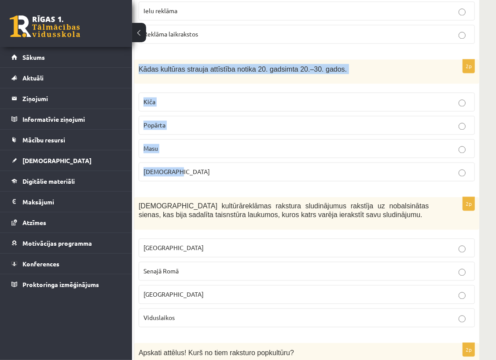
drag, startPoint x: 137, startPoint y: 61, endPoint x: 195, endPoint y: 171, distance: 124.0
click at [195, 171] on div "2p Kādas kultūras strauja attīstība notika 20. gadsimta 20.–30. gados. Kiča Pop…" at bounding box center [306, 123] width 345 height 129
click at [195, 171] on label "Popkultūra" at bounding box center [307, 171] width 336 height 19
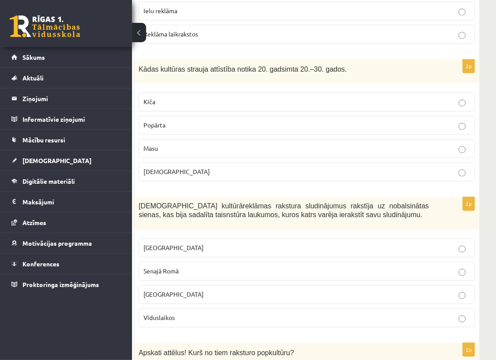
click at [192, 183] on form "2p Kādam cilvēku lokam paredzēta masu kultūra? Augstāko aprindu cilvēkiem Plaša…" at bounding box center [306, 62] width 327 height 2237
click at [209, 144] on p "Masu" at bounding box center [306, 148] width 326 height 9
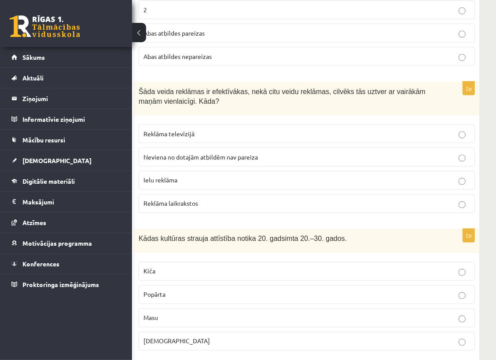
scroll to position [1024, 63]
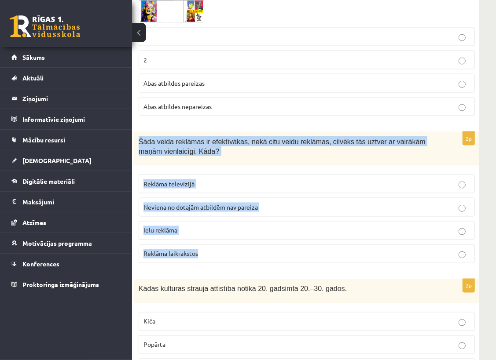
drag, startPoint x: 138, startPoint y: 131, endPoint x: 242, endPoint y: 260, distance: 166.4
click at [242, 260] on div "2p Šāda veida reklāmas ir efektīvākas, nekā citu veidu reklāmas, cilvēks tās uz…" at bounding box center [306, 201] width 345 height 139
click at [257, 221] on label "Ielu reklāma" at bounding box center [307, 230] width 336 height 19
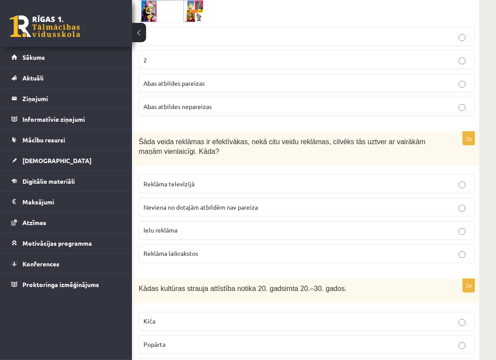
click at [260, 152] on div "Šāda veida reklāmas ir efektīvākas, nekā citu veidu reklāmas, cilvēks tās uztve…" at bounding box center [306, 149] width 345 height 34
click at [355, 179] on p "Reklāma televīzijā" at bounding box center [306, 183] width 326 height 9
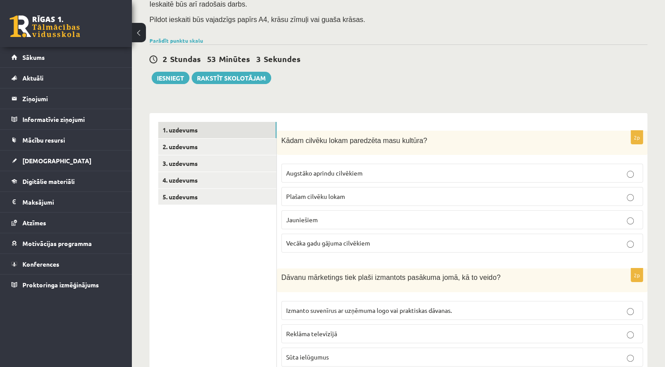
scroll to position [0, 0]
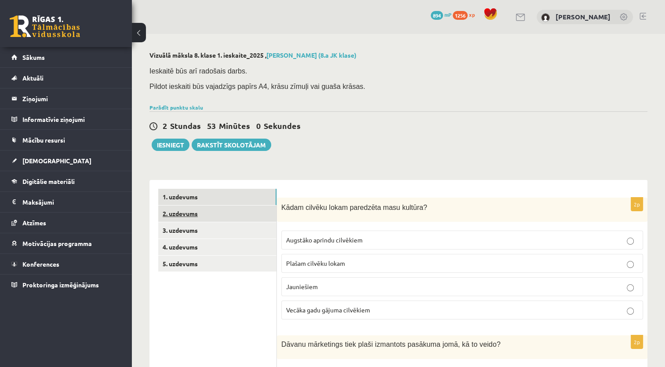
click at [196, 215] on link "2. uzdevums" at bounding box center [217, 213] width 118 height 16
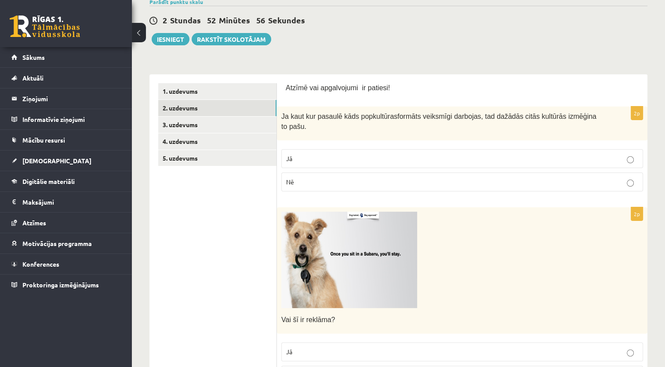
scroll to position [44, 0]
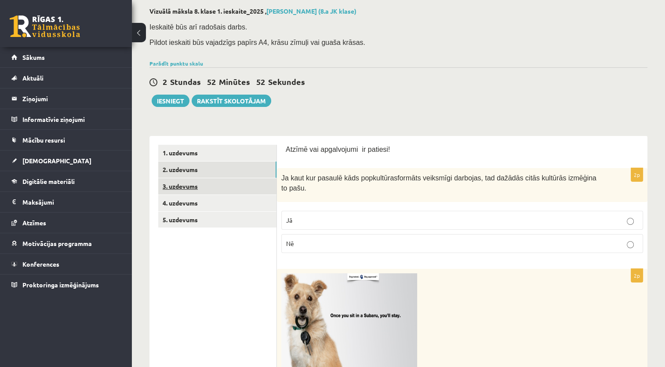
click at [178, 185] on link "3. uzdevums" at bounding box center [217, 186] width 118 height 16
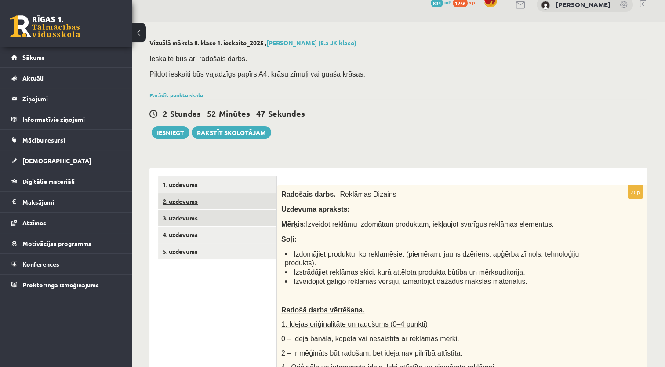
scroll to position [4, 0]
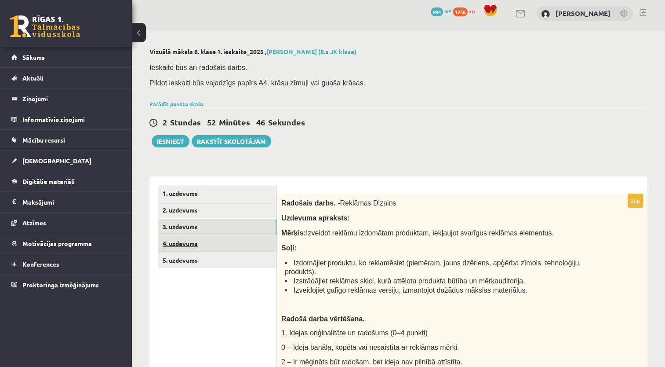
click at [175, 248] on link "4. uzdevums" at bounding box center [217, 243] width 118 height 16
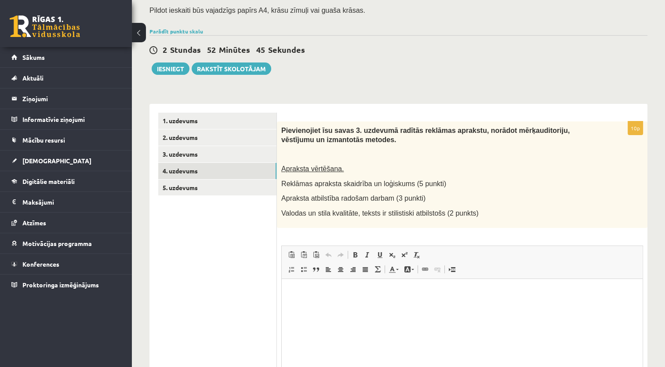
scroll to position [0, 0]
click at [197, 185] on link "5. uzdevums" at bounding box center [217, 187] width 118 height 16
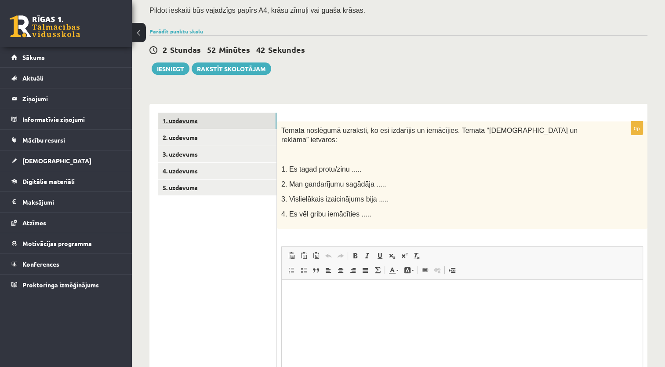
click at [188, 117] on link "1. uzdevums" at bounding box center [217, 121] width 118 height 16
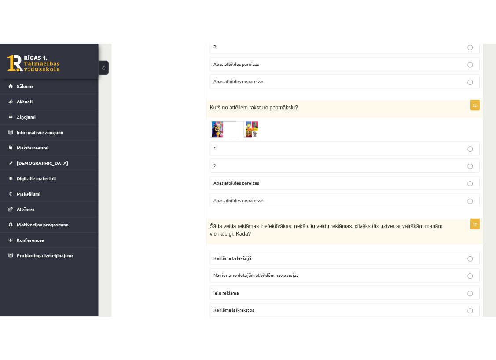
scroll to position [912, 0]
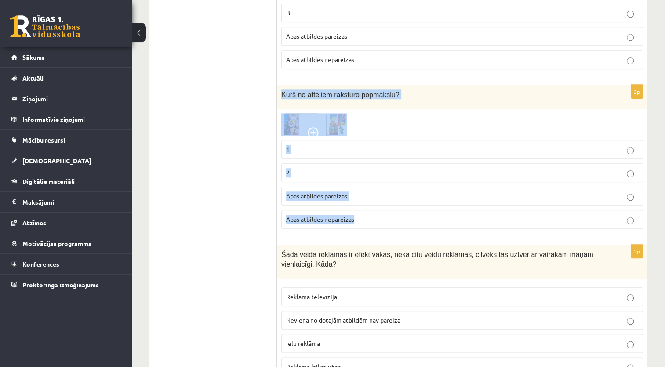
drag, startPoint x: 281, startPoint y: 85, endPoint x: 372, endPoint y: 217, distance: 160.1
click at [372, 217] on div "2p Kurš no attēliem raksturo popmākslu? 1 2 Abas atbildes pareizas Abas atbilde…" at bounding box center [462, 160] width 371 height 151
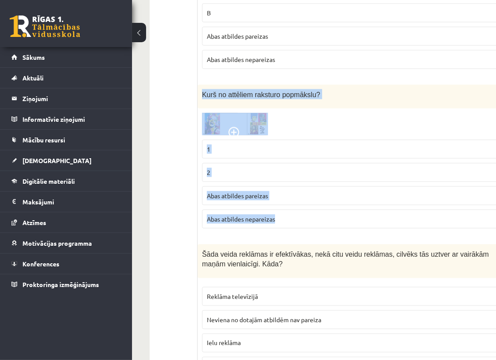
click at [403, 89] on p "Kurš no attēliem raksturo popmākslu?" at bounding box center [348, 94] width 292 height 10
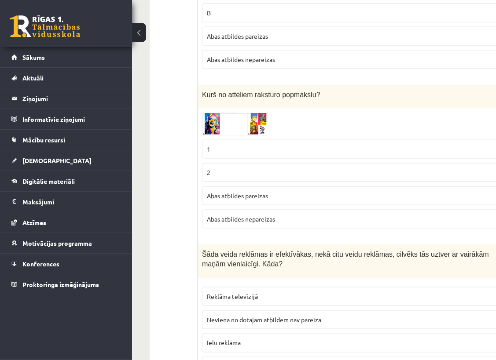
click at [271, 194] on p "Abas atbildes pareizas" at bounding box center [370, 195] width 326 height 9
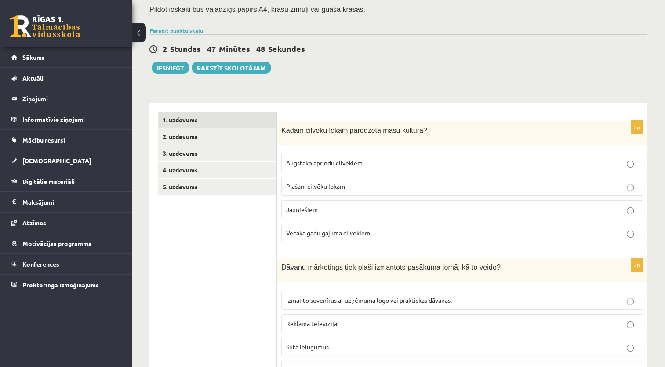
scroll to position [76, 0]
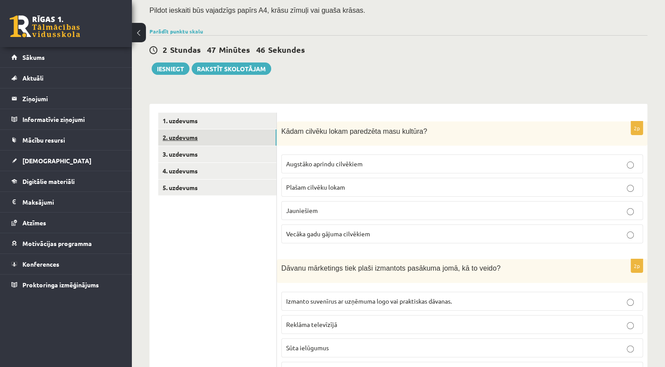
click at [191, 144] on link "2. uzdevums" at bounding box center [217, 137] width 118 height 16
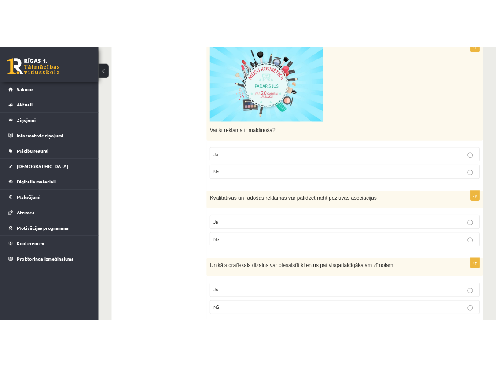
scroll to position [987, 0]
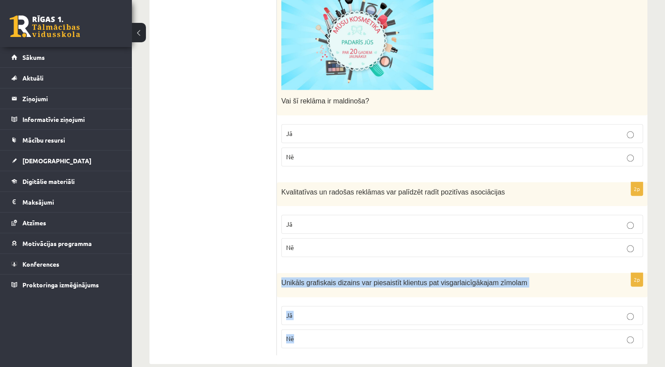
drag, startPoint x: 278, startPoint y: 267, endPoint x: 327, endPoint y: 326, distance: 77.2
click at [327, 326] on div "2p Unikāls grafiskais dizains var piesaistīt klientus pat visgarlaicīgākajam zī…" at bounding box center [462, 314] width 371 height 82
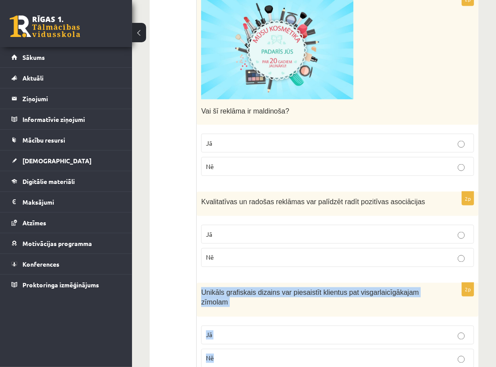
click at [336, 283] on div "Unikāls grafiskais dizains var piesaistīt klientus pat visgarlaicīgākajam zīmol…" at bounding box center [337, 300] width 281 height 34
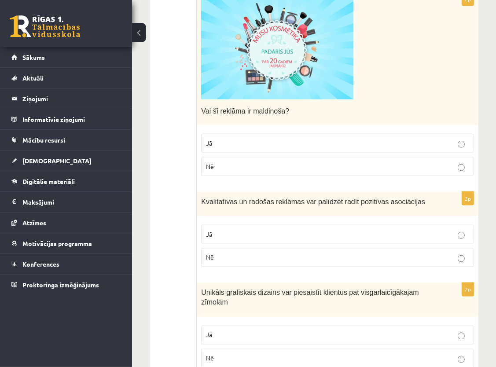
click at [301, 325] on label "Jā" at bounding box center [337, 334] width 273 height 19
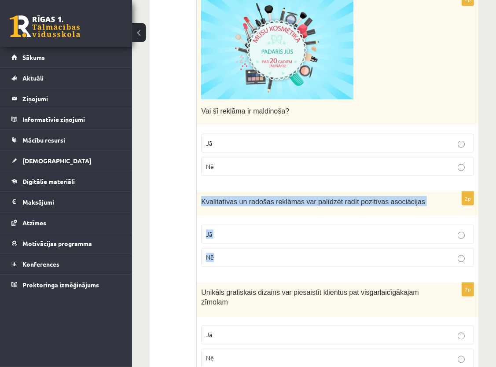
drag, startPoint x: 201, startPoint y: 186, endPoint x: 244, endPoint y: 245, distance: 73.0
click at [244, 245] on div "2p Kvalitatīvas un radošas reklāmas var palīdzēt radīt pozitīvas asociācijas Jā…" at bounding box center [337, 233] width 281 height 82
click at [239, 192] on div "Kvalitatīvas un radošas reklāmas var palīdzēt radīt pozitīvas asociācijas" at bounding box center [337, 204] width 281 height 24
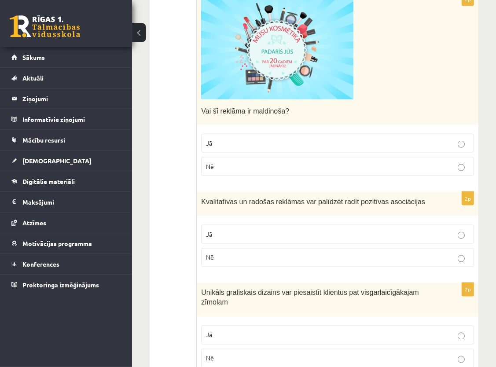
click at [329, 229] on label "Jā" at bounding box center [337, 234] width 273 height 19
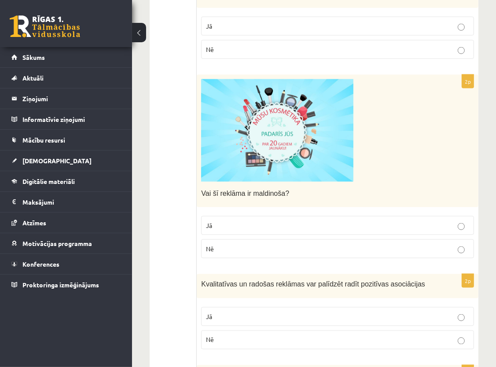
scroll to position [899, 0]
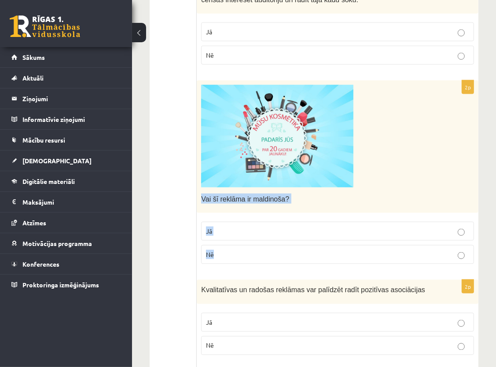
drag, startPoint x: 199, startPoint y: 186, endPoint x: 234, endPoint y: 242, distance: 65.6
click at [234, 242] on div "2p Vai šī reklāma ir maldinoša? Jā Nē" at bounding box center [337, 175] width 281 height 190
click at [331, 177] on div "Vai šī reklāma ir maldinoša?" at bounding box center [337, 146] width 281 height 132
click at [275, 250] on p "Nē" at bounding box center [337, 254] width 263 height 9
click at [268, 249] on label "Nē" at bounding box center [337, 254] width 273 height 19
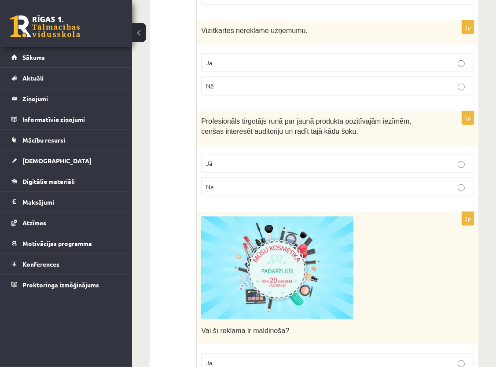
scroll to position [768, 0]
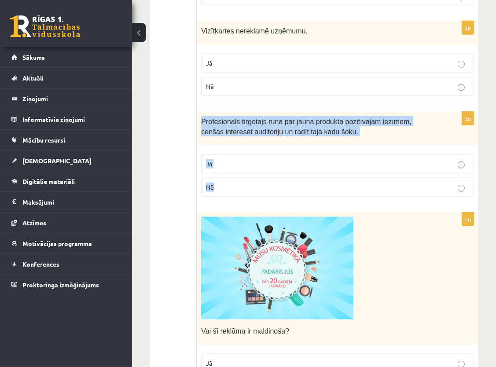
drag, startPoint x: 199, startPoint y: 103, endPoint x: 241, endPoint y: 173, distance: 81.7
click at [241, 173] on div "2p Profesionāls tirgotājs runā par jaunā produkta pozitīvajām iezīmēm, cenšas i…" at bounding box center [337, 158] width 281 height 92
click at [355, 118] on p "Profesionāls tirgotājs runā par jaunā produkta pozitīvajām iezīmēm, cenšas inte…" at bounding box center [315, 126] width 229 height 20
drag, startPoint x: 203, startPoint y: 106, endPoint x: 243, endPoint y: 171, distance: 75.8
click at [243, 171] on div "2p Profesionāls tirgotājs runā par jaunā produkta pozitīvajām iezīmēm, cenšas i…" at bounding box center [337, 158] width 281 height 92
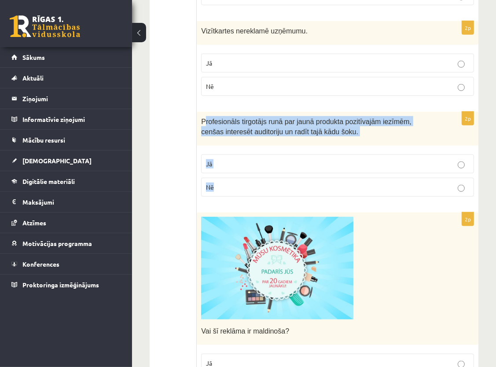
click at [355, 123] on p "Profesionāls tirgotājs runā par jaunā produkta pozitīvajām iezīmēm, cenšas inte…" at bounding box center [315, 126] width 229 height 20
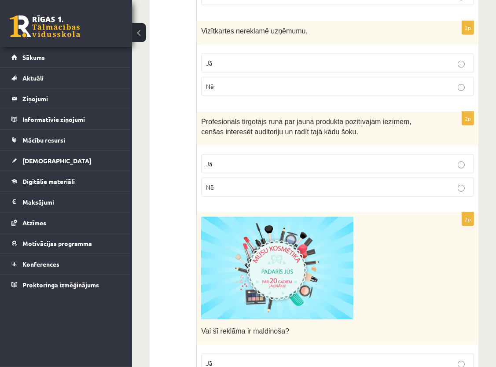
click at [308, 159] on p "Jā" at bounding box center [337, 163] width 263 height 9
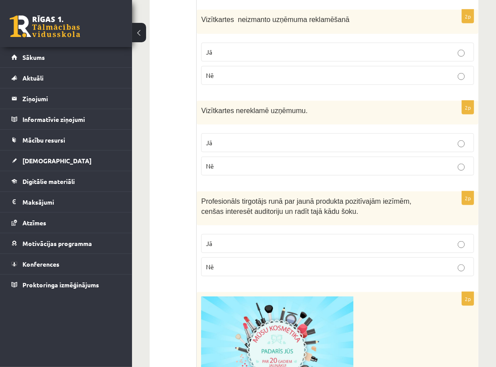
scroll to position [680, 0]
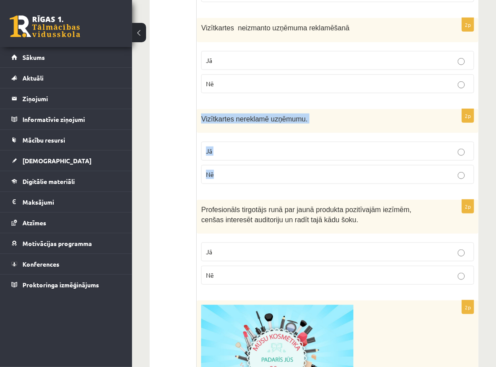
drag, startPoint x: 199, startPoint y: 103, endPoint x: 232, endPoint y: 164, distance: 69.6
click at [232, 164] on div "2p Vizītkartes nereklamē uzņēmumu. Jā Nē" at bounding box center [337, 150] width 281 height 82
click at [347, 183] on form "Atzīmē vai apgalvojumi ir patiesi! 2p Ja kaut kur pasaulē kāds popkultūrasformā…" at bounding box center [337, 95] width 264 height 1173
click at [324, 170] on p "Nē" at bounding box center [337, 174] width 263 height 9
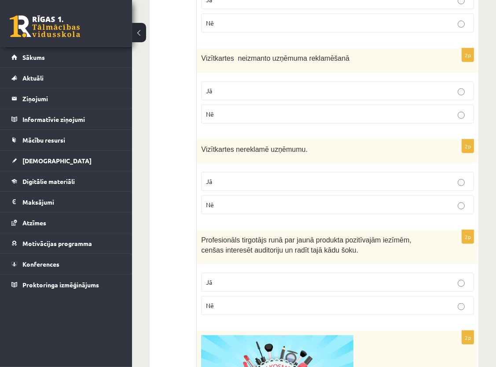
scroll to position [592, 0]
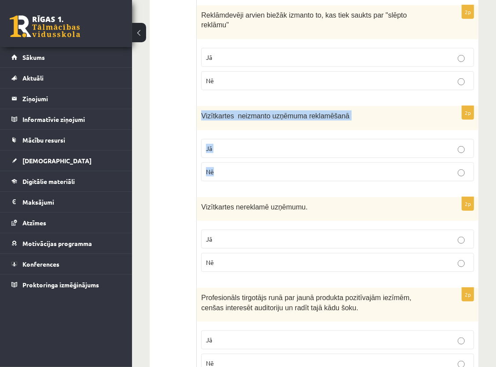
drag, startPoint x: 199, startPoint y: 101, endPoint x: 216, endPoint y: 157, distance: 58.7
click at [216, 157] on div "2p Vizītkartes neizmanto uzņēmuma reklamēšanā Jā Nē" at bounding box center [337, 147] width 281 height 82
click at [395, 110] on p "Vizītkartes neizmanto uzņēmuma reklamēšanā" at bounding box center [315, 115] width 229 height 10
click at [311, 167] on p "Nē" at bounding box center [337, 171] width 263 height 9
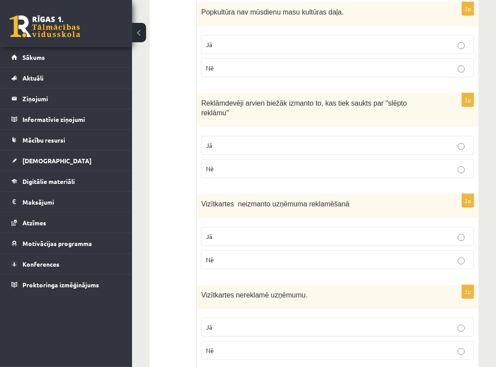
scroll to position [460, 0]
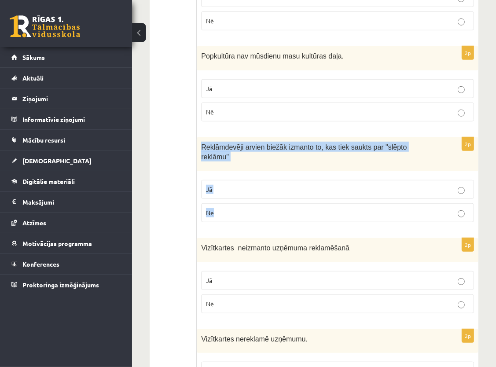
drag, startPoint x: 200, startPoint y: 143, endPoint x: 240, endPoint y: 201, distance: 71.0
click at [240, 201] on div "2p Reklāmdevēji arvien biežāk izmanto to, kas tiek saukts par "slēpto reklāmu" …" at bounding box center [337, 183] width 281 height 92
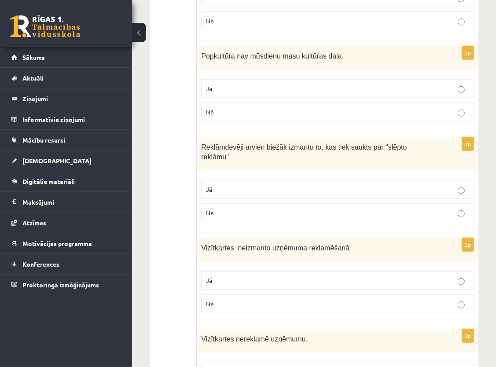
click at [260, 218] on form "Atzīmē vai apgalvojumi ir patiesi! 2p Ja kaut kur pasaulē kāds popkultūrasformā…" at bounding box center [337, 315] width 264 height 1173
click at [343, 185] on p "Jā" at bounding box center [337, 189] width 263 height 9
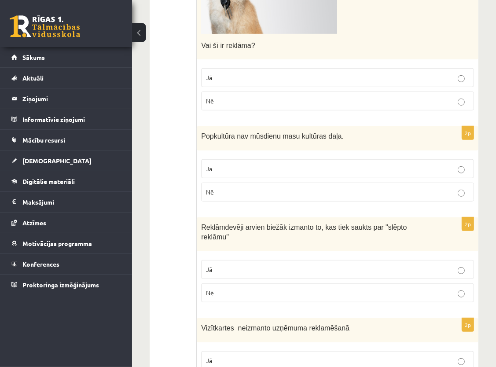
scroll to position [372, 0]
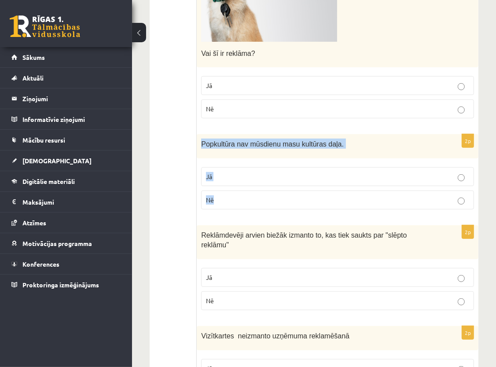
drag, startPoint x: 201, startPoint y: 140, endPoint x: 229, endPoint y: 198, distance: 63.7
click at [229, 198] on div "2p Popkultūra nav mūsdienu masu kultūras daļa. Jā Nē" at bounding box center [337, 175] width 281 height 82
click at [368, 146] on p "Popkultūra nav mūsdienu masu kultūras daļa." at bounding box center [315, 144] width 229 height 10
click at [213, 197] on span "Nē" at bounding box center [210, 200] width 8 height 8
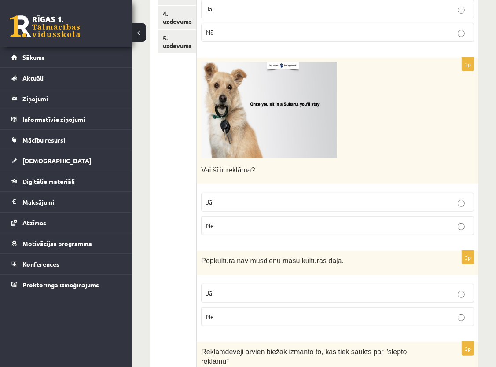
scroll to position [240, 0]
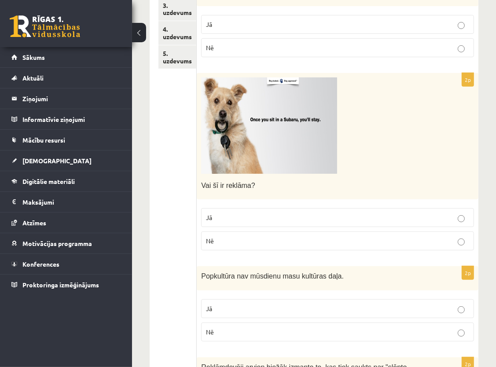
click at [246, 106] on img at bounding box center [269, 125] width 136 height 96
click at [262, 124] on img at bounding box center [269, 125] width 136 height 96
click at [257, 217] on p "Jā" at bounding box center [337, 217] width 263 height 9
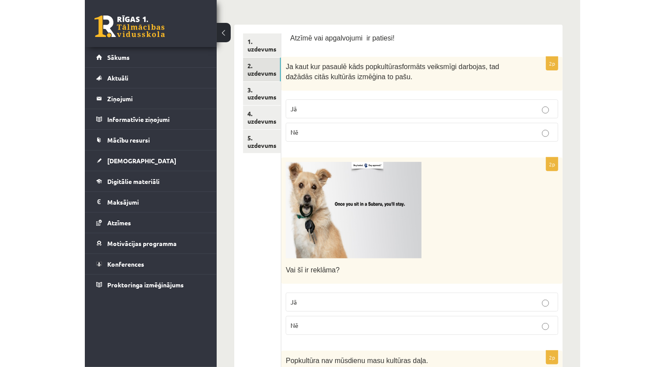
scroll to position [152, 0]
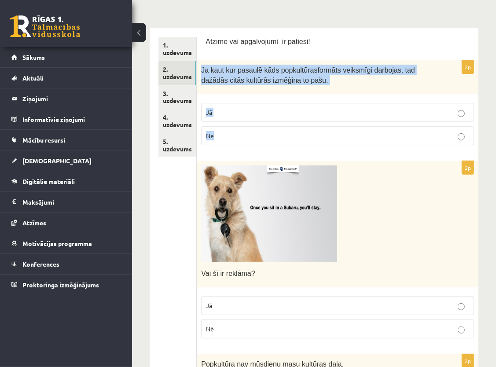
drag, startPoint x: 201, startPoint y: 68, endPoint x: 234, endPoint y: 132, distance: 71.6
click at [234, 132] on div "2p Ja kaut kur pasaulē kāds popkultūrasformāts veiksmīgi darbojas, tad dažādās …" at bounding box center [337, 106] width 281 height 92
click at [234, 132] on p "Nē" at bounding box center [337, 135] width 263 height 9
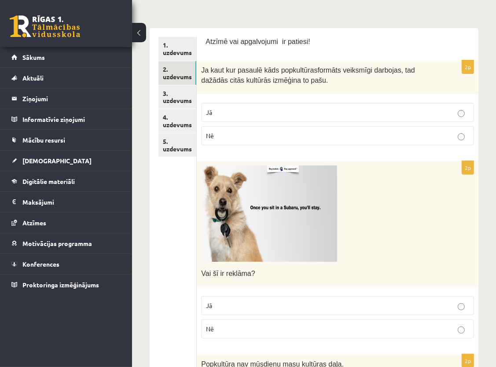
click at [262, 109] on p "Jā" at bounding box center [337, 112] width 263 height 9
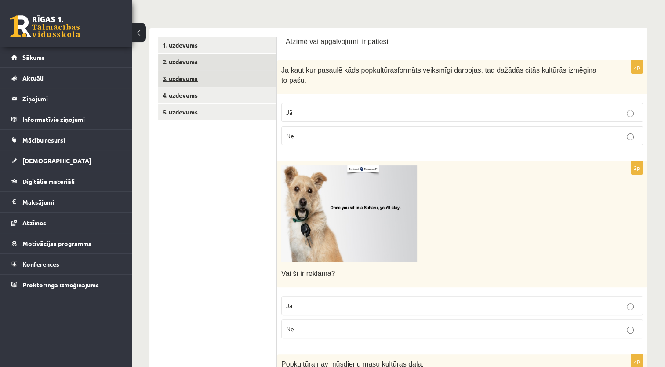
click at [171, 78] on link "3. uzdevums" at bounding box center [217, 78] width 118 height 16
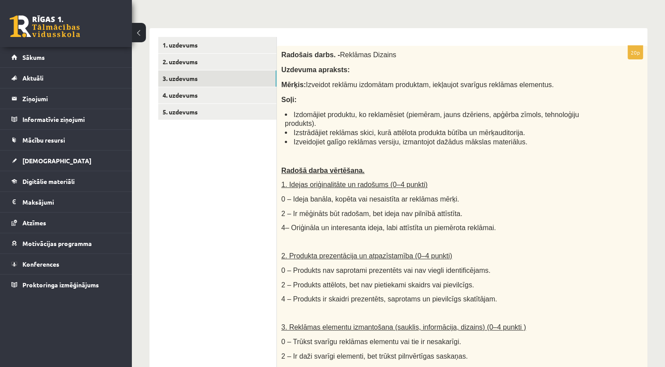
scroll to position [0, 0]
click at [279, 54] on div "Radošais darbs. - Reklāmas Dizains Uzdevuma apraksts: Mērķis: Izveidot reklāmu …" at bounding box center [462, 310] width 371 height 528
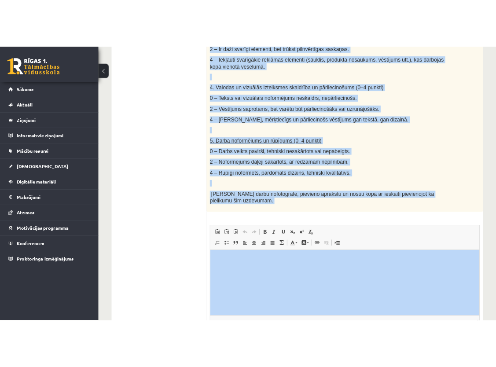
scroll to position [540, 0]
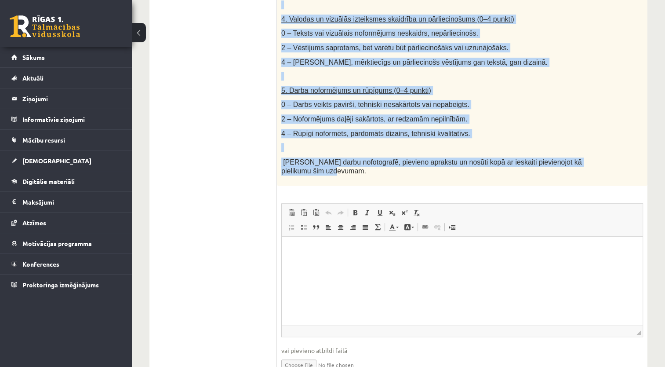
drag, startPoint x: 280, startPoint y: 49, endPoint x: 430, endPoint y: 168, distance: 191.6
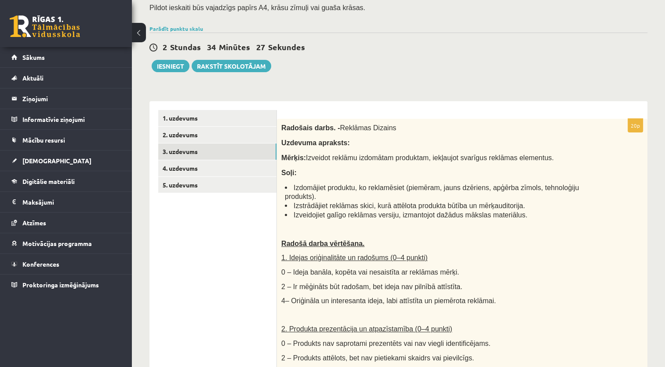
scroll to position [66, 0]
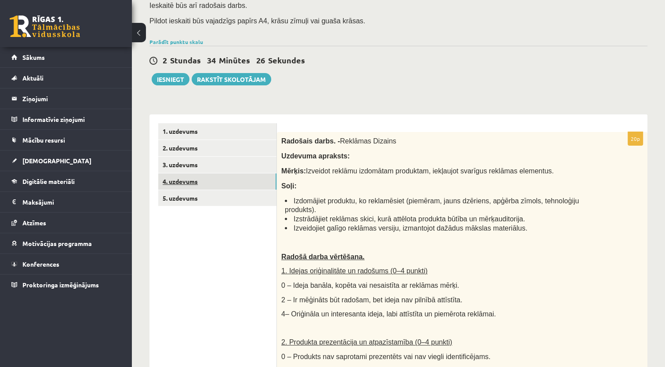
click at [186, 183] on link "4. uzdevums" at bounding box center [217, 181] width 118 height 16
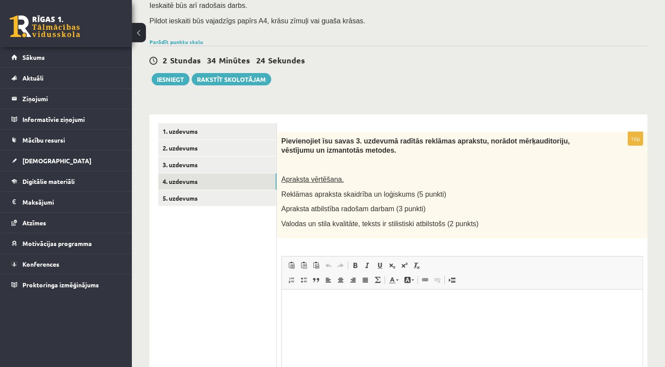
scroll to position [0, 0]
click at [182, 194] on link "5. uzdevums" at bounding box center [217, 198] width 118 height 16
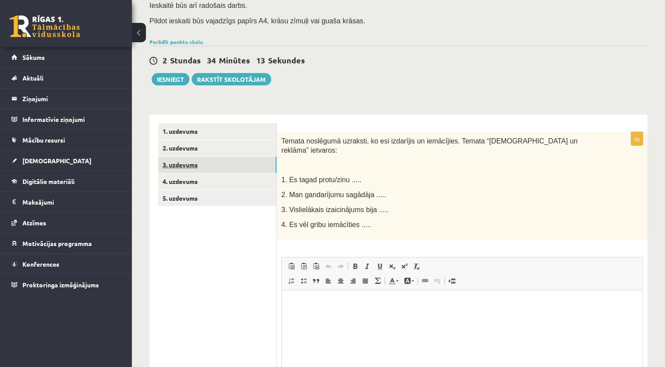
click at [187, 158] on link "3. uzdevums" at bounding box center [217, 165] width 118 height 16
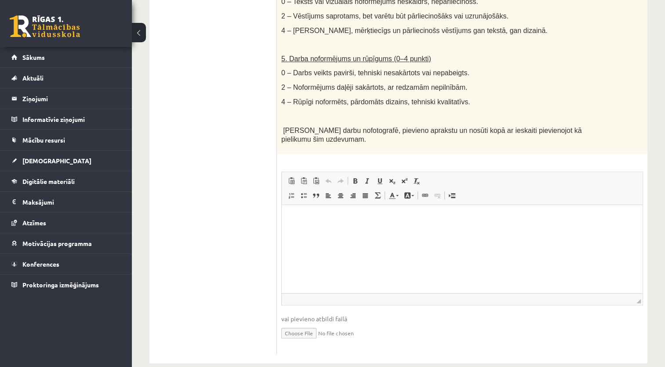
scroll to position [575, 0]
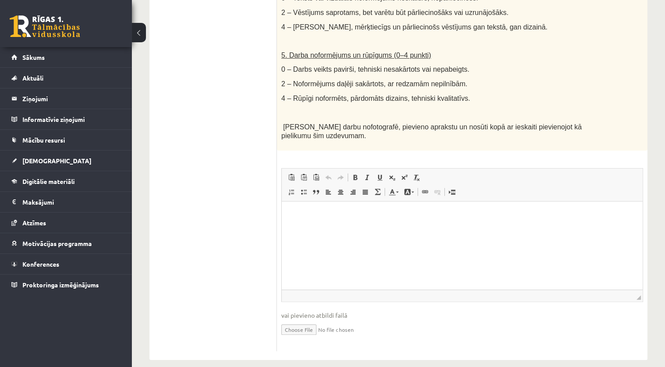
click at [303, 320] on input "file" at bounding box center [462, 329] width 362 height 18
type input "**********"
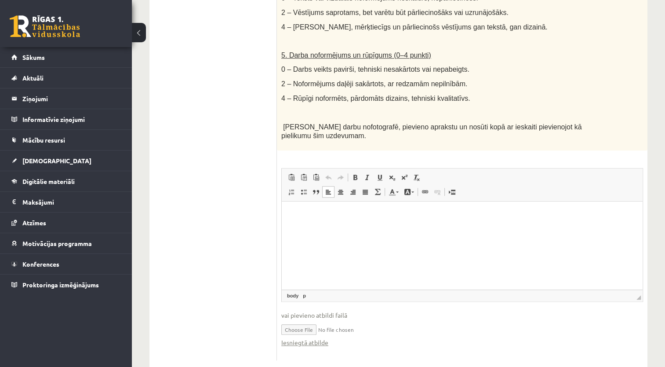
click at [359, 228] on html at bounding box center [462, 214] width 361 height 27
drag, startPoint x: 340, startPoint y: 223, endPoint x: 326, endPoint y: 252, distance: 31.9
click at [326, 228] on html at bounding box center [462, 214] width 361 height 27
drag, startPoint x: 322, startPoint y: 225, endPoint x: 528, endPoint y: 256, distance: 208.1
click at [528, 228] on html at bounding box center [462, 214] width 361 height 27
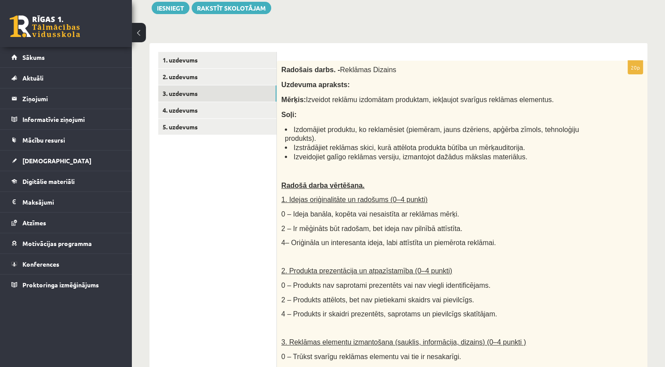
scroll to position [91, 0]
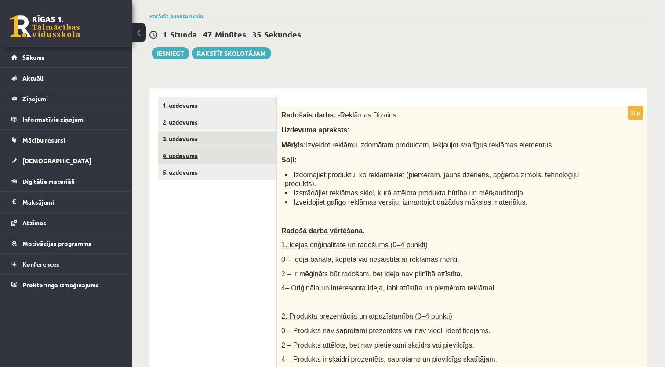
click at [189, 150] on link "4. uzdevums" at bounding box center [217, 155] width 118 height 16
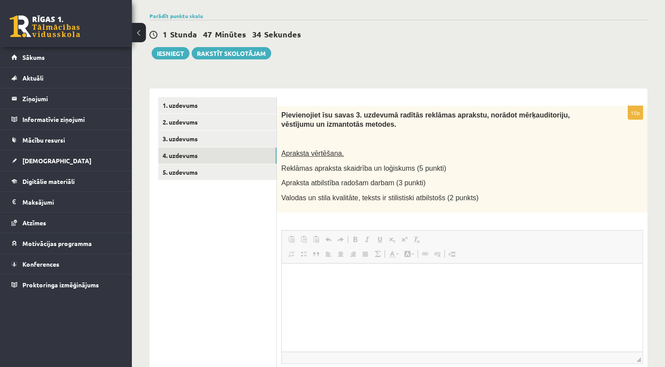
scroll to position [0, 0]
click at [477, 272] on p "Bagātinātā teksta redaktors, wiswyg-editor-user-answer-47433882327220" at bounding box center [463, 276] width 344 height 9
click at [310, 293] on p "**********" at bounding box center [463, 291] width 344 height 9
click at [355, 298] on html "**********" at bounding box center [462, 283] width 361 height 41
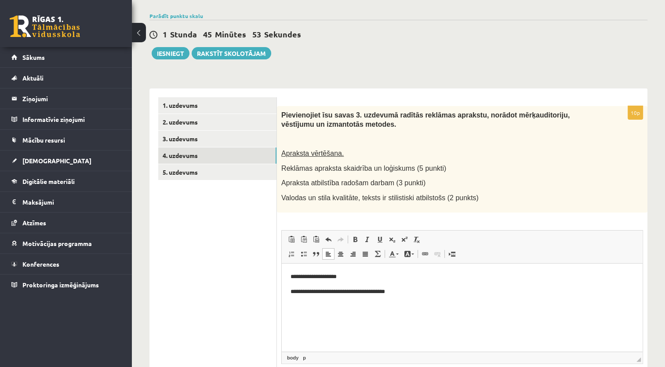
click at [296, 289] on p "**********" at bounding box center [463, 291] width 344 height 9
click at [540, 294] on p "**********" at bounding box center [463, 291] width 344 height 9
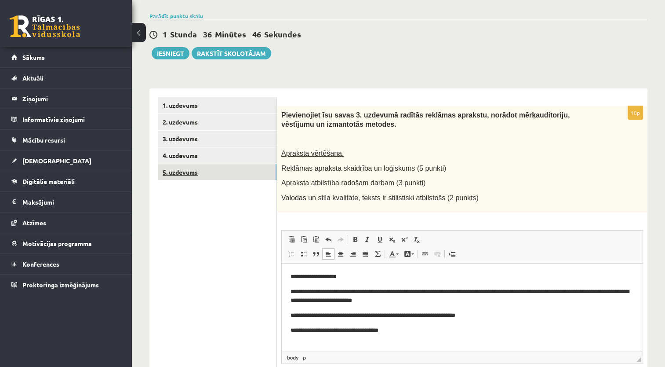
click at [183, 170] on link "5. uzdevums" at bounding box center [217, 172] width 118 height 16
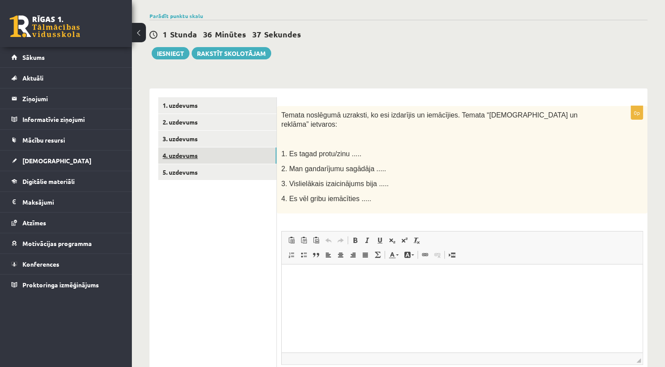
click at [191, 153] on link "4. uzdevums" at bounding box center [217, 155] width 118 height 16
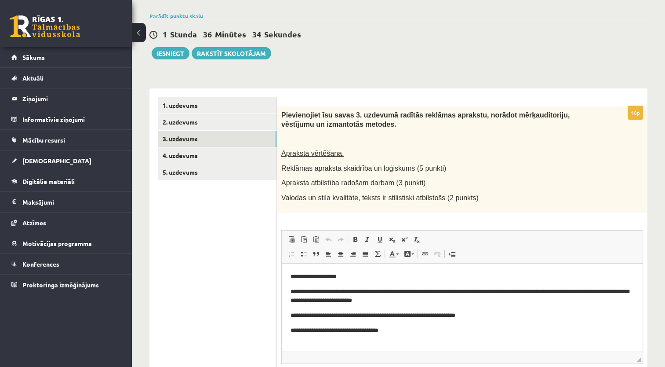
click at [190, 131] on link "3. uzdevums" at bounding box center [217, 139] width 118 height 16
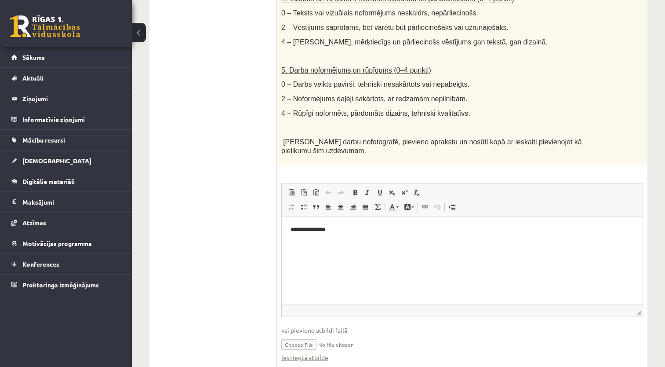
scroll to position [585, 0]
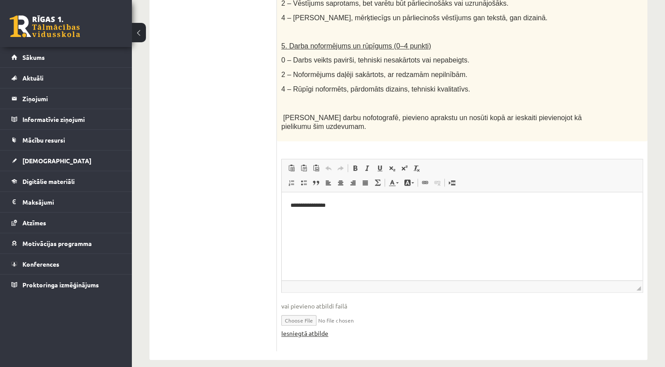
click at [301, 329] on link "Iesniegtā atbilde" at bounding box center [304, 333] width 47 height 9
drag, startPoint x: 65, startPoint y: 37, endPoint x: 299, endPoint y: 126, distance: 250.3
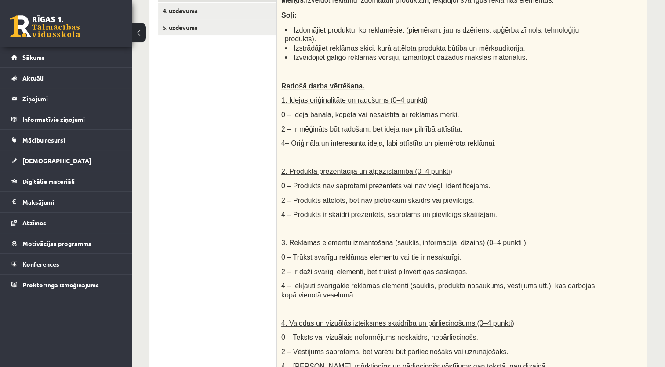
scroll to position [233, 0]
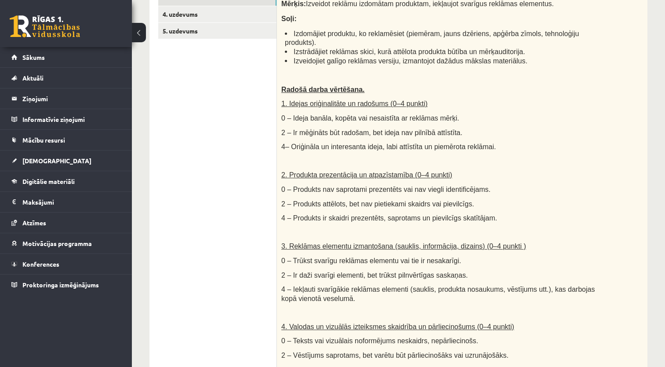
click at [515, 256] on p "0 – Trūkst svarīgu reklāmas elementu vai tie ir nesakarīgi." at bounding box center [440, 260] width 318 height 9
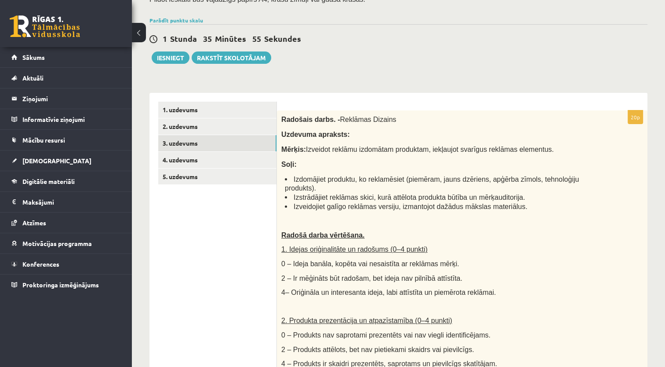
scroll to position [88, 0]
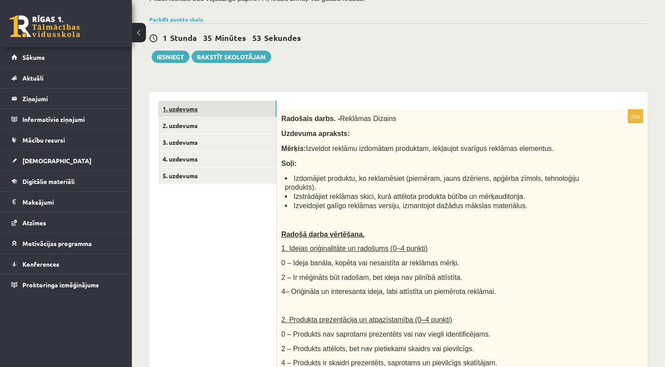
click at [201, 108] on link "1. uzdevums" at bounding box center [217, 109] width 118 height 16
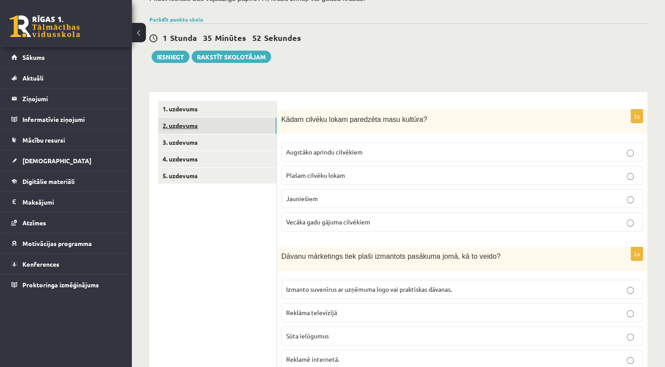
click at [188, 128] on link "2. uzdevums" at bounding box center [217, 125] width 118 height 16
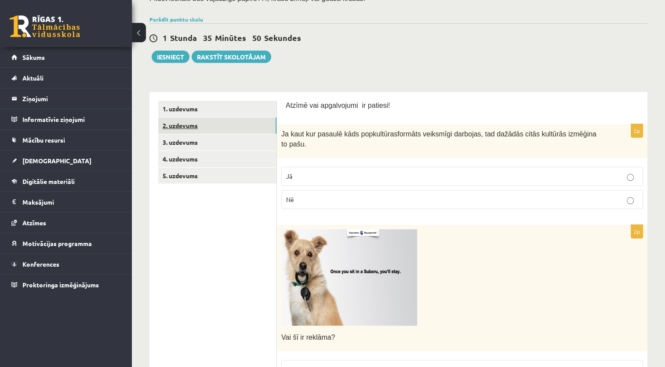
click at [191, 121] on link "2. uzdevums" at bounding box center [217, 125] width 118 height 16
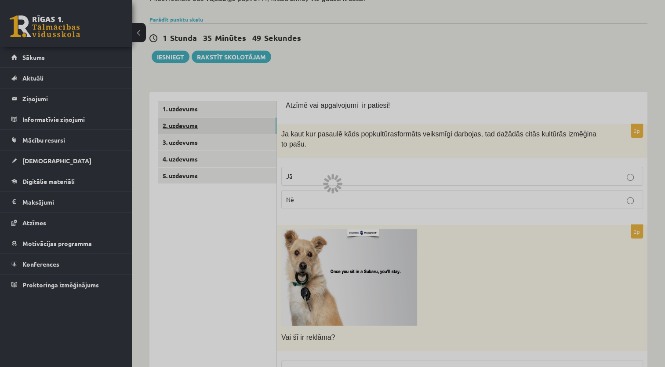
click at [191, 121] on div at bounding box center [332, 183] width 665 height 367
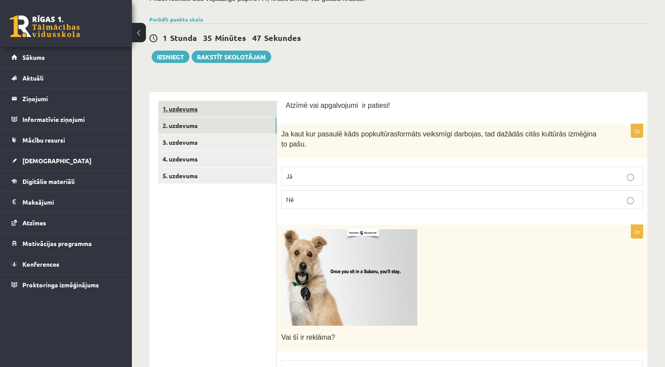
click at [185, 109] on link "1. uzdevums" at bounding box center [217, 109] width 118 height 16
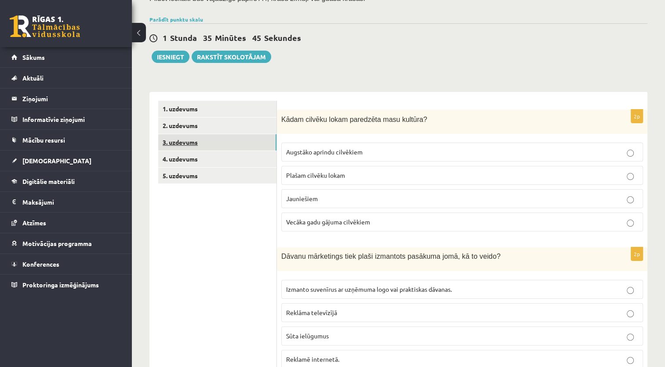
click at [180, 142] on link "3. uzdevums" at bounding box center [217, 142] width 118 height 16
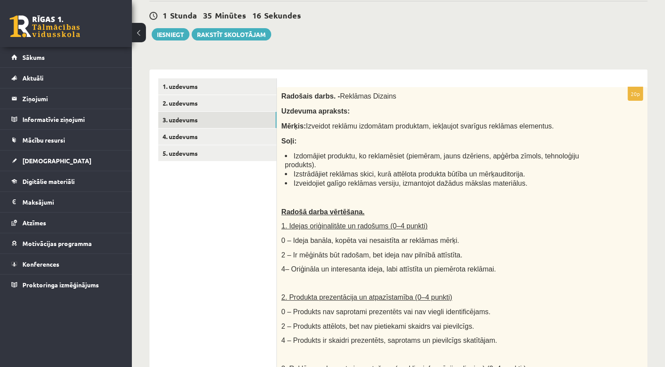
scroll to position [101, 0]
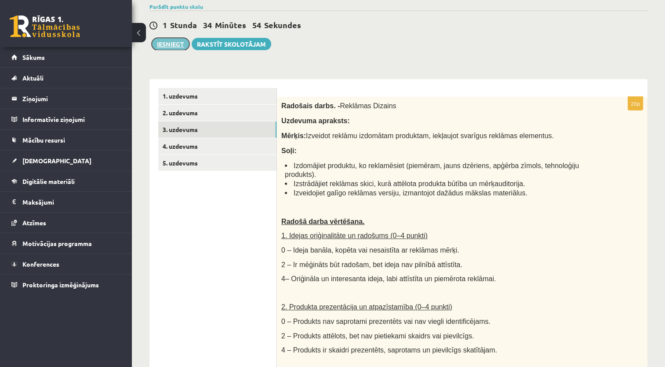
click at [182, 43] on button "Iesniegt" at bounding box center [171, 44] width 38 height 12
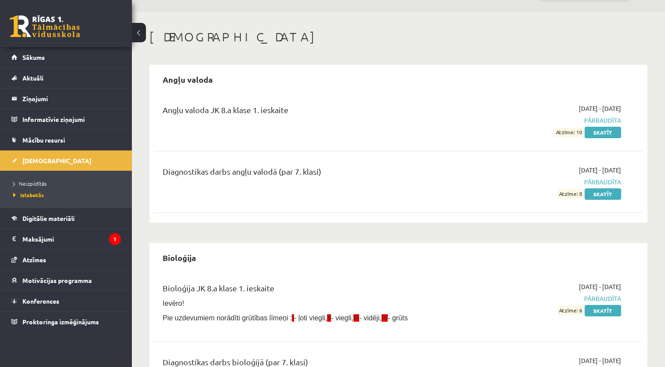
scroll to position [44, 0]
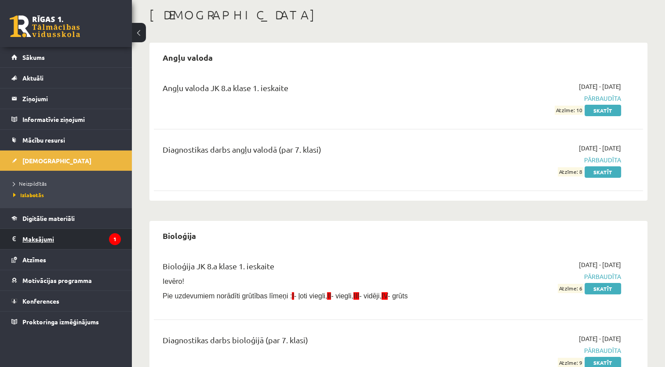
click at [53, 238] on legend "Maksājumi 1" at bounding box center [71, 239] width 99 height 20
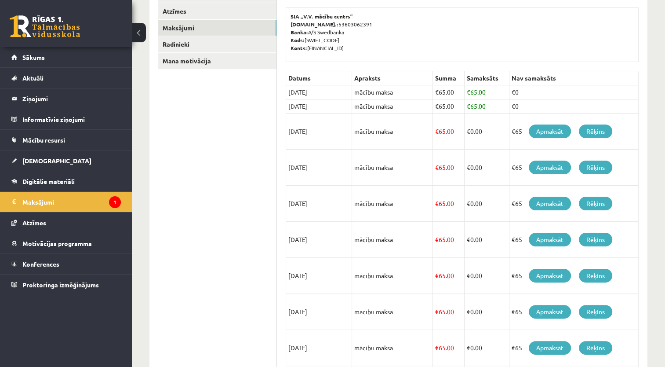
scroll to position [101, 0]
